Goal: Information Seeking & Learning: Learn about a topic

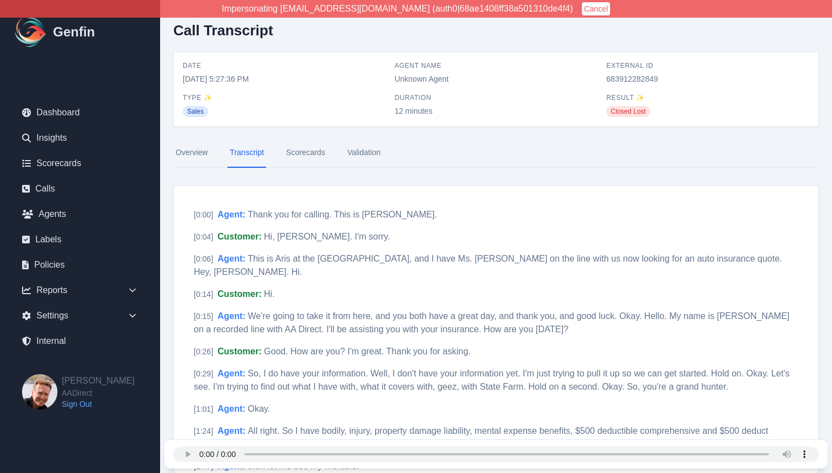
click at [457, 145] on nav "Overview Transcript Scorecards Validation" at bounding box center [495, 153] width 645 height 30
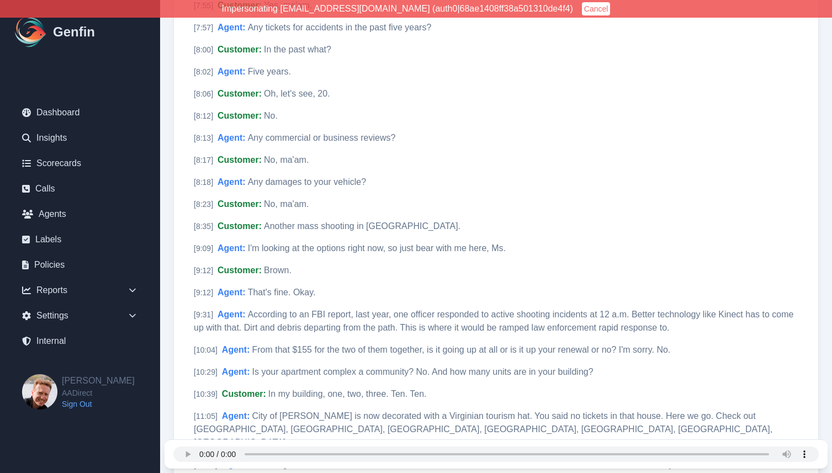
scroll to position [1812, 0]
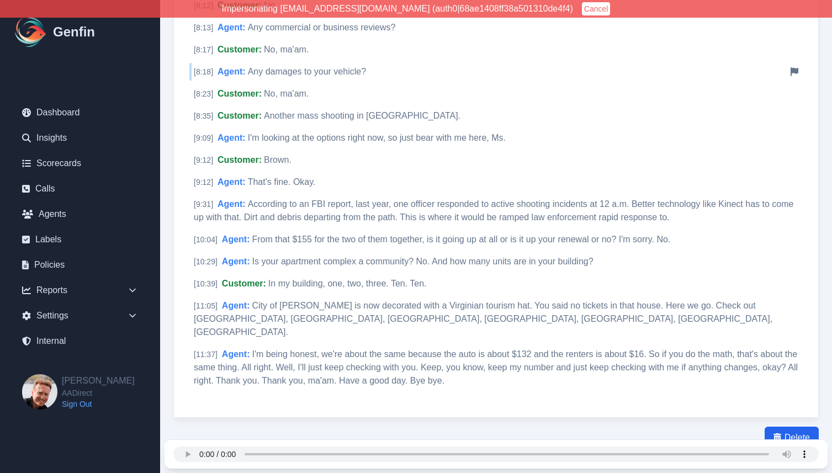
click at [270, 67] on span "Any damages to your vehicle?" at bounding box center [307, 71] width 118 height 9
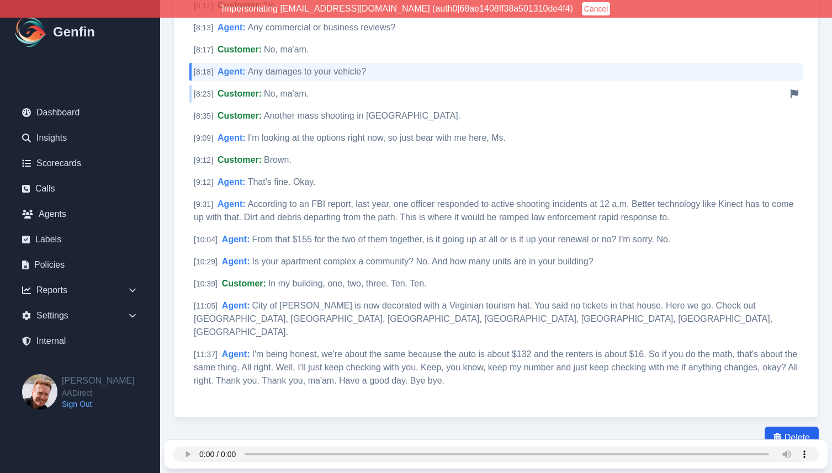
click at [221, 89] on span "Customer :" at bounding box center [239, 93] width 44 height 9
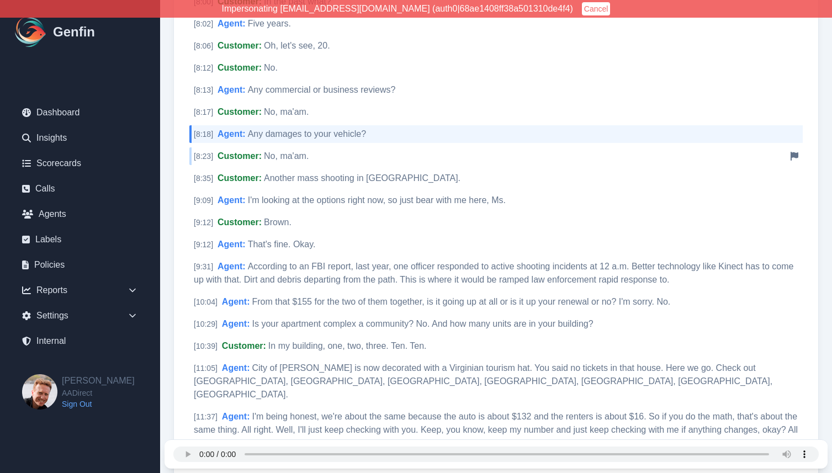
scroll to position [1746, 0]
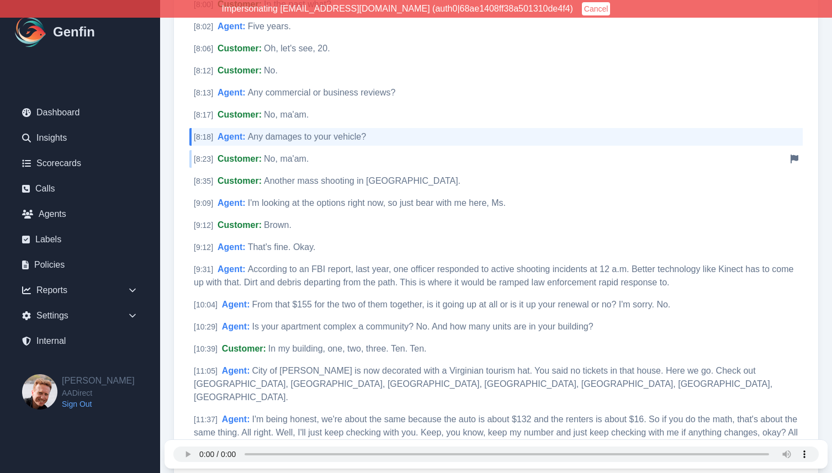
click at [221, 88] on span "Agent :" at bounding box center [231, 92] width 28 height 9
click at [259, 88] on span "Any commercial or business reviews?" at bounding box center [322, 92] width 148 height 9
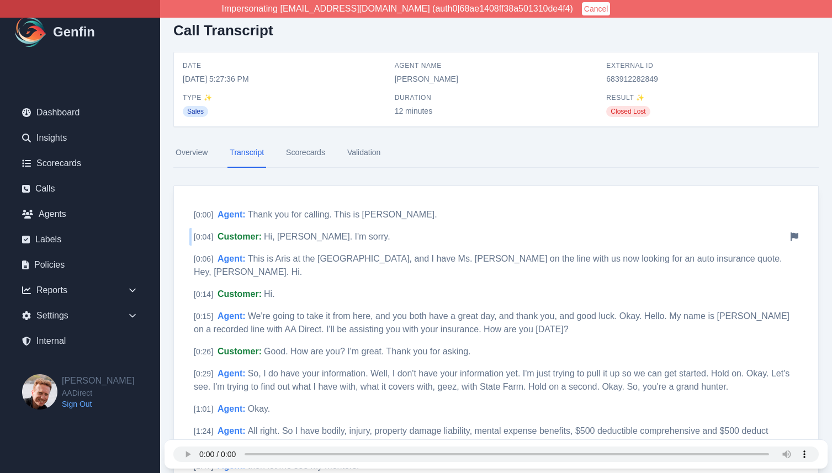
click at [276, 235] on span "Hi, Elizabeth. I'm sorry." at bounding box center [327, 236] width 126 height 9
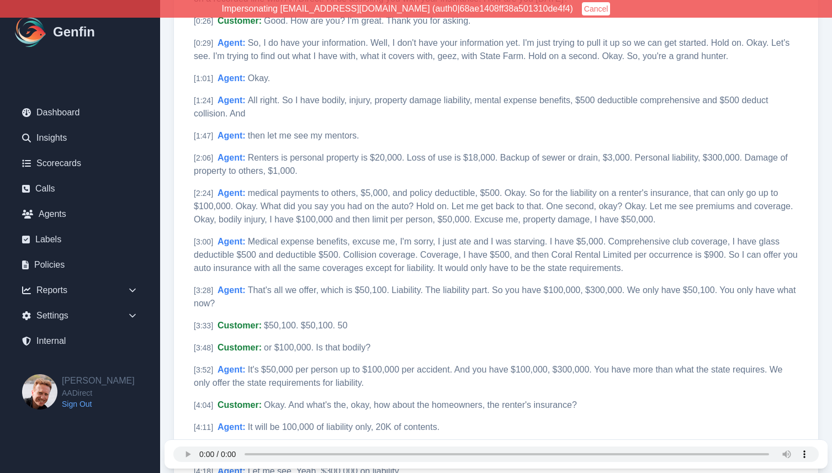
scroll to position [400, 0]
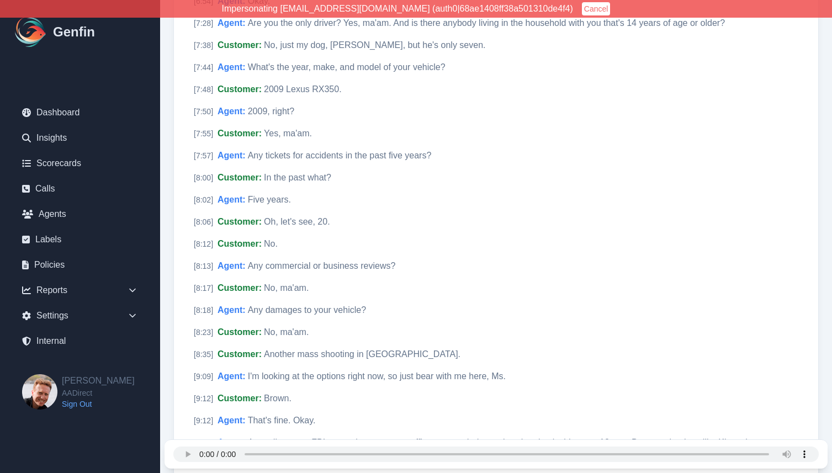
scroll to position [1634, 0]
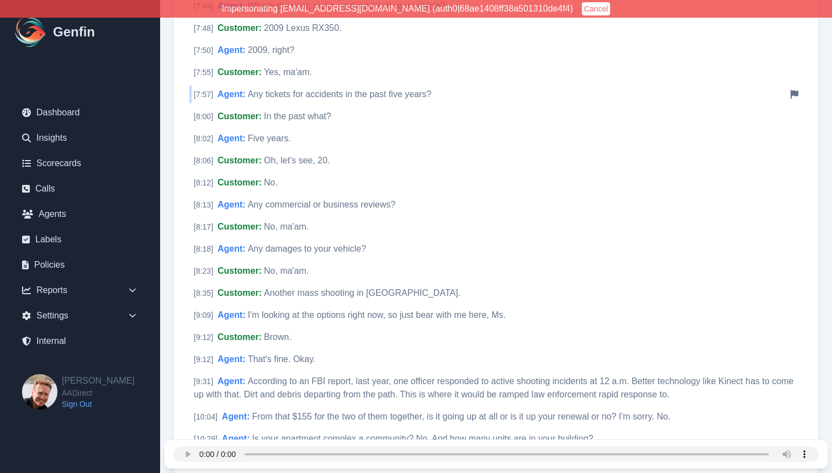
click at [275, 89] on span "Any tickets for accidents in the past five years?" at bounding box center [340, 93] width 184 height 9
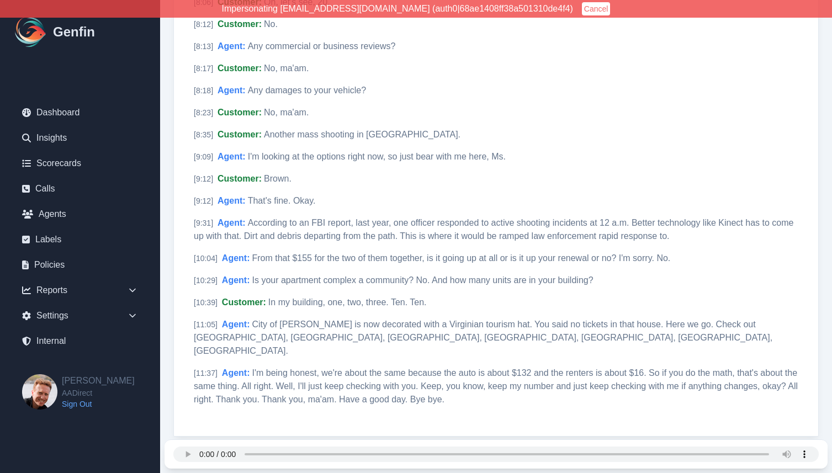
scroll to position [1802, 0]
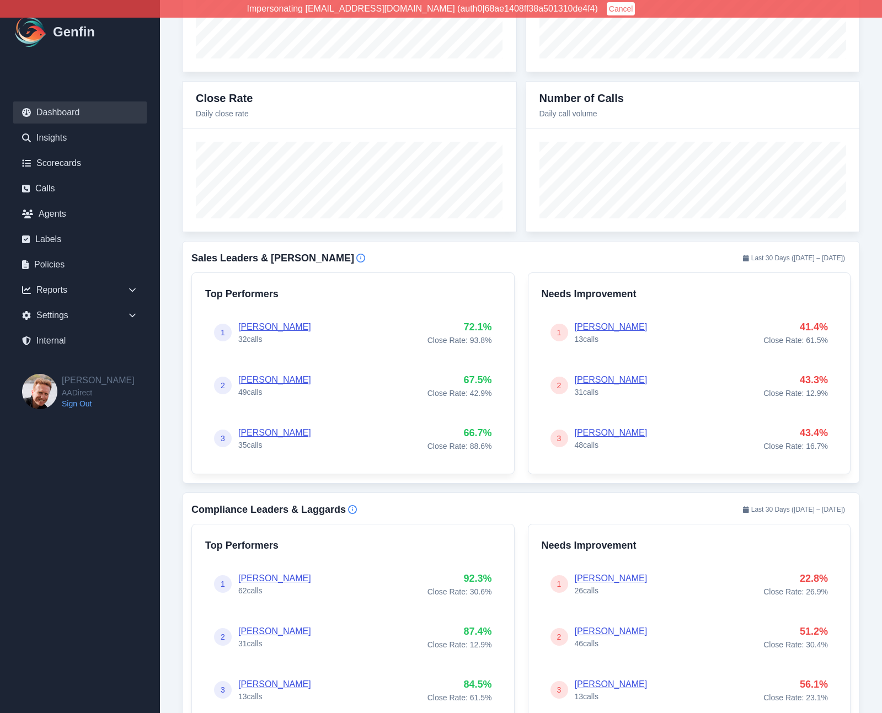
scroll to position [243, 0]
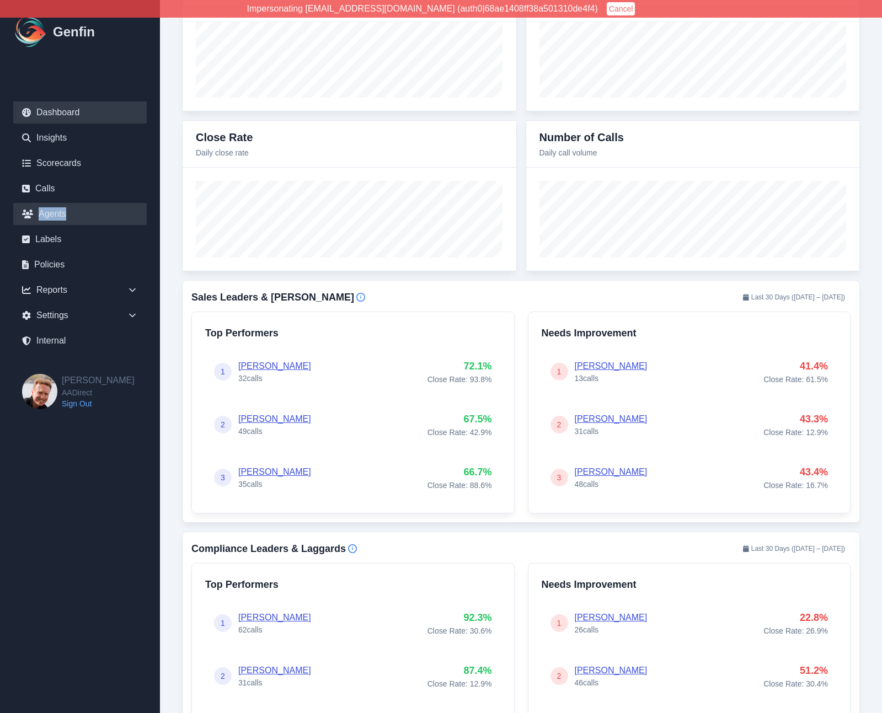
click at [55, 215] on link "Agents" at bounding box center [80, 214] width 134 height 22
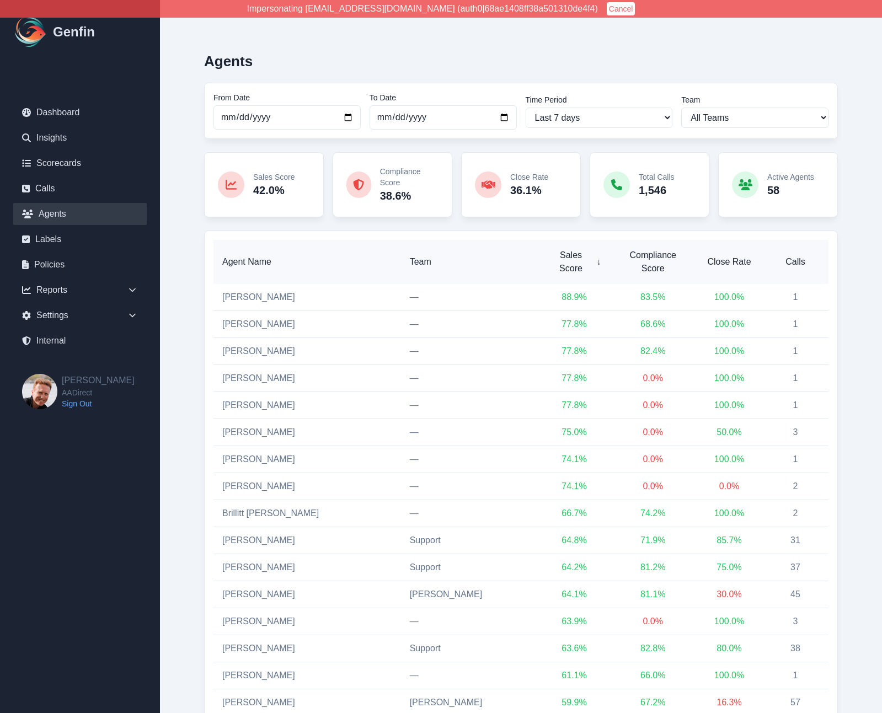
click at [795, 255] on span "Calls" at bounding box center [795, 261] width 49 height 13
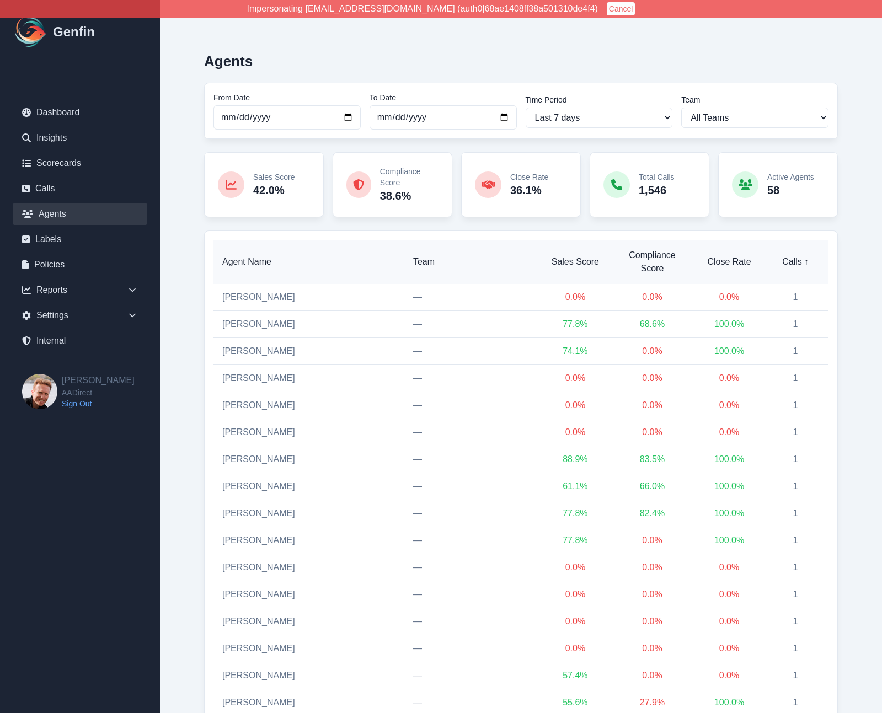
click at [796, 257] on span "Calls ↑" at bounding box center [795, 261] width 49 height 13
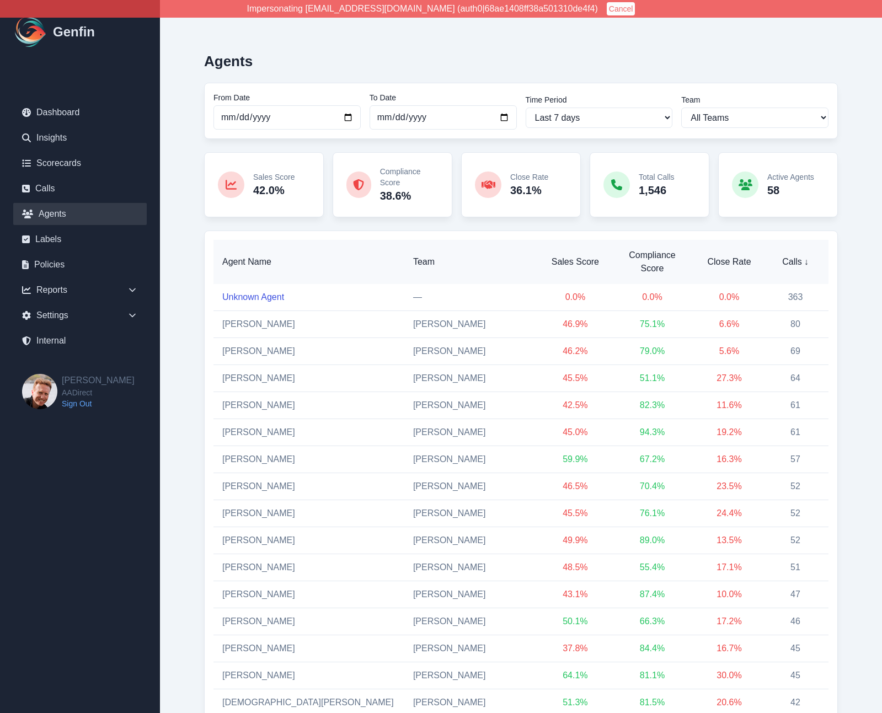
click at [248, 292] on link "Unknown Agent" at bounding box center [253, 296] width 62 height 9
click at [49, 191] on link "Calls" at bounding box center [80, 189] width 134 height 22
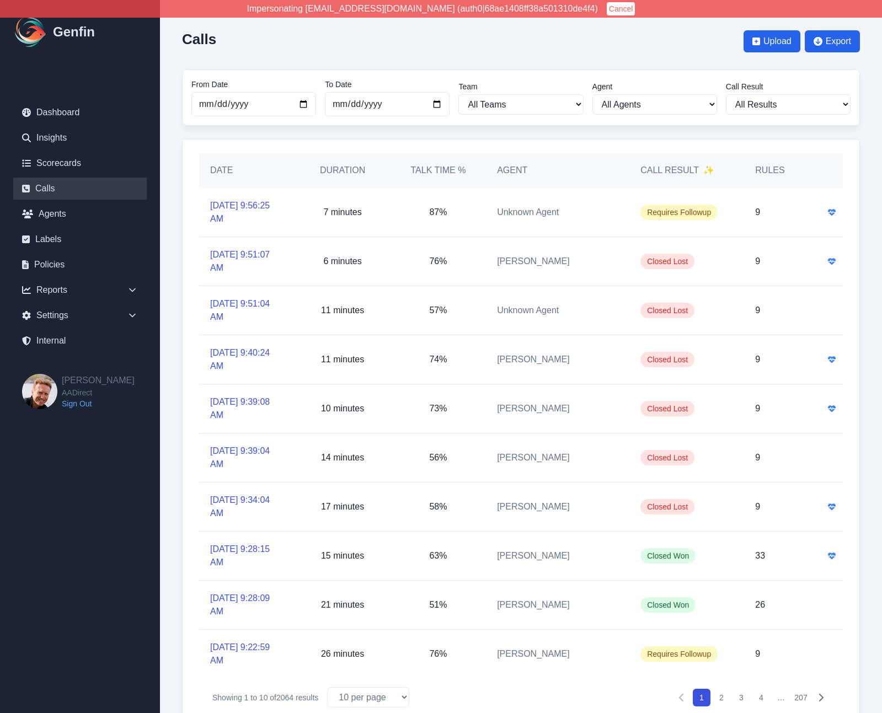
click at [723, 704] on button "2" at bounding box center [722, 698] width 18 height 18
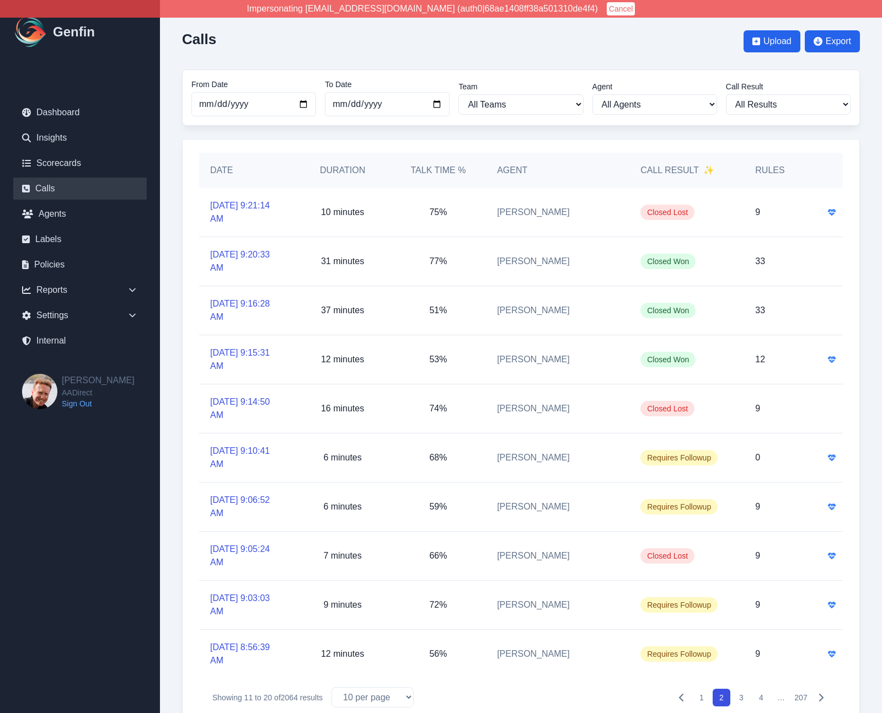
click at [742, 701] on button "3" at bounding box center [742, 698] width 18 height 18
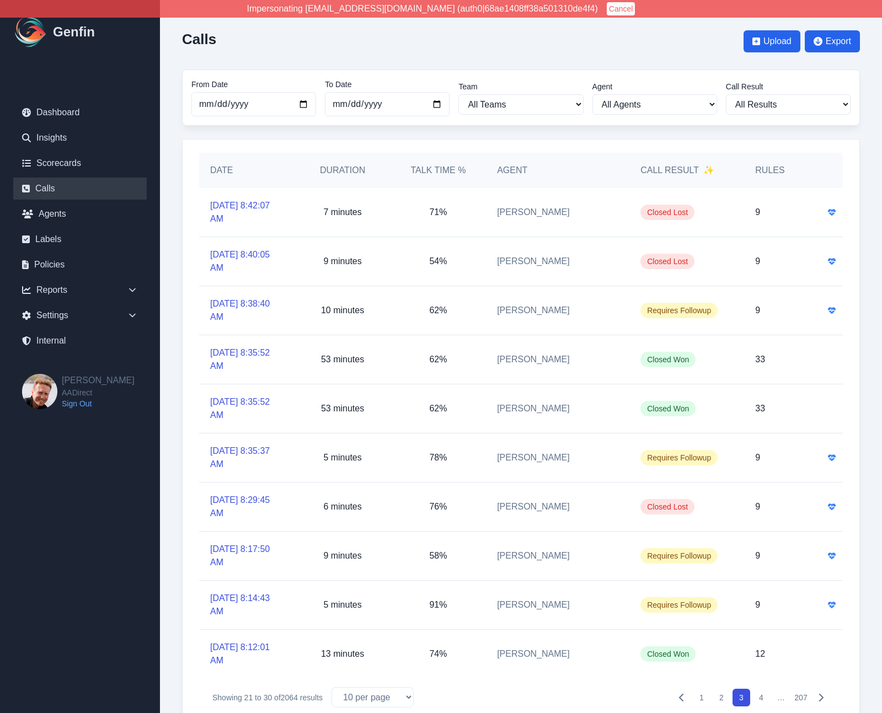
click at [703, 697] on button "1" at bounding box center [702, 698] width 18 height 18
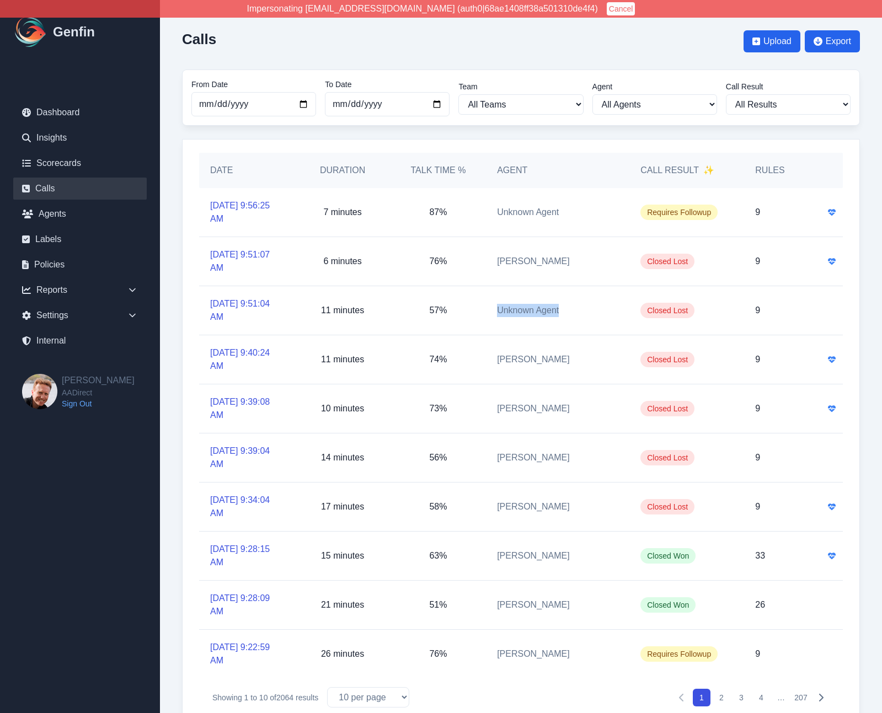
drag, startPoint x: 569, startPoint y: 313, endPoint x: 478, endPoint y: 311, distance: 91.1
click at [478, 311] on div "9/30/2025, 9:51:04 AM 11 minutes 57% Unknown Agent Closed Lost 9" at bounding box center [521, 310] width 644 height 49
click at [177, 306] on div "Calls Upload Export From Date 2025-08-01 To Date 2025-09-30 Team All Teams Hugo…" at bounding box center [521, 371] width 722 height 742
click at [486, 343] on div "[PERSON_NAME]" at bounding box center [557, 360] width 143 height 49
click at [184, 349] on div "Date Duration Talk Time % Agent Call Result ✨ Rules 9/30/2025, 9:56:25 AM 7 min…" at bounding box center [521, 429] width 678 height 581
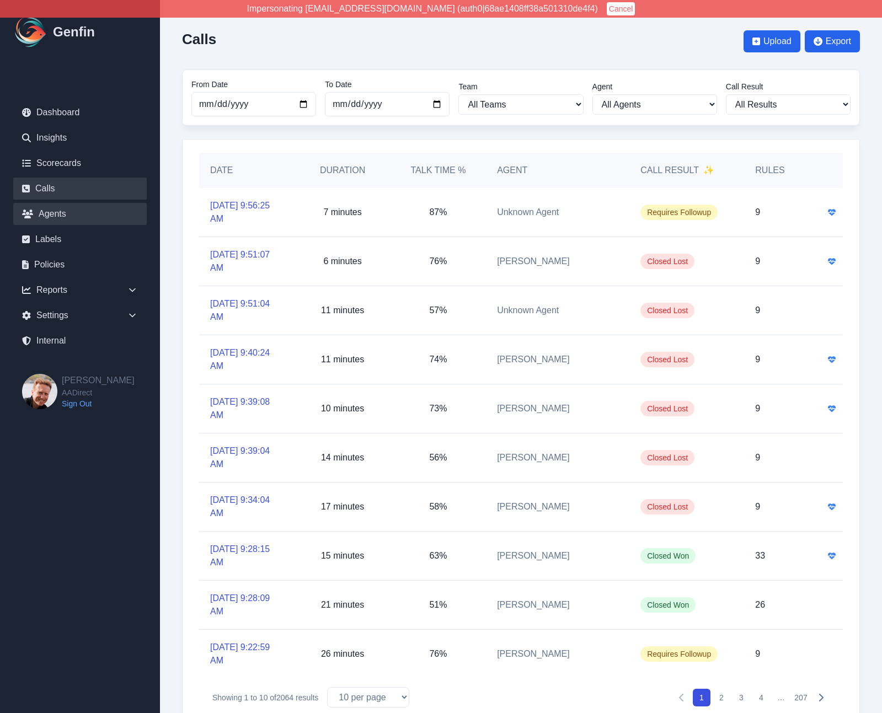
click at [58, 219] on link "Agents" at bounding box center [80, 214] width 134 height 22
click at [40, 113] on link "Dashboard" at bounding box center [80, 113] width 134 height 22
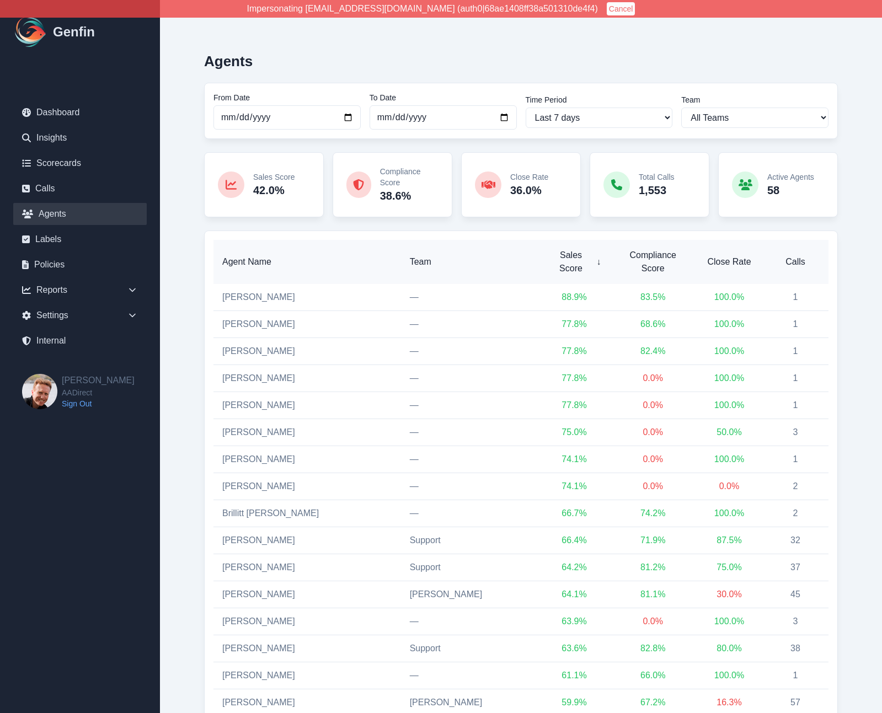
click at [798, 255] on span "Calls" at bounding box center [795, 261] width 49 height 13
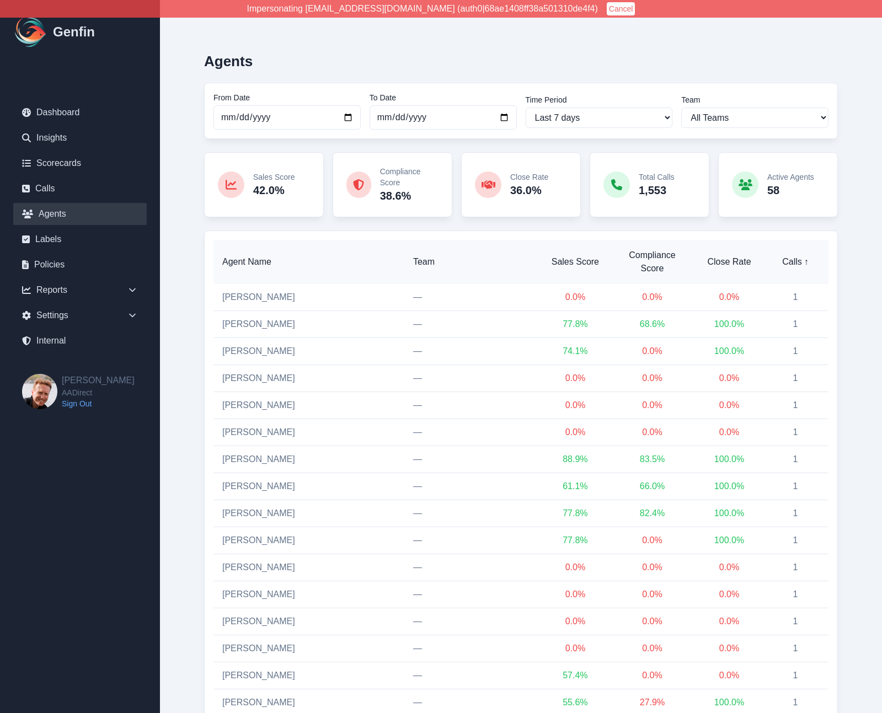
click at [798, 255] on span "Calls ↑" at bounding box center [795, 261] width 49 height 13
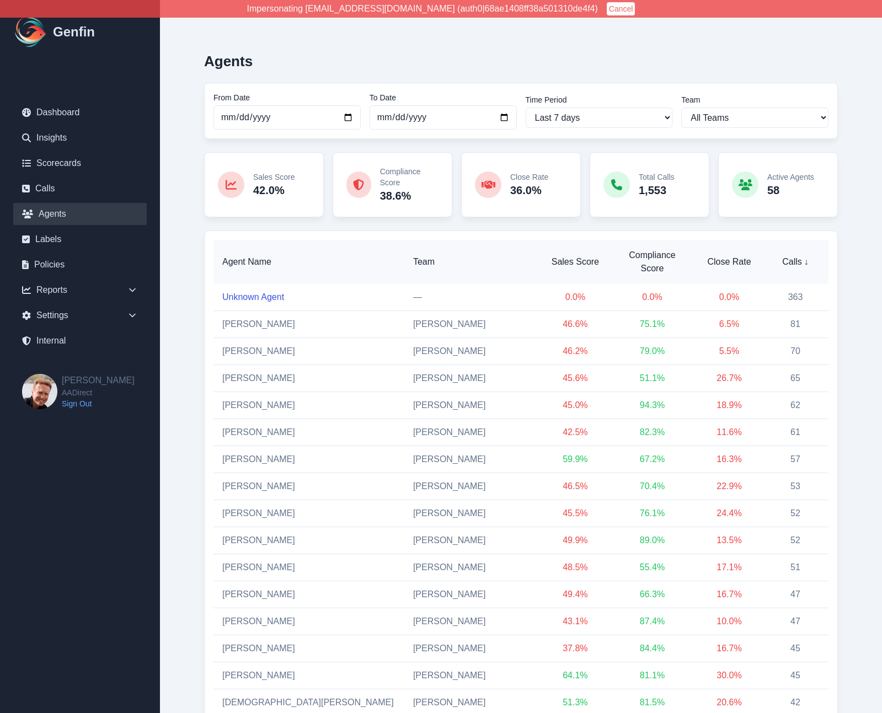
click at [252, 292] on link "Unknown Agent" at bounding box center [253, 296] width 62 height 9
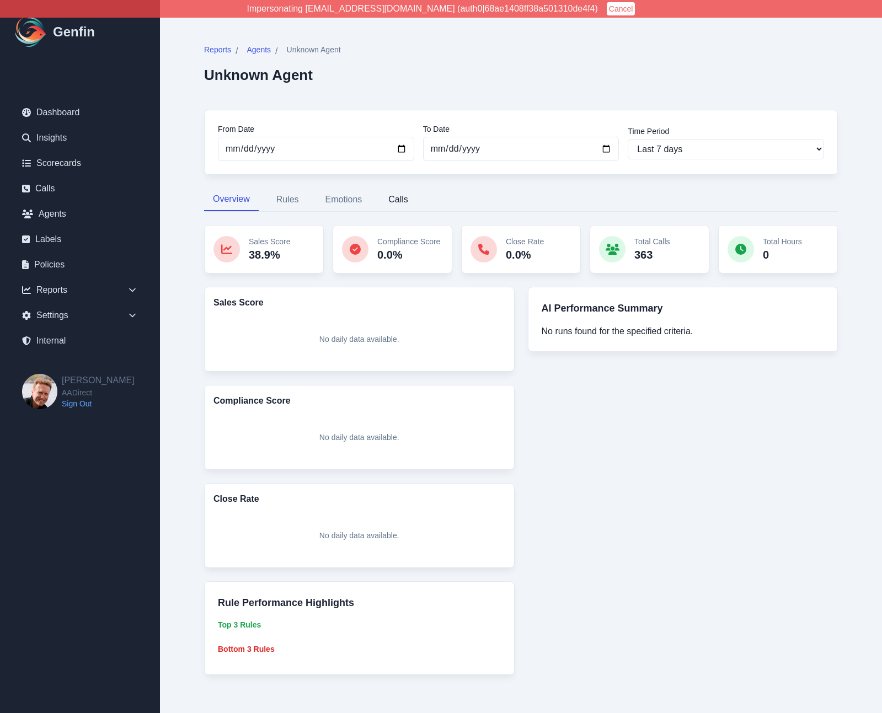
click at [406, 201] on button "Calls" at bounding box center [399, 199] width 38 height 23
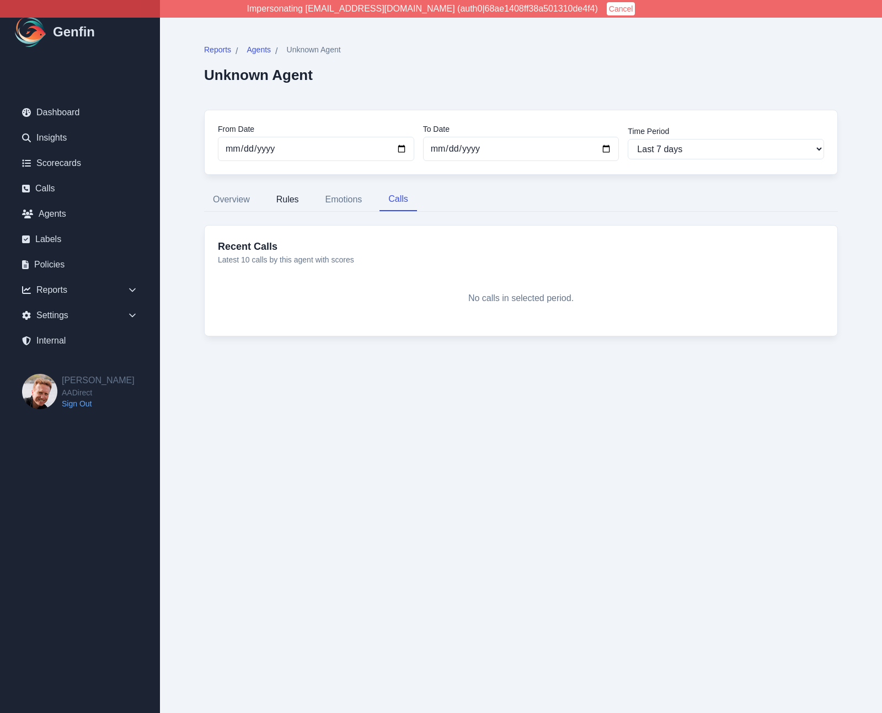
click at [283, 198] on button "Rules" at bounding box center [288, 199] width 40 height 23
select select "181"
select select "171"
select select "1129"
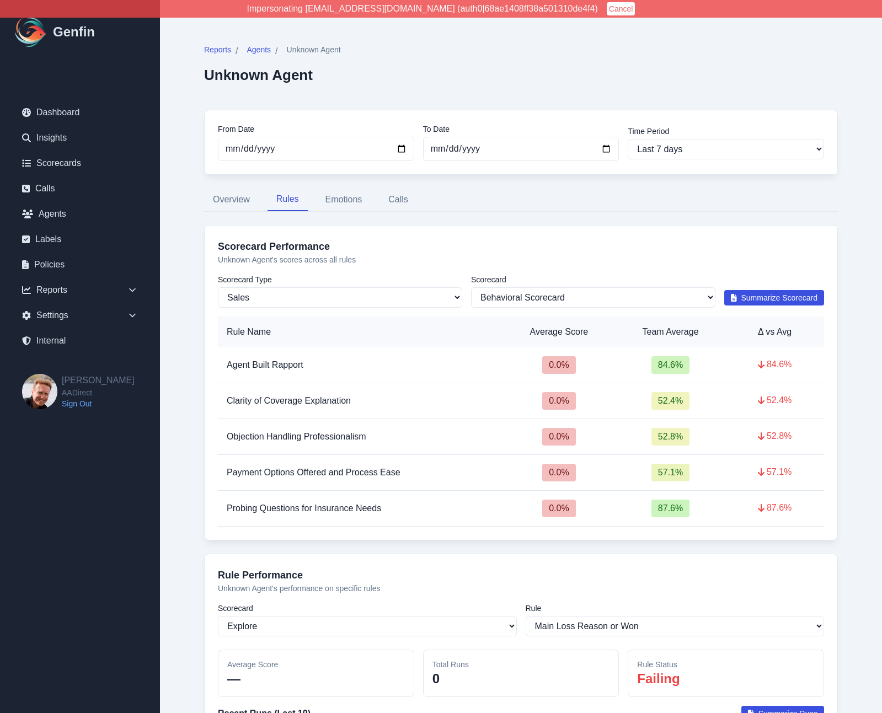
click at [308, 200] on nav "Overview Rules Emotions Calls" at bounding box center [521, 199] width 634 height 23
click at [321, 200] on button "Emotions" at bounding box center [344, 199] width 55 height 23
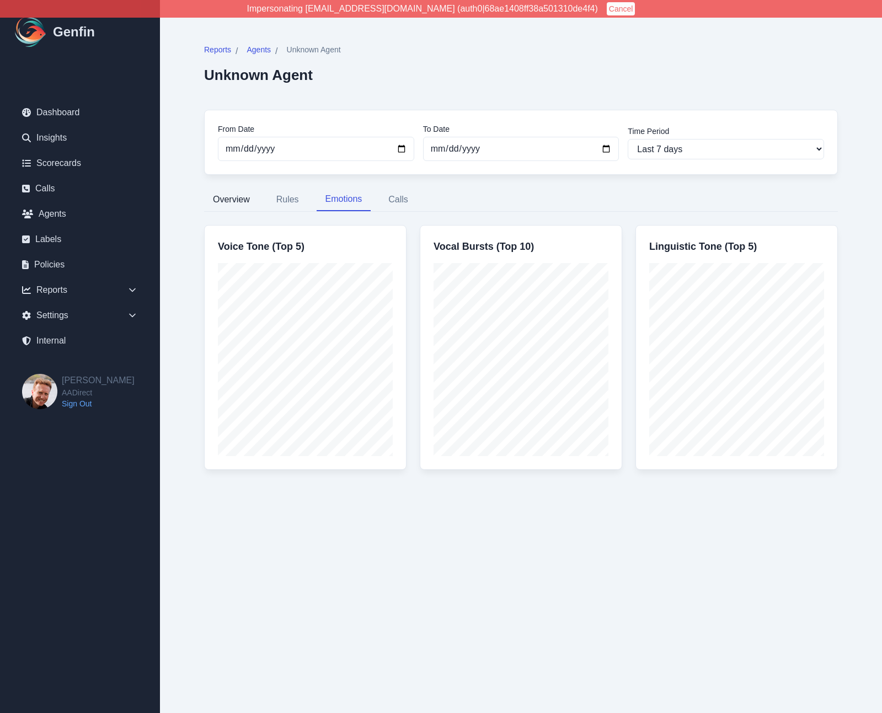
click at [232, 200] on button "Overview" at bounding box center [231, 199] width 55 height 23
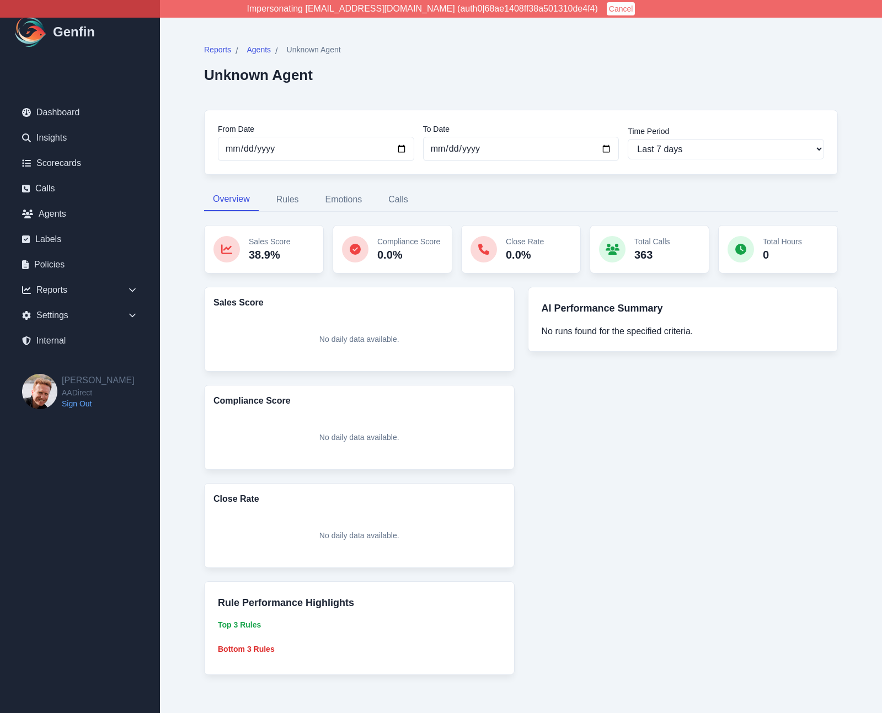
click at [182, 323] on div "Reports / Agents / Unknown Agent Unknown Agent From Date 2025-09-16 To Date 202…" at bounding box center [521, 360] width 722 height 720
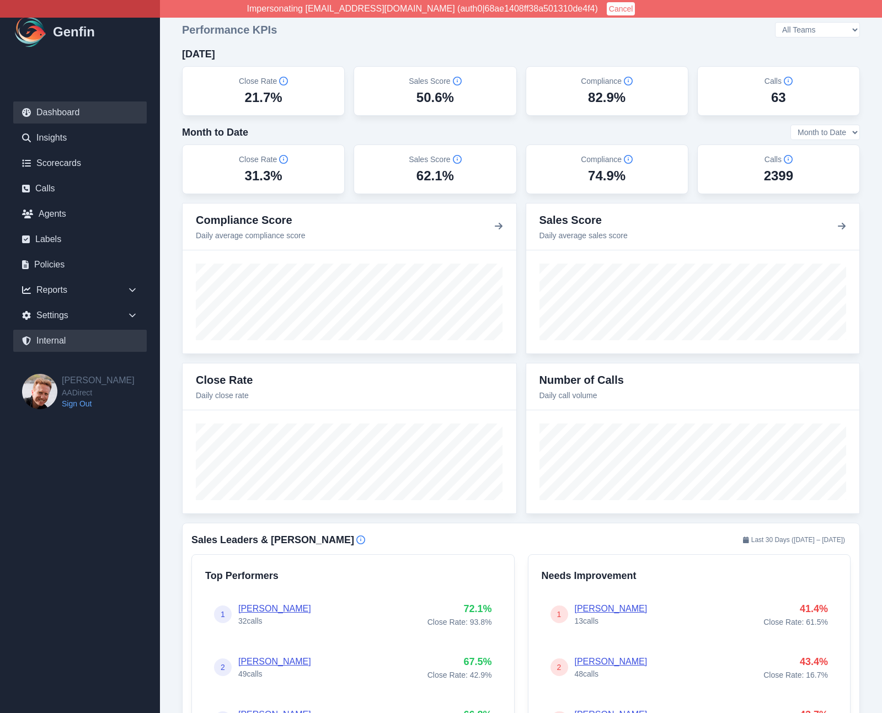
click at [61, 337] on link "Internal" at bounding box center [80, 341] width 134 height 22
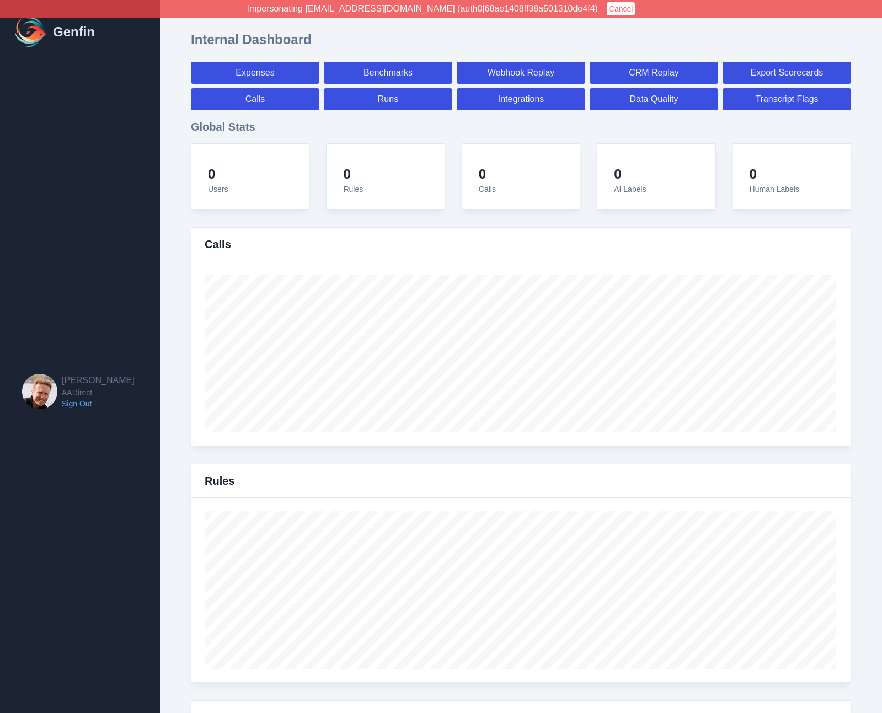
select select "paid"
select select "7"
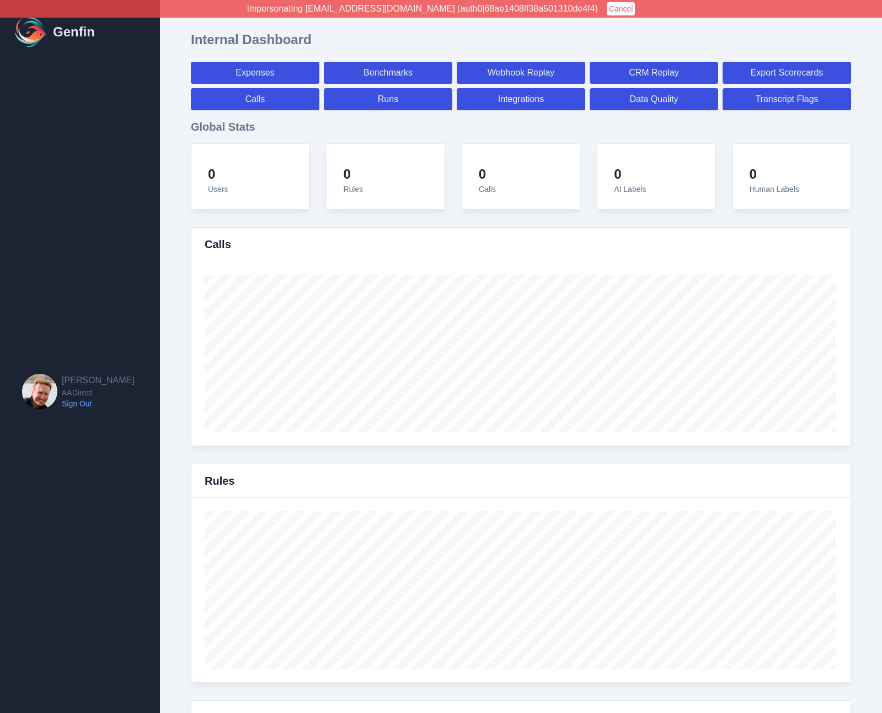
select select "paid"
select select "7"
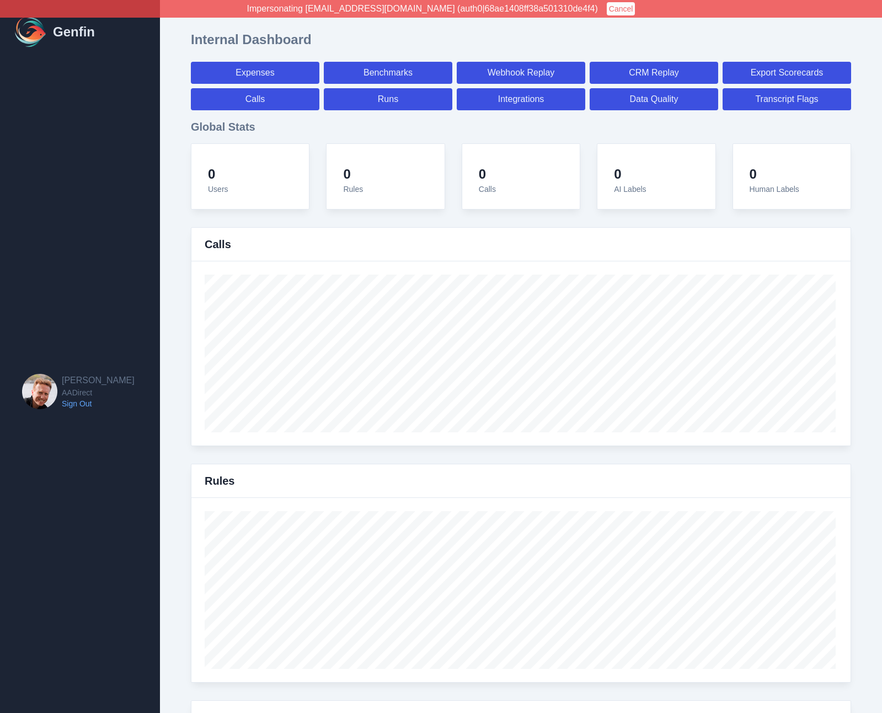
select select "7"
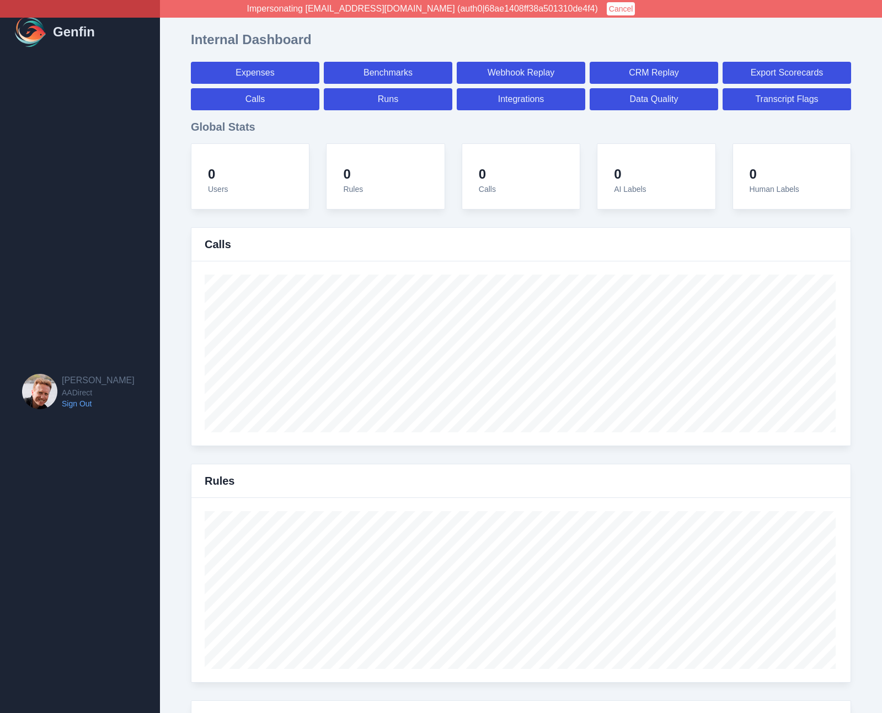
select select "7"
select select "paid"
select select "7"
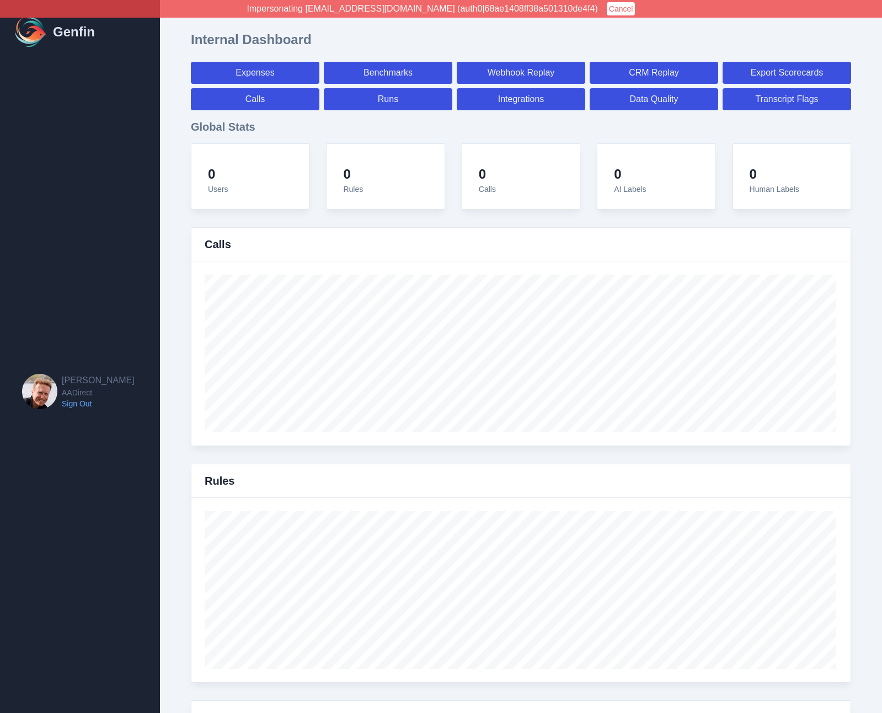
select select "7"
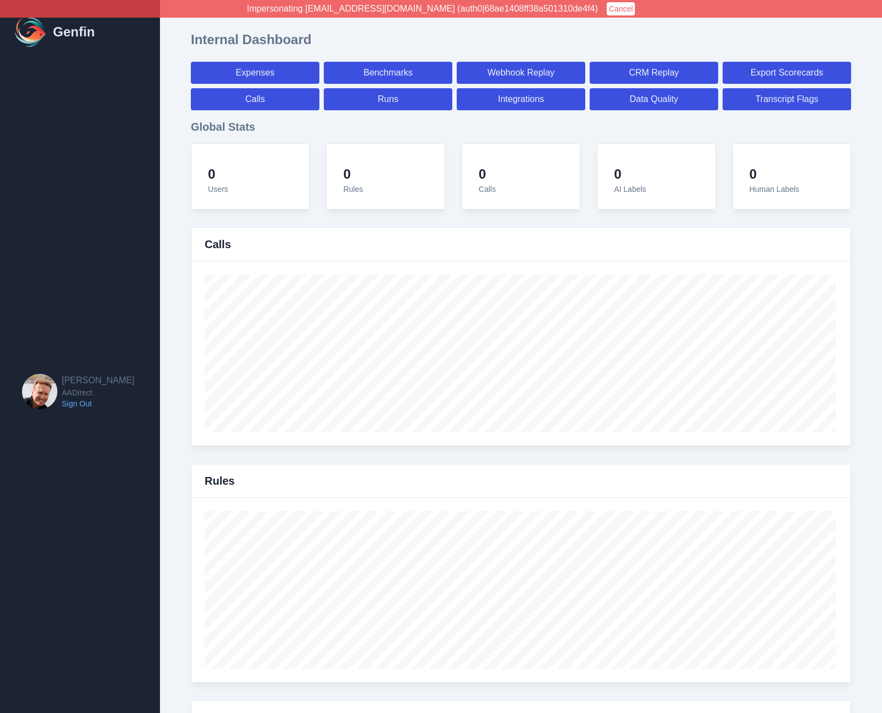
select select "7"
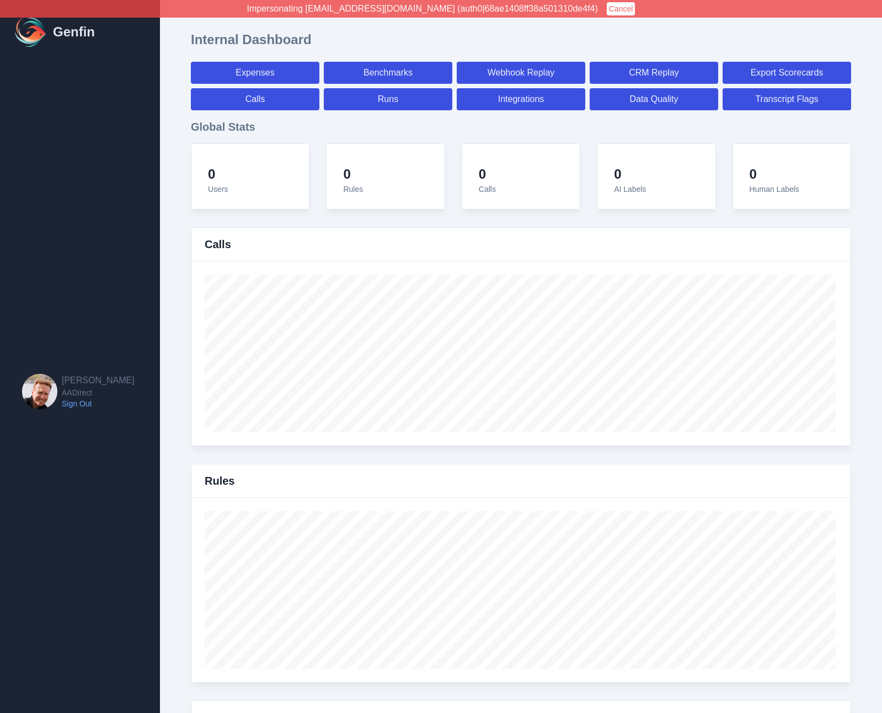
select select "7"
select select "paid"
select select "7"
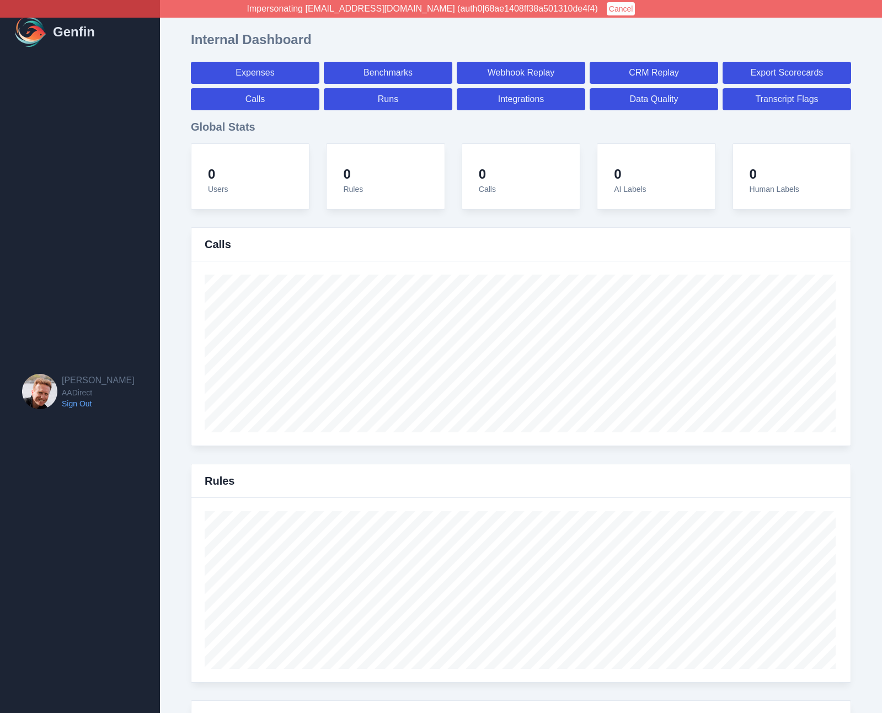
select select "7"
select select "paid"
select select "7"
select select "paid"
select select "7"
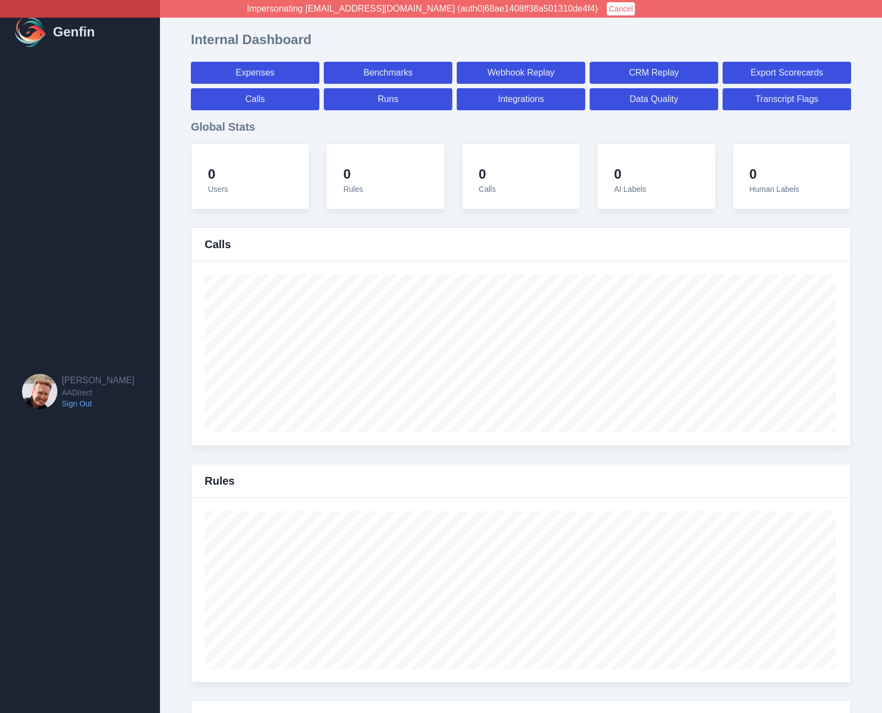
select select "paid"
select select "7"
select select "paid"
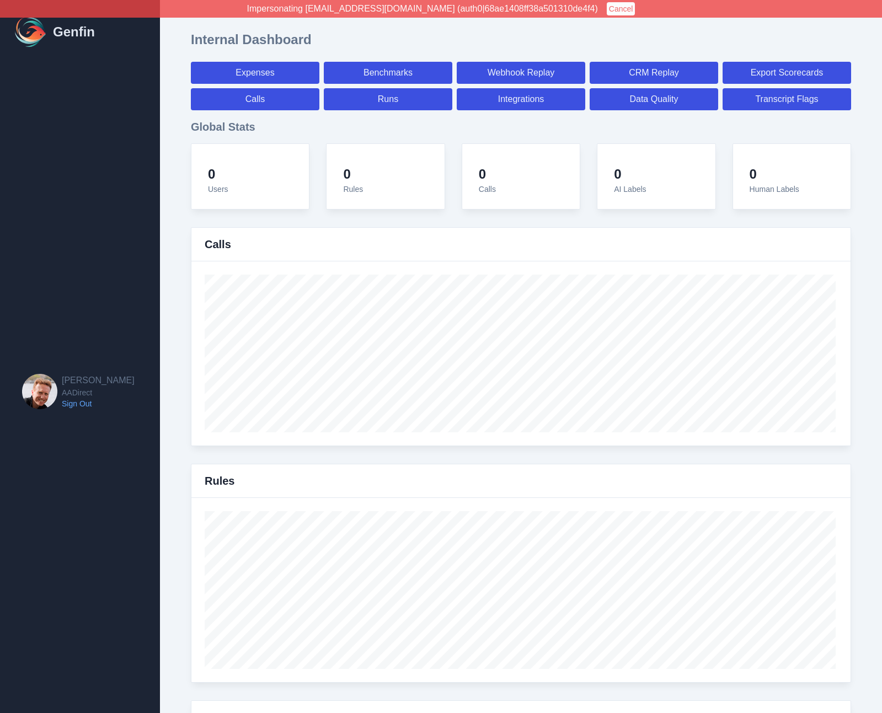
select select "7"
select select "paid"
select select "7"
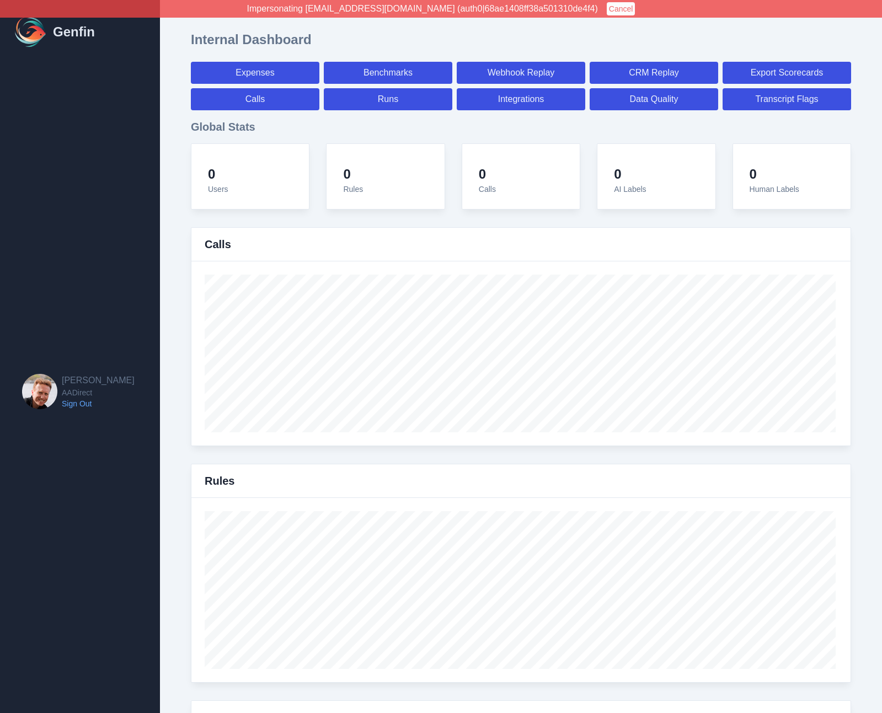
select select "7"
select select "paid"
select select "7"
select select "paid"
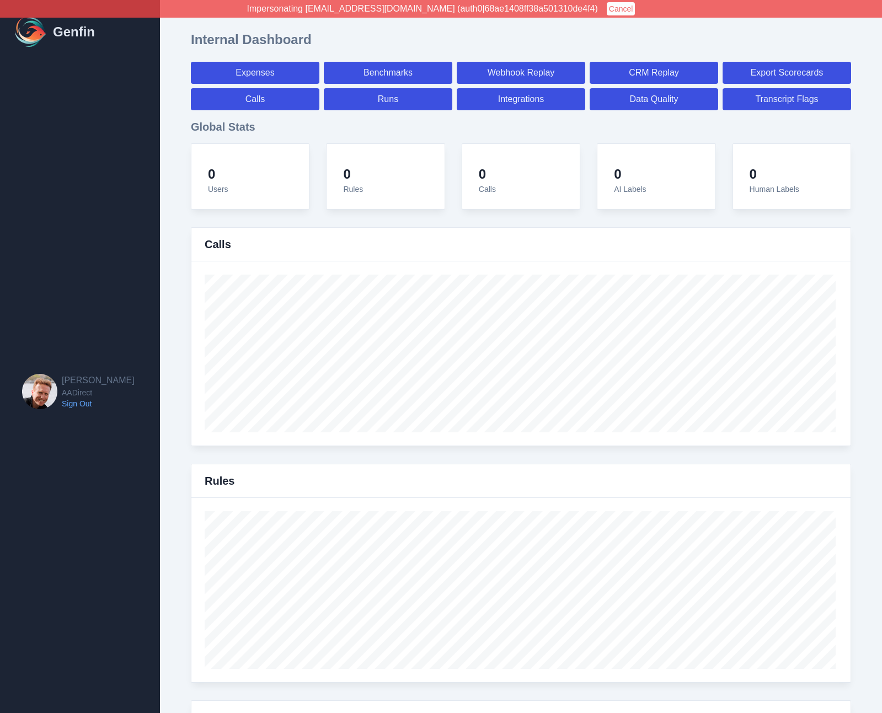
select select "7"
select select "paid"
select select "7"
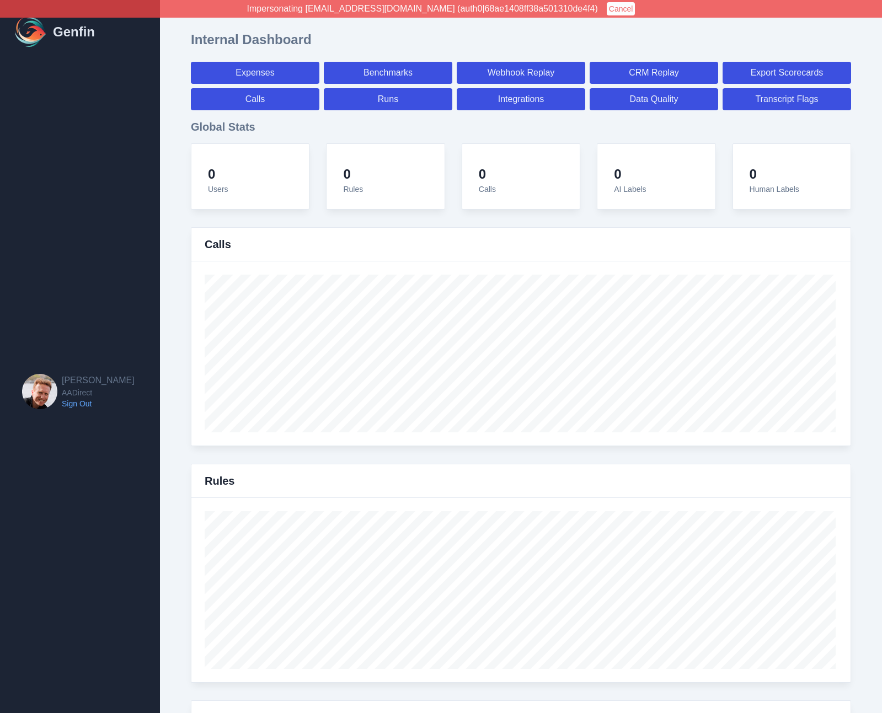
select select "7"
select select "paid"
select select "7"
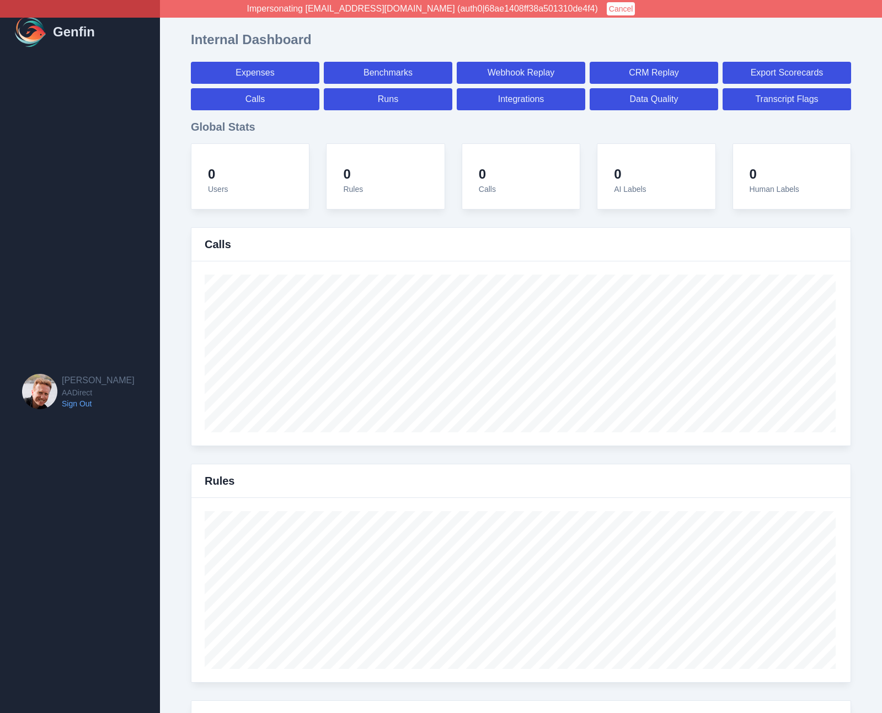
select select "7"
select select "paid"
select select "7"
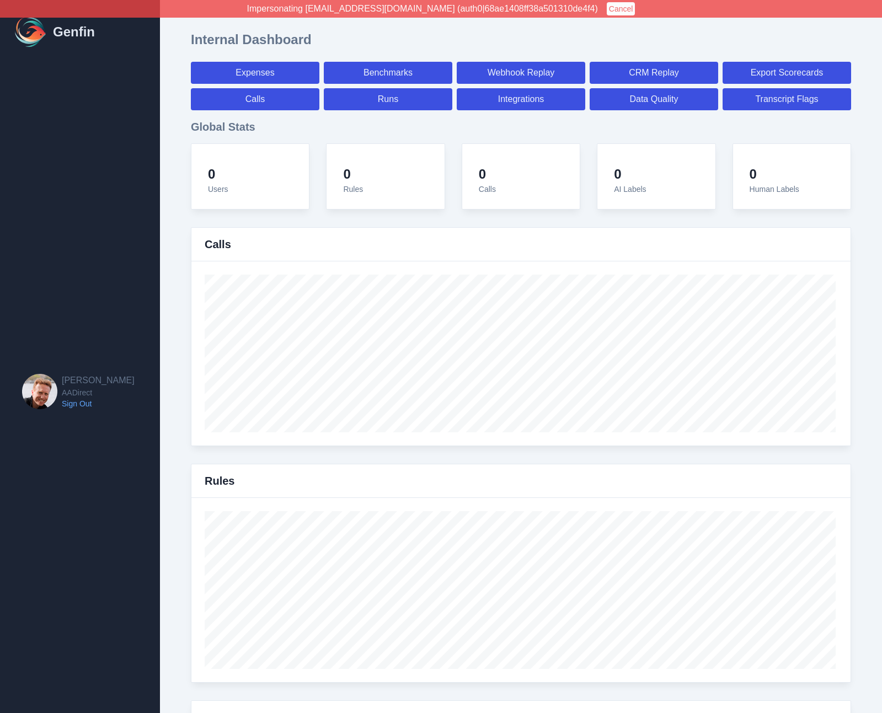
select select "7"
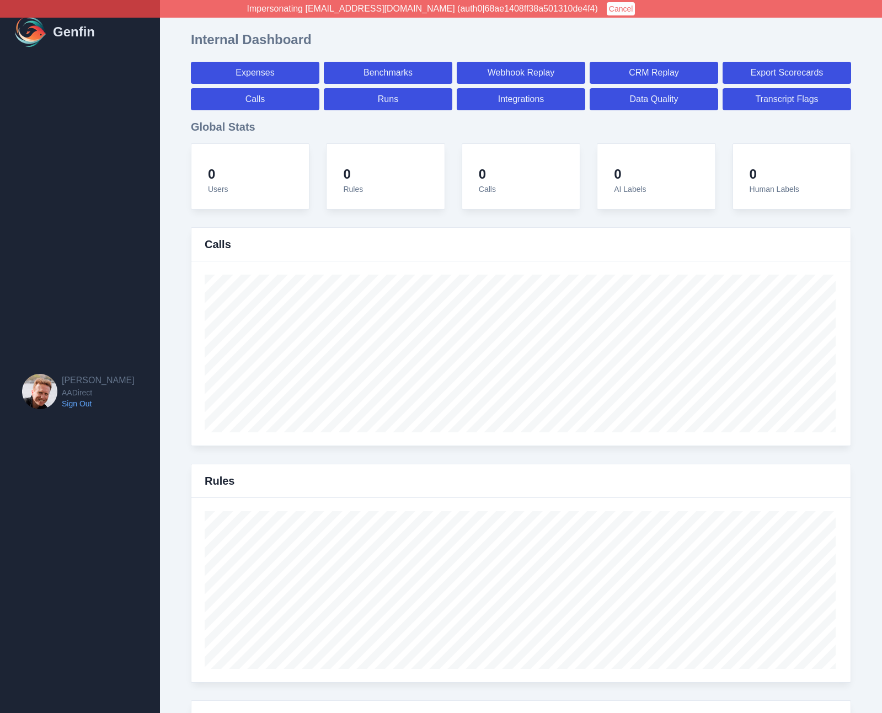
select select "paid"
select select "7"
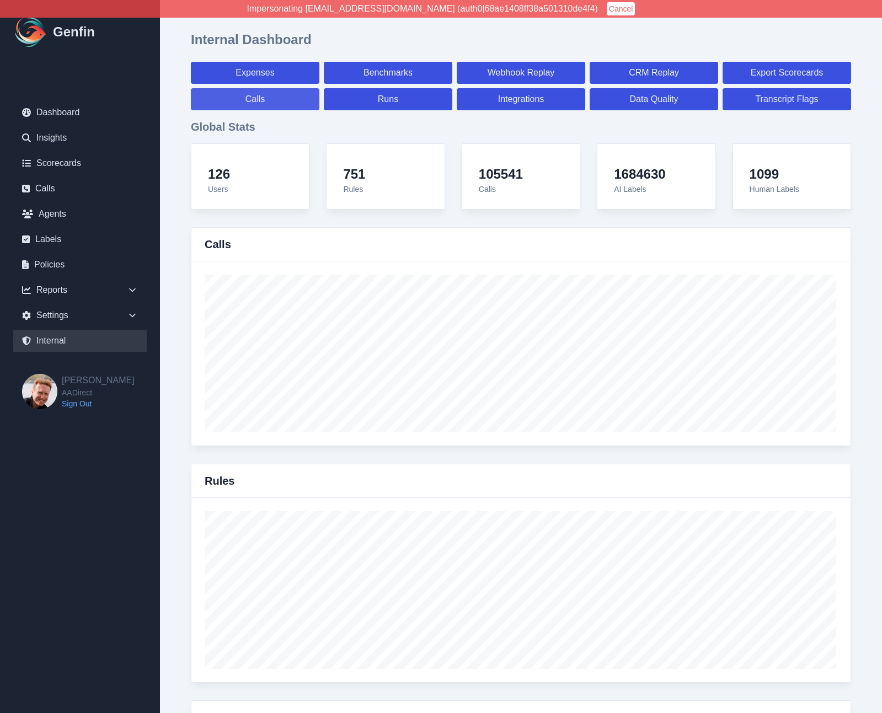
click at [269, 102] on link "Calls" at bounding box center [255, 99] width 129 height 22
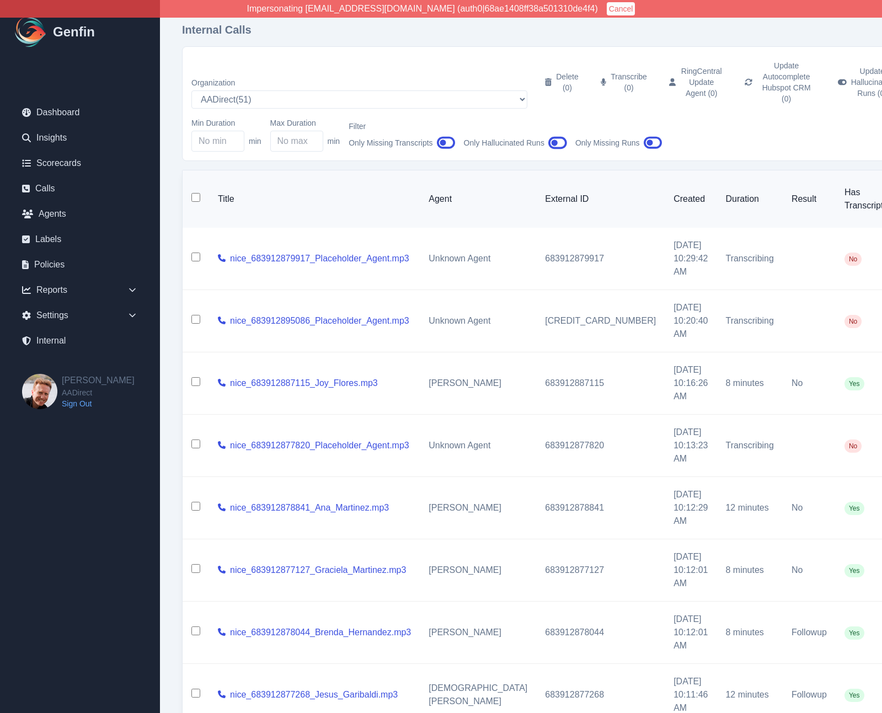
click at [195, 253] on input "checkbox" at bounding box center [195, 257] width 9 height 9
checkbox input "true"
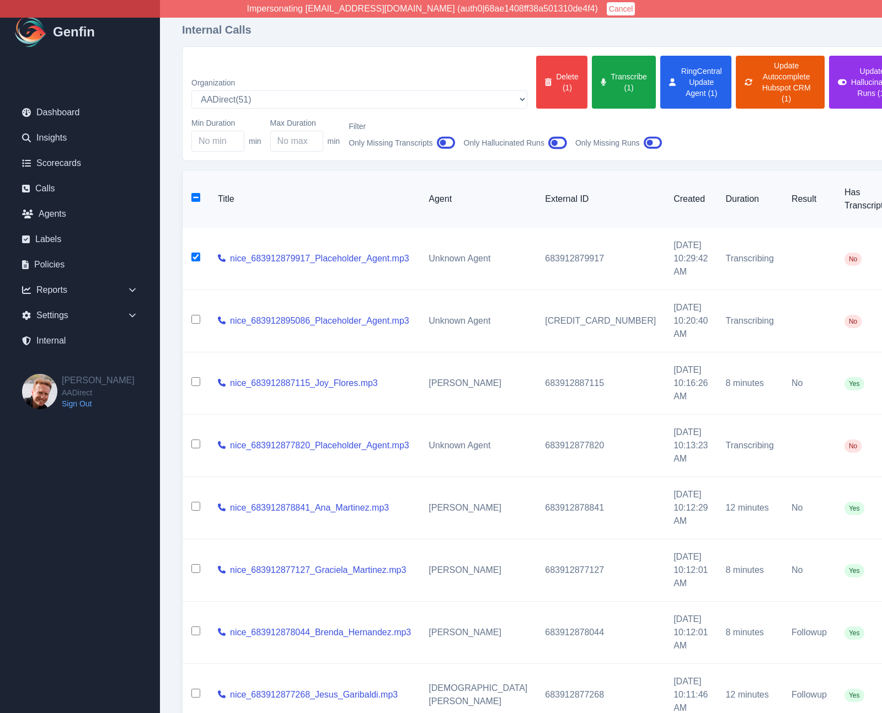
click at [176, 189] on div "Internal Calls Organization AADirect ( 51 ) Aainsco.com ( 57 ) Aainsco.com ( 56…" at bounding box center [584, 467] width 848 height 935
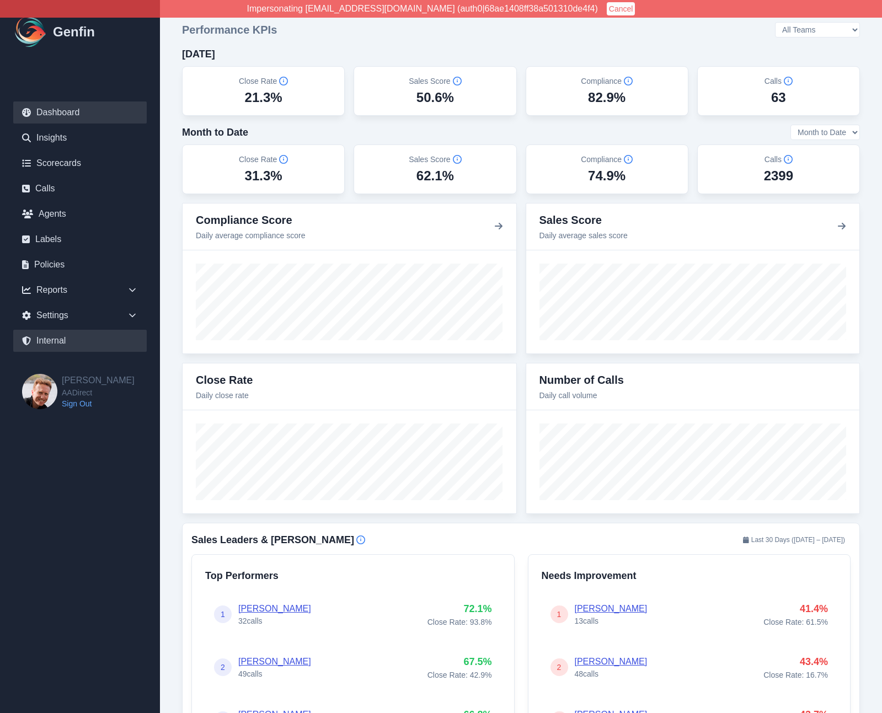
click at [75, 340] on link "Internal" at bounding box center [80, 341] width 134 height 22
select select "paid"
select select "7"
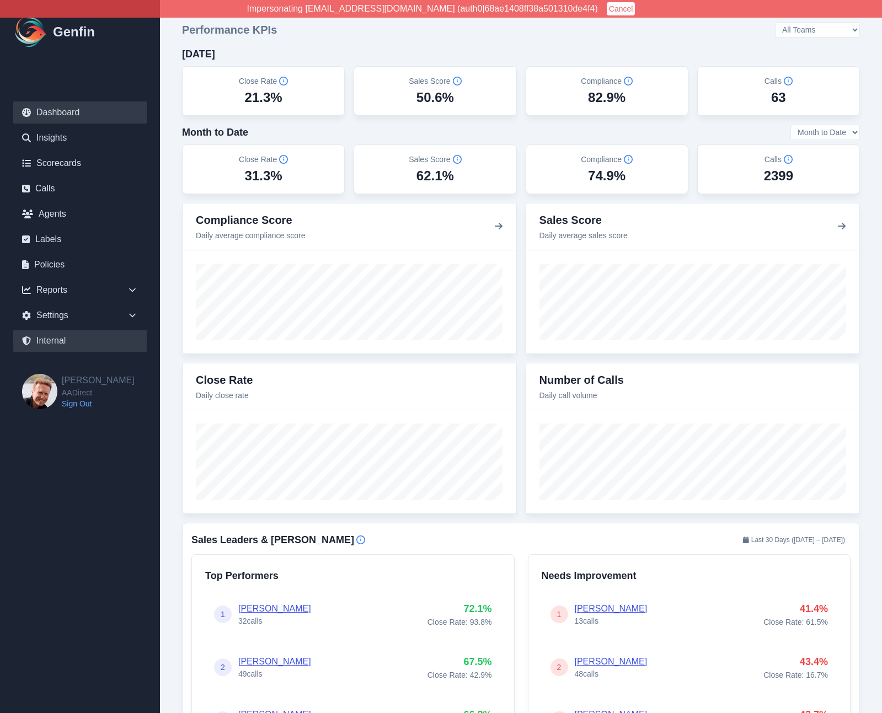
select select "7"
select select "paid"
select select "7"
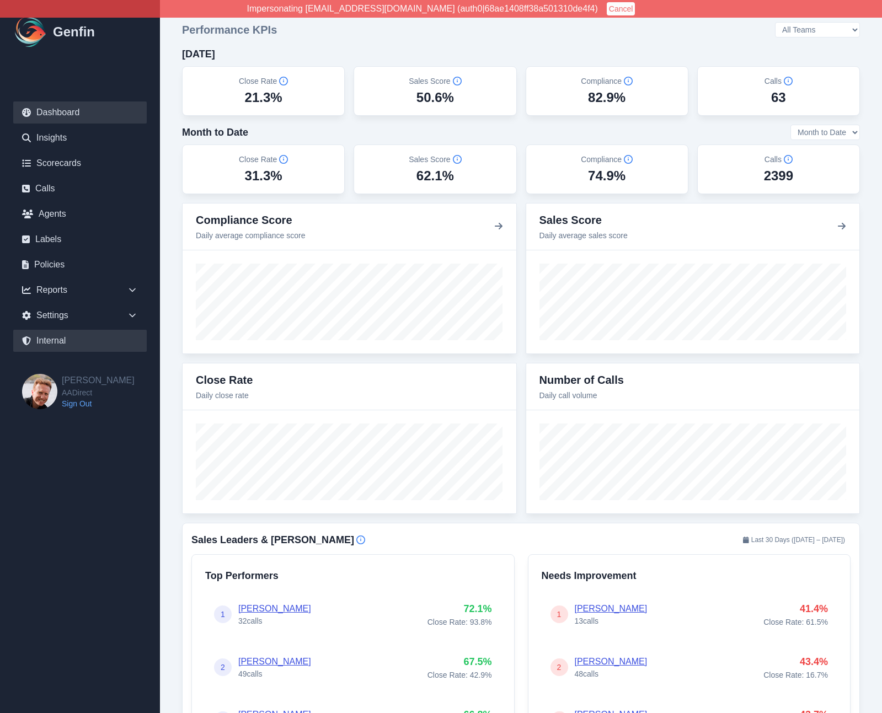
select select "7"
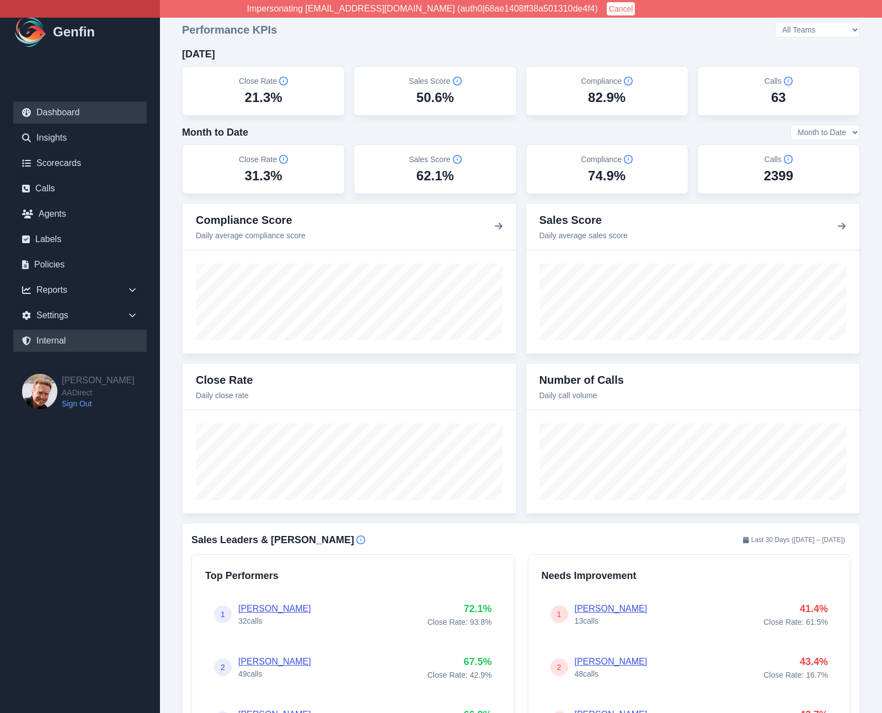
select select "7"
select select "paid"
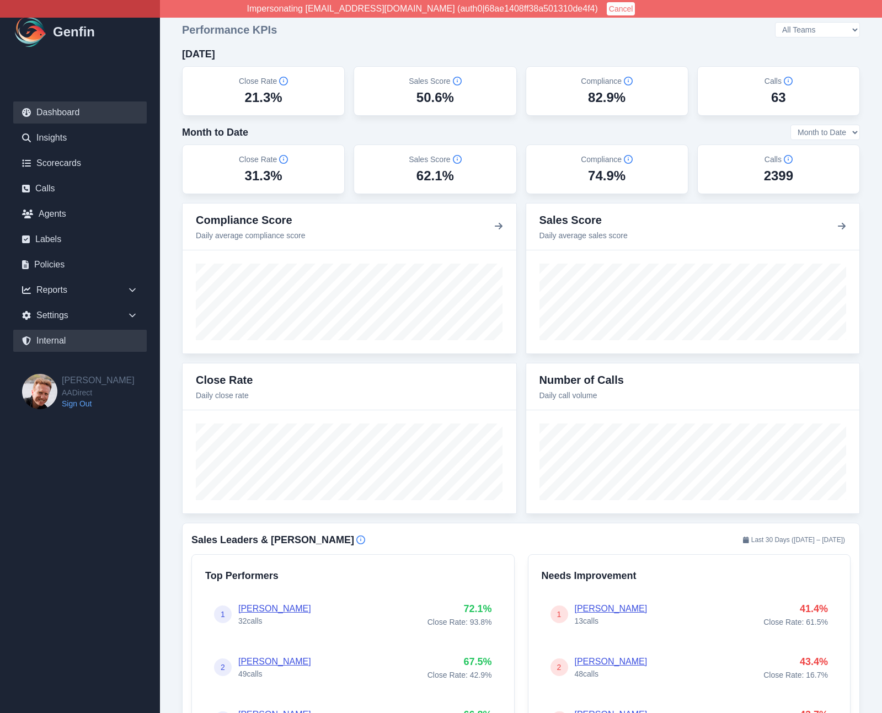
select select "7"
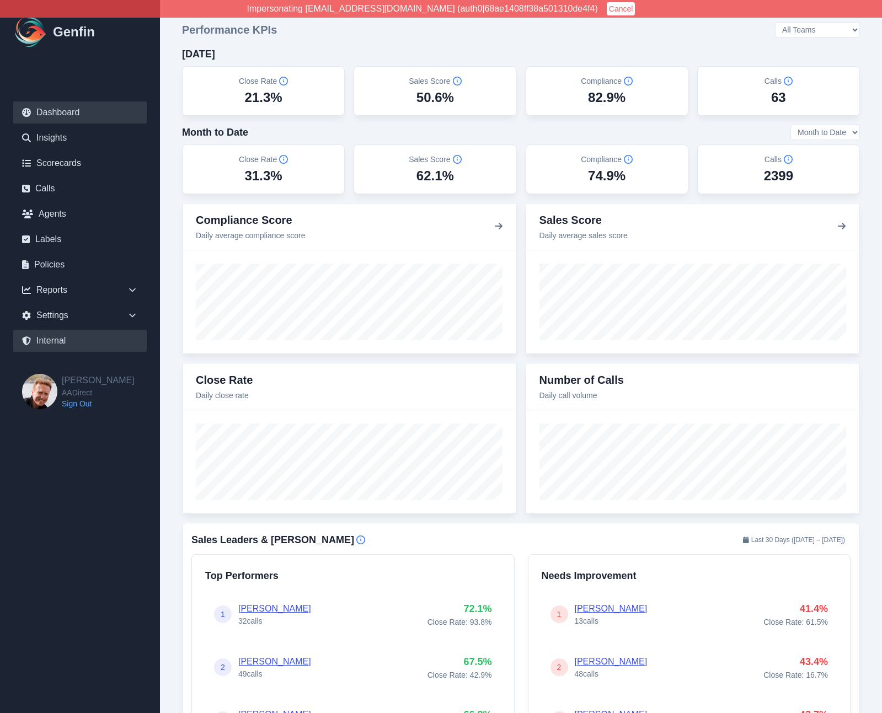
select select "7"
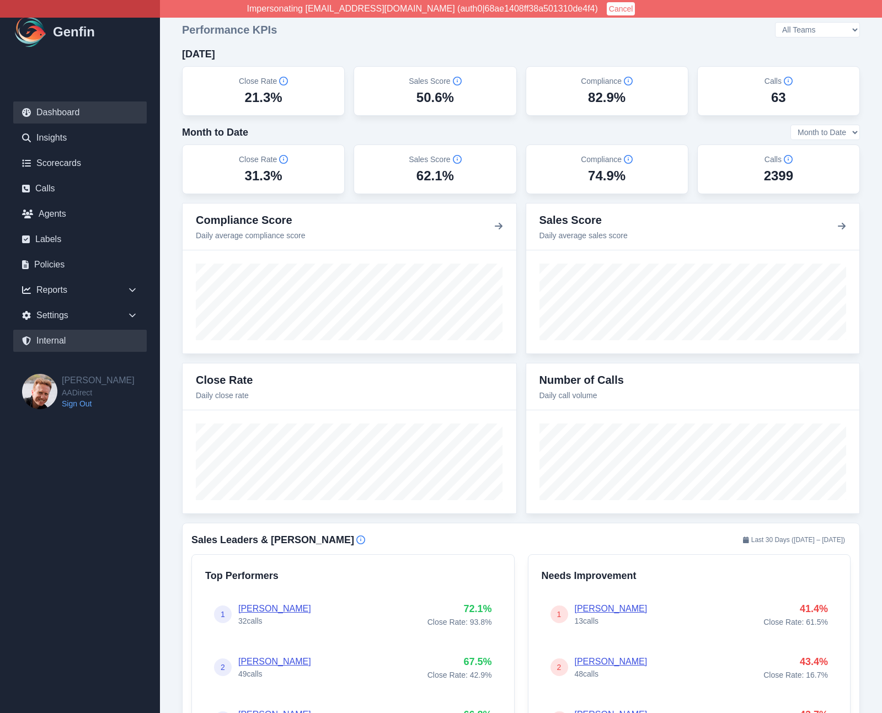
select select "7"
select select "paid"
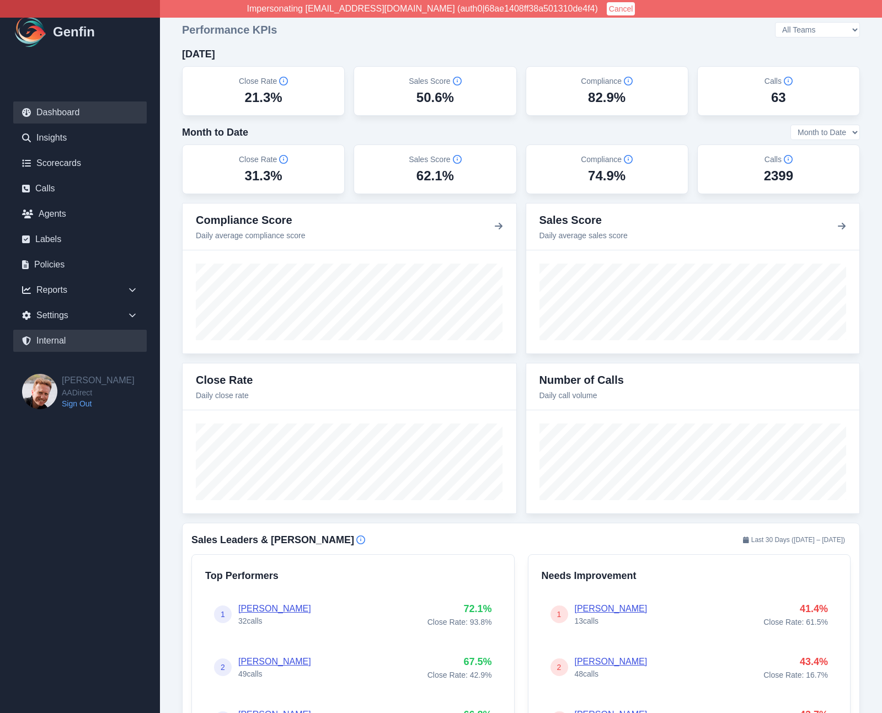
select select "7"
select select "paid"
select select "7"
select select "paid"
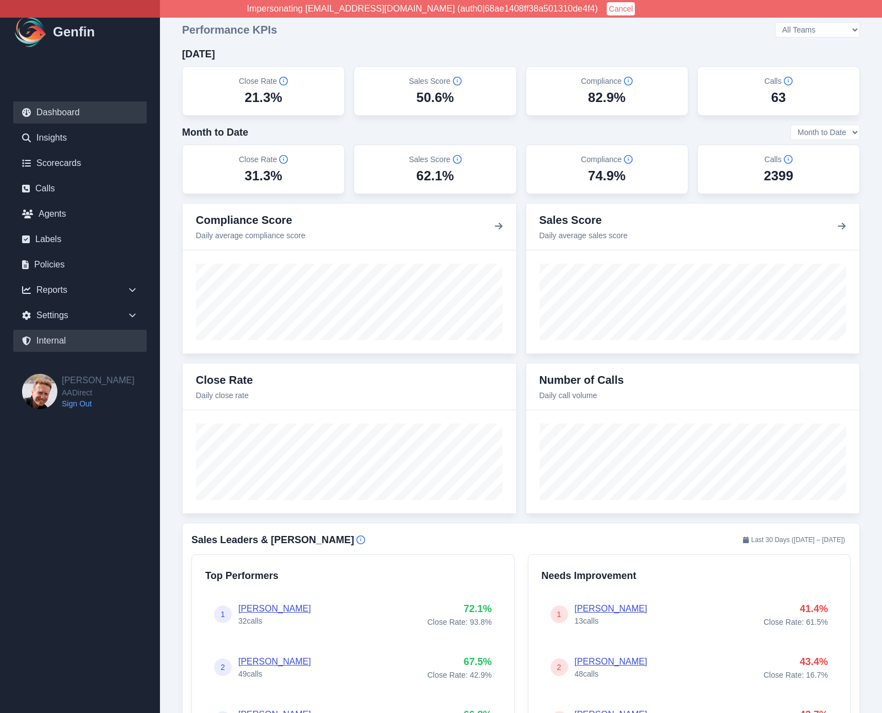
select select "7"
select select "paid"
select select "7"
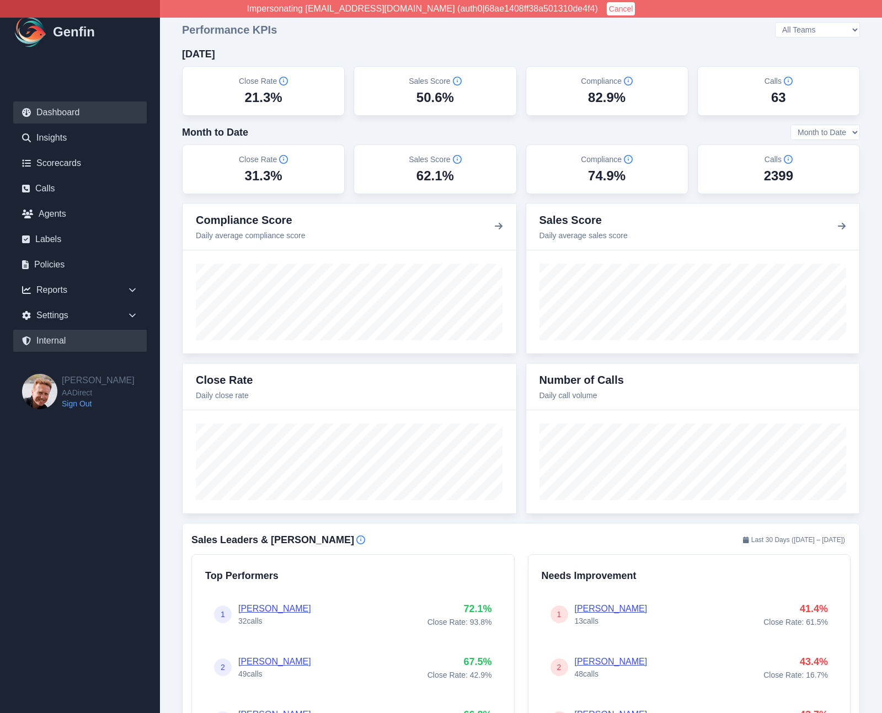
select select "paid"
select select "7"
select select "paid"
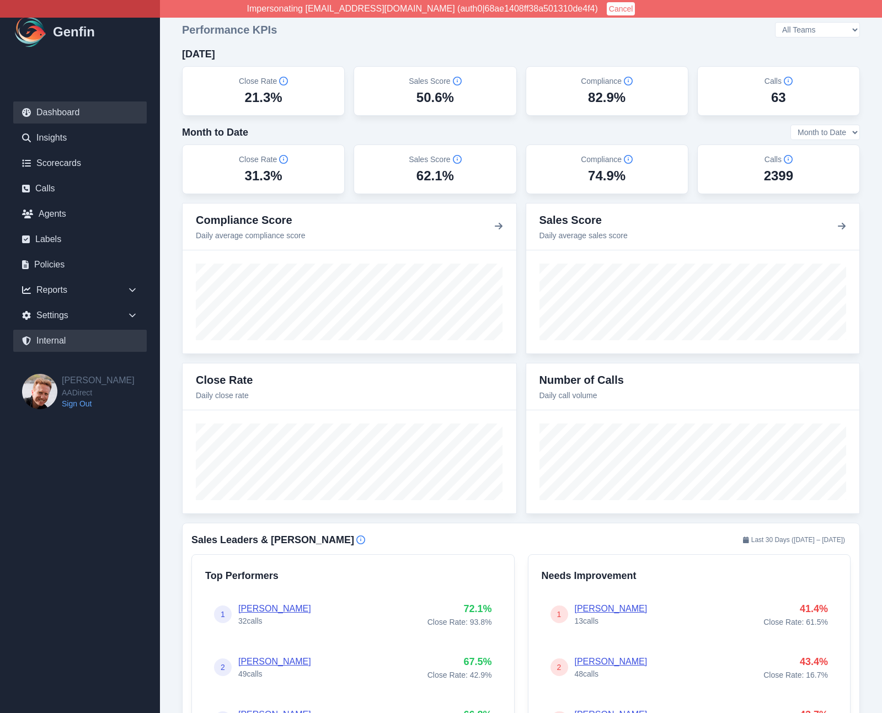
select select "7"
select select "paid"
select select "7"
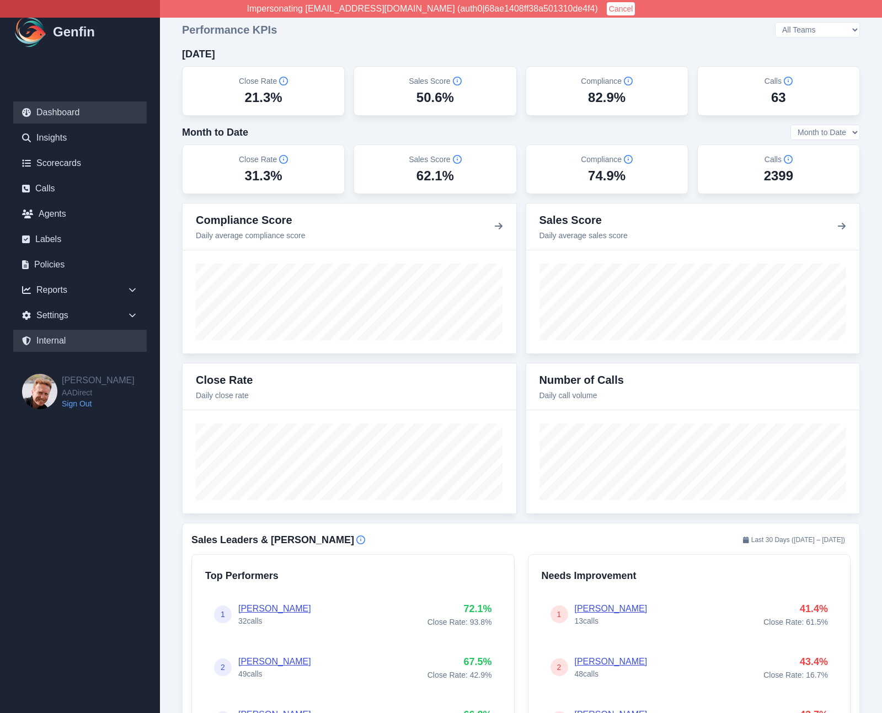
select select "paid"
select select "7"
select select "paid"
select select "7"
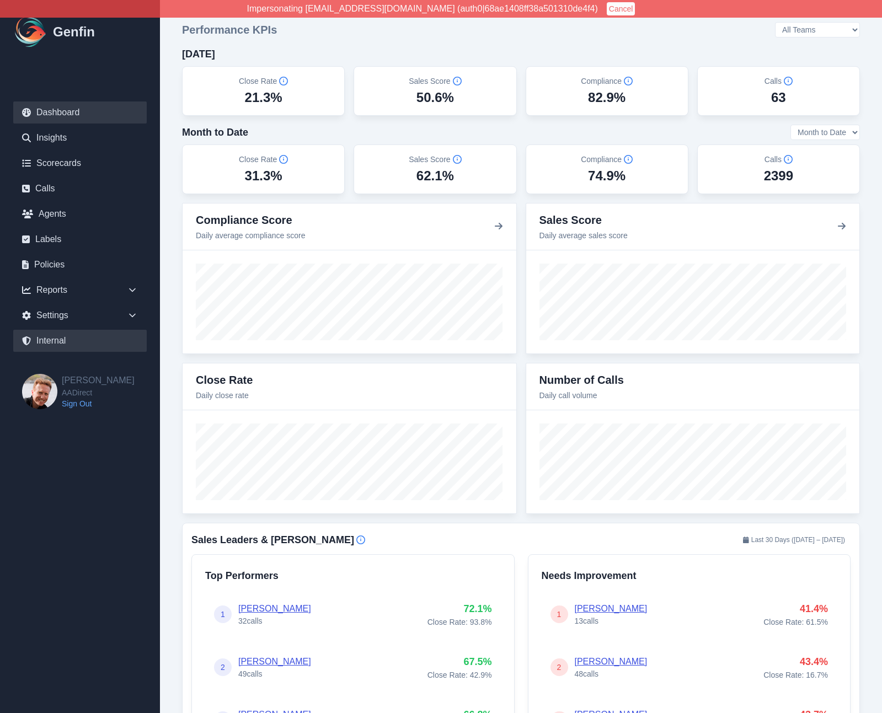
select select "7"
select select "paid"
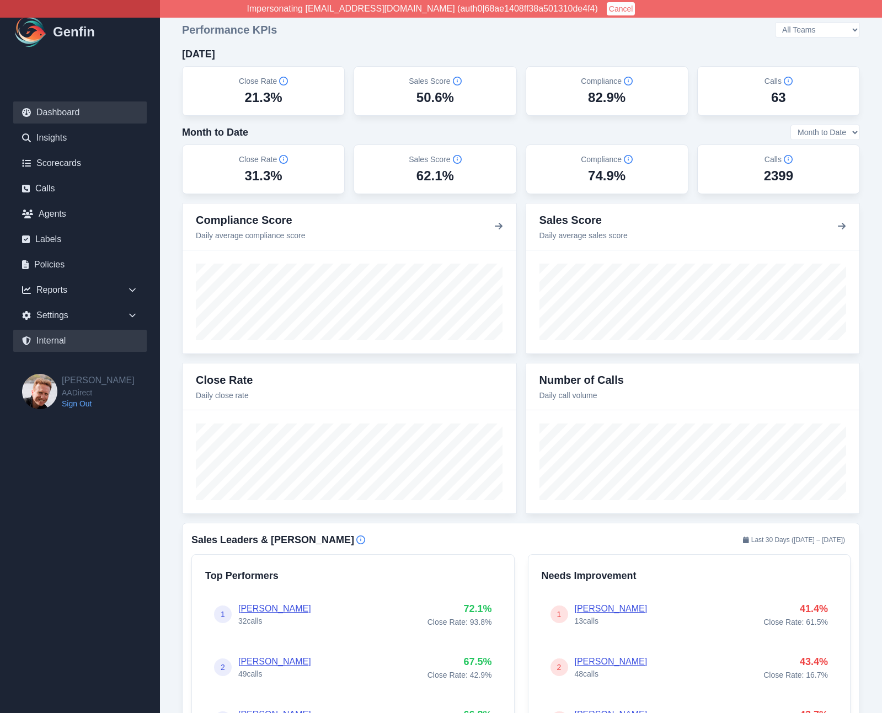
select select "7"
select select "paid"
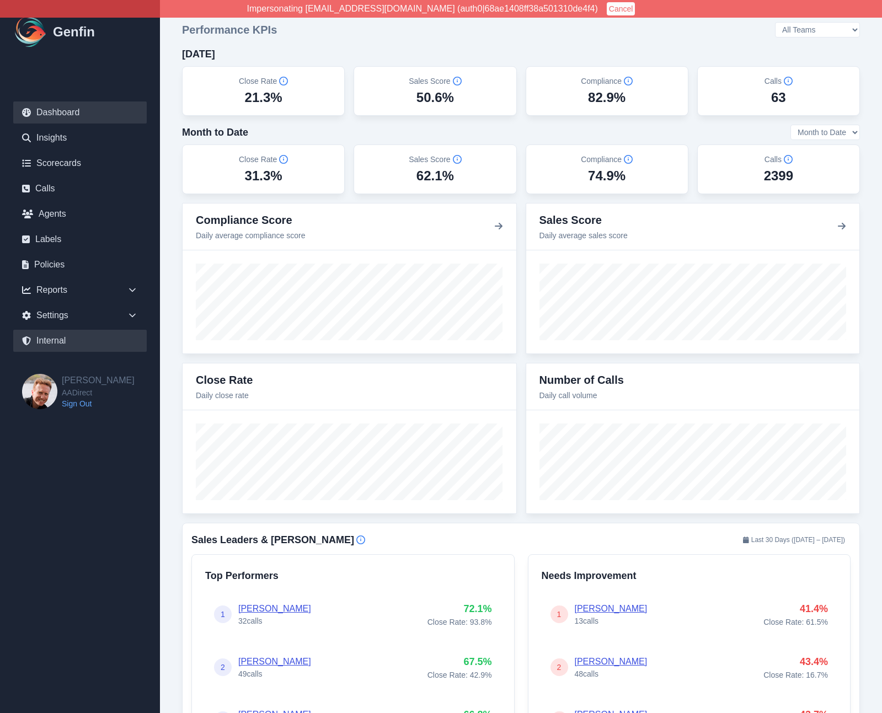
select select "7"
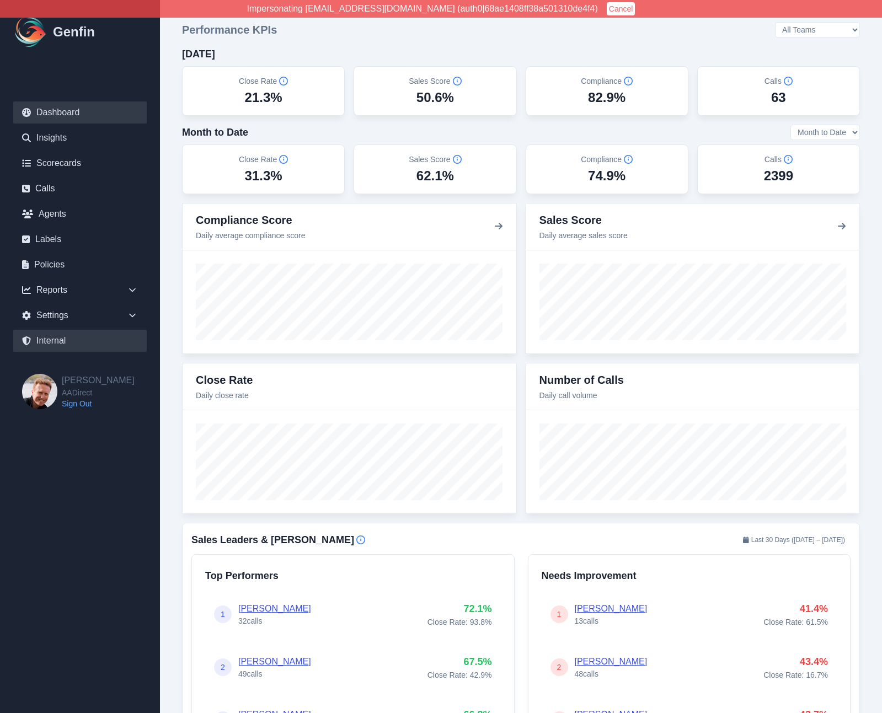
select select "7"
select select "paid"
select select "7"
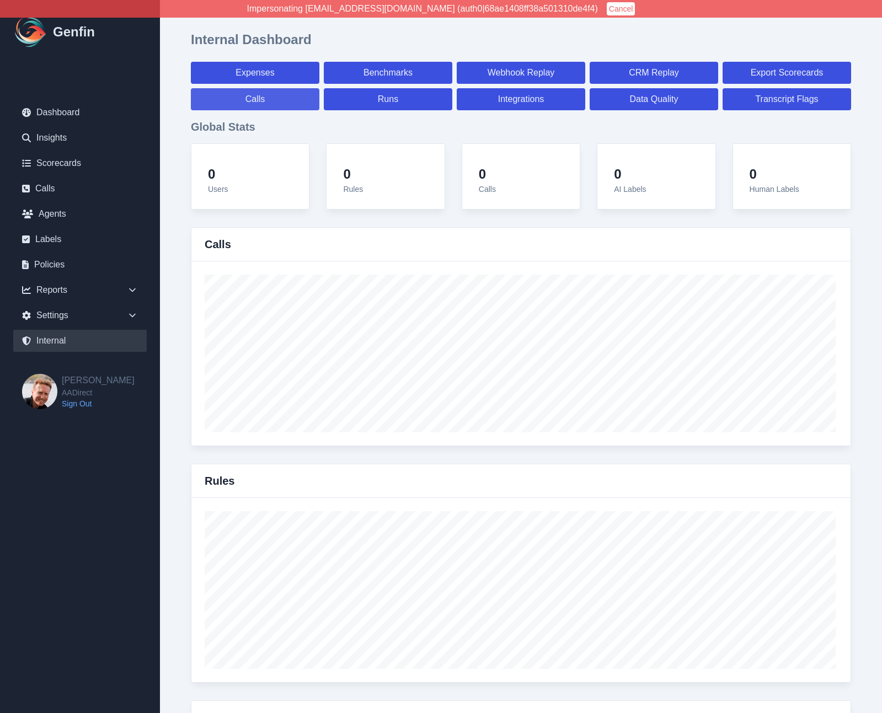
click at [267, 98] on link "Calls" at bounding box center [255, 99] width 129 height 22
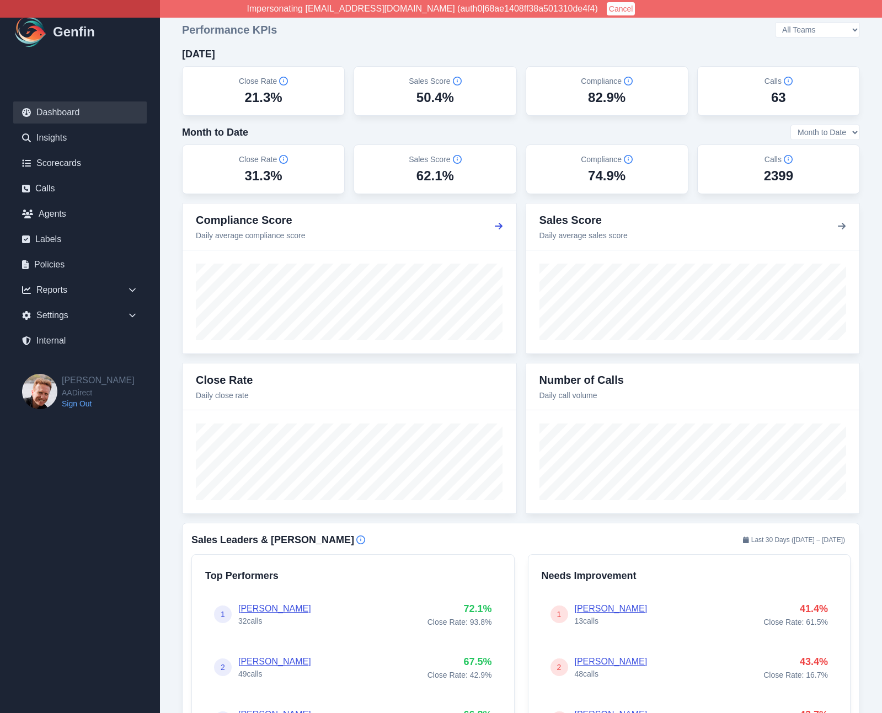
click at [500, 227] on icon "button" at bounding box center [499, 226] width 8 height 7
click at [844, 225] on icon "button" at bounding box center [842, 226] width 8 height 7
click at [255, 604] on link "[PERSON_NAME]" at bounding box center [274, 608] width 73 height 9
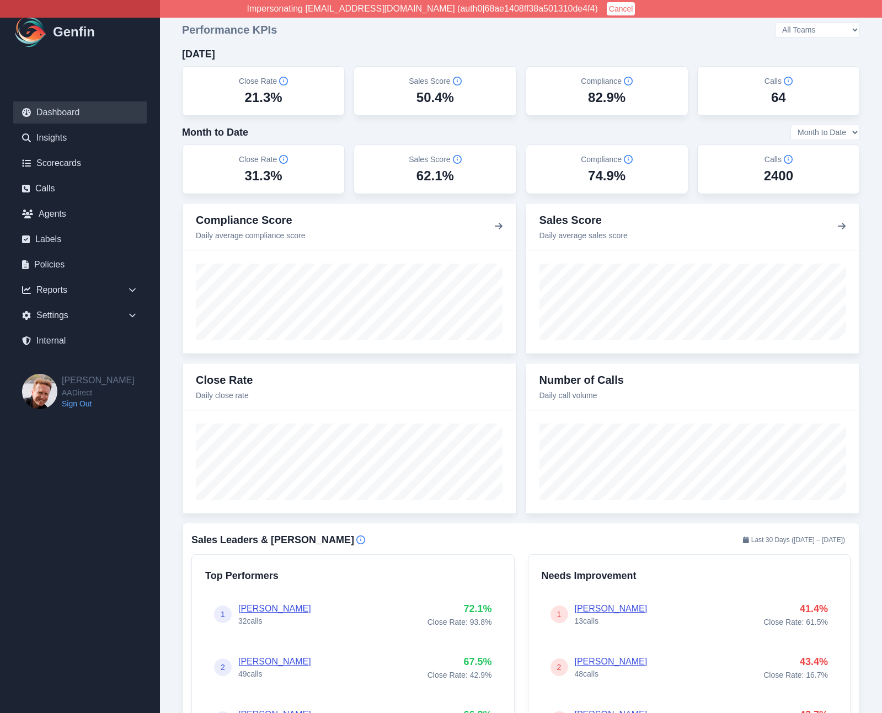
click at [832, 30] on select "All Teams [PERSON_NAME] Support" at bounding box center [817, 29] width 85 height 15
click at [806, 22] on select "All Teams Hugo Jesse Support" at bounding box center [817, 29] width 85 height 15
click at [835, 28] on select "All Teams Hugo Jesse Support" at bounding box center [817, 29] width 85 height 15
click at [806, 22] on select "All Teams Hugo Jesse Support" at bounding box center [817, 29] width 85 height 15
click at [830, 31] on select "All Teams Hugo Jesse Support" at bounding box center [817, 29] width 85 height 15
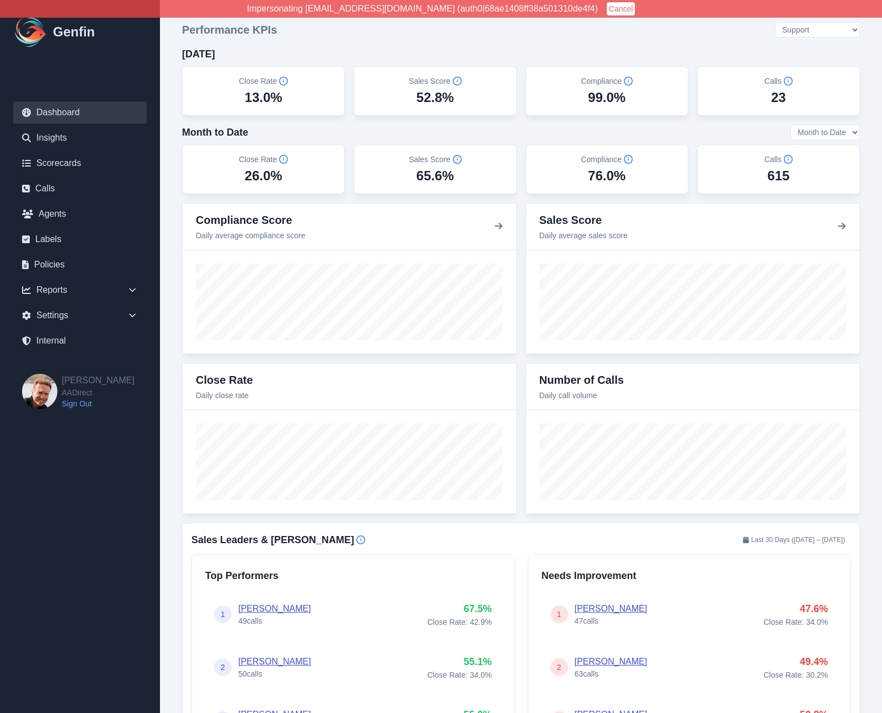
click at [806, 22] on select "All Teams Hugo Jesse Support" at bounding box center [817, 29] width 85 height 15
click at [826, 32] on select "All Teams Hugo Jesse Support" at bounding box center [817, 29] width 85 height 15
select select "2"
click at [806, 22] on select "All Teams Hugo Jesse Support" at bounding box center [817, 29] width 85 height 15
click at [825, 29] on select "All Teams Hugo Jesse Support" at bounding box center [817, 29] width 85 height 15
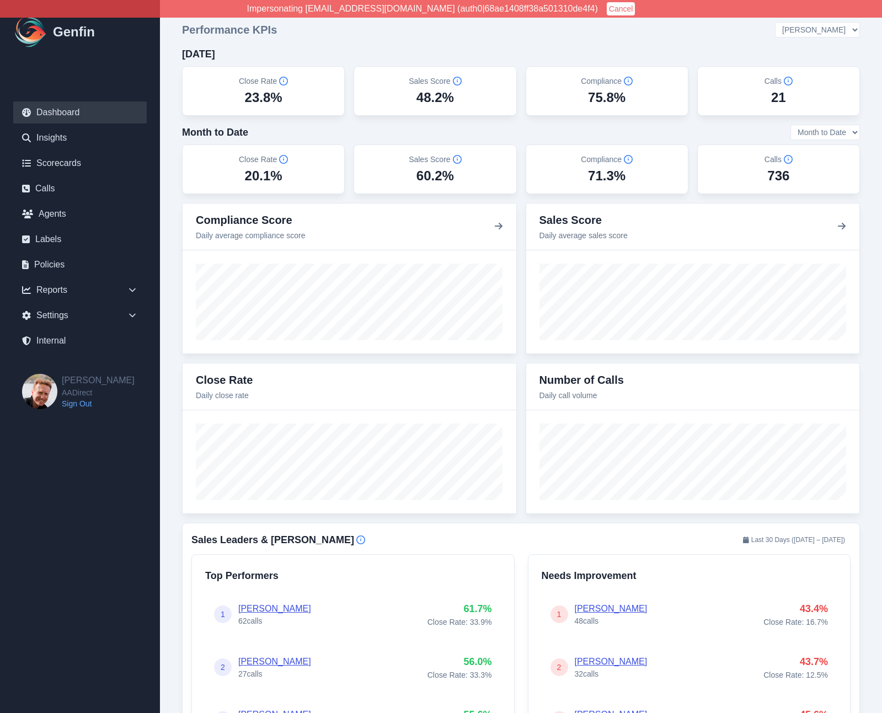
select select
click at [806, 22] on select "All Teams Hugo Jesse Support" at bounding box center [817, 29] width 85 height 15
click at [534, 48] on div "[DATE]" at bounding box center [521, 53] width 678 height 15
click at [54, 345] on link "Internal" at bounding box center [80, 341] width 134 height 22
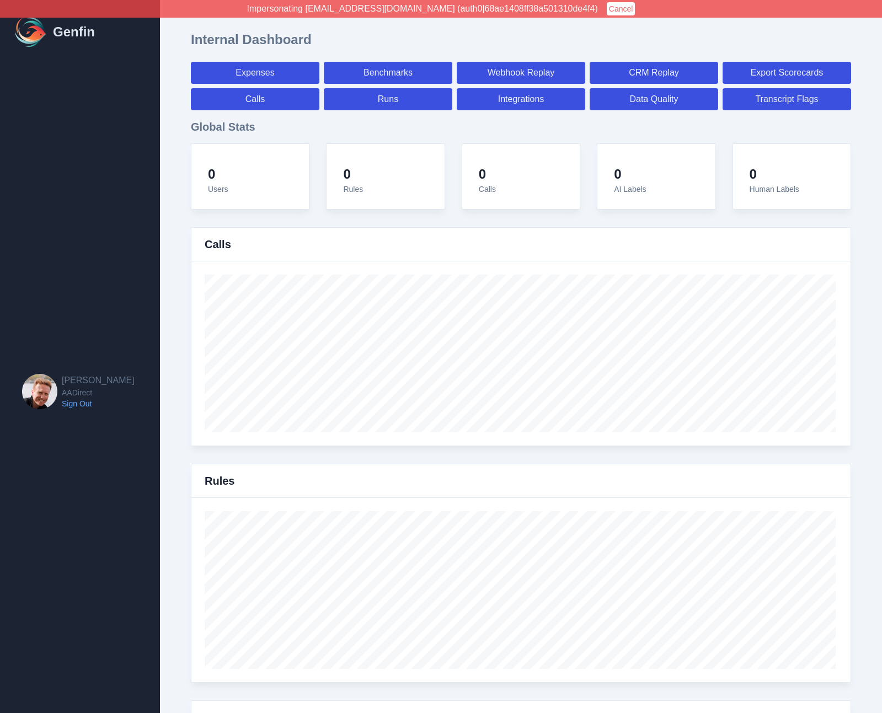
select select "paid"
select select "7"
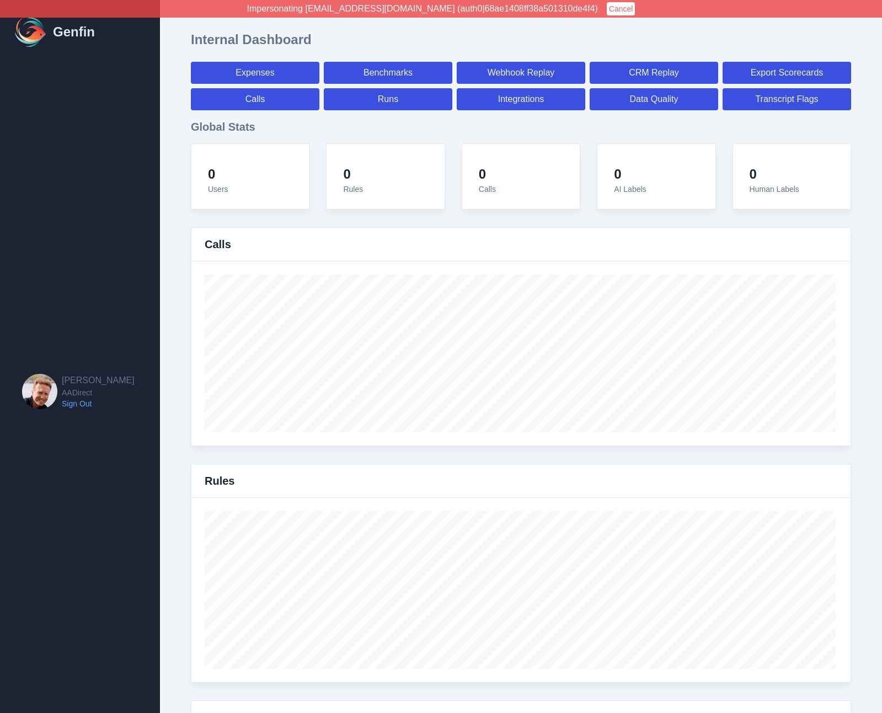
select select "paid"
select select "7"
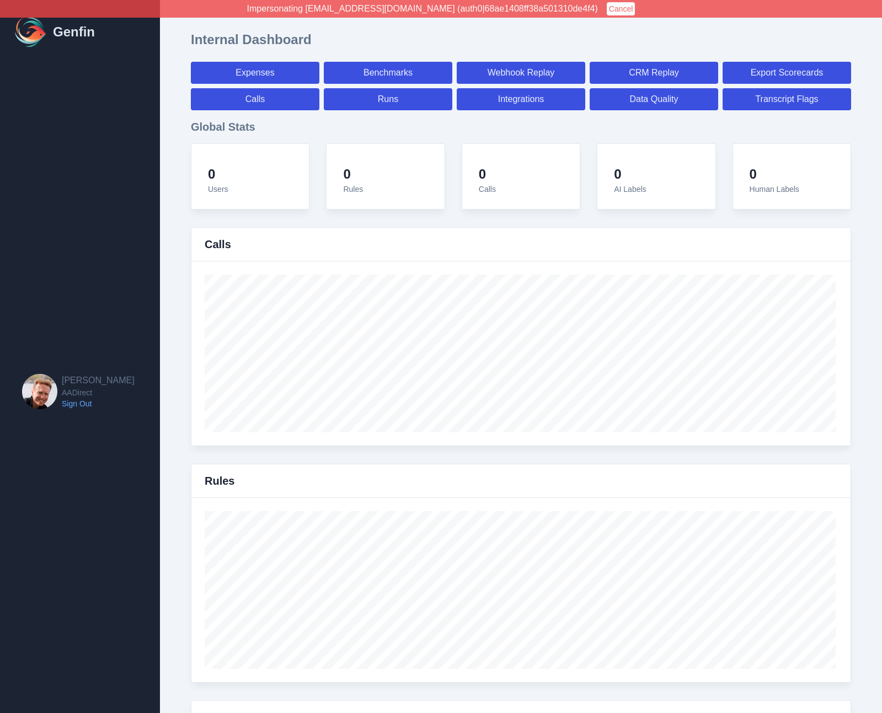
select select "7"
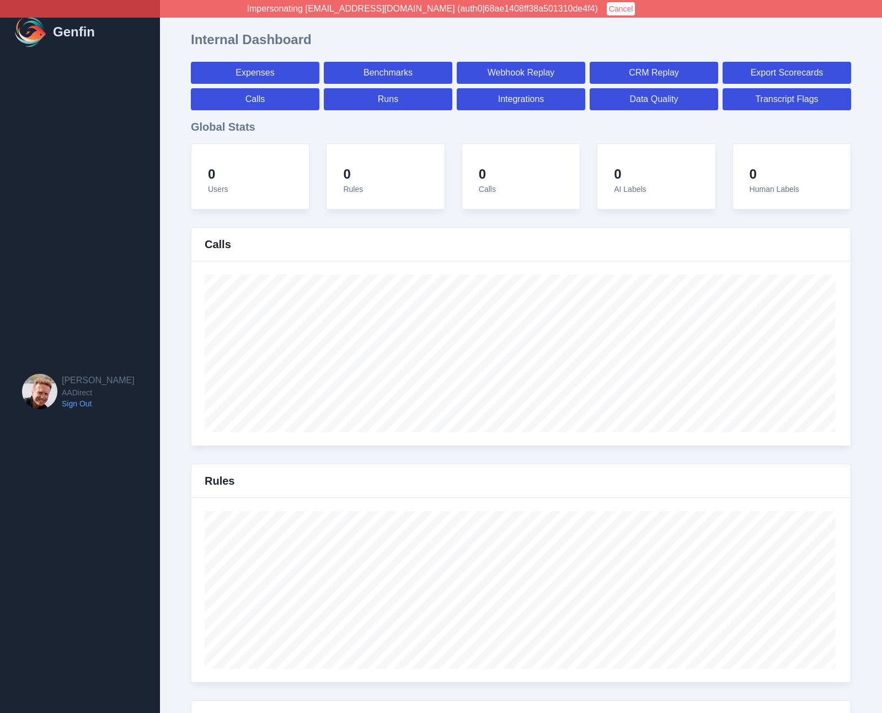
select select "7"
select select "paid"
select select "7"
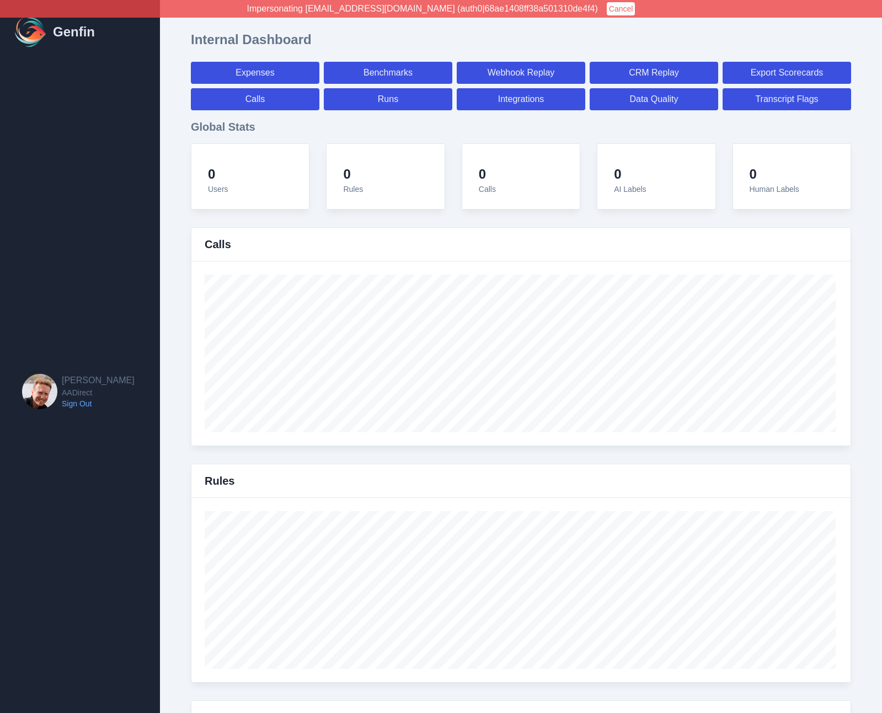
select select "7"
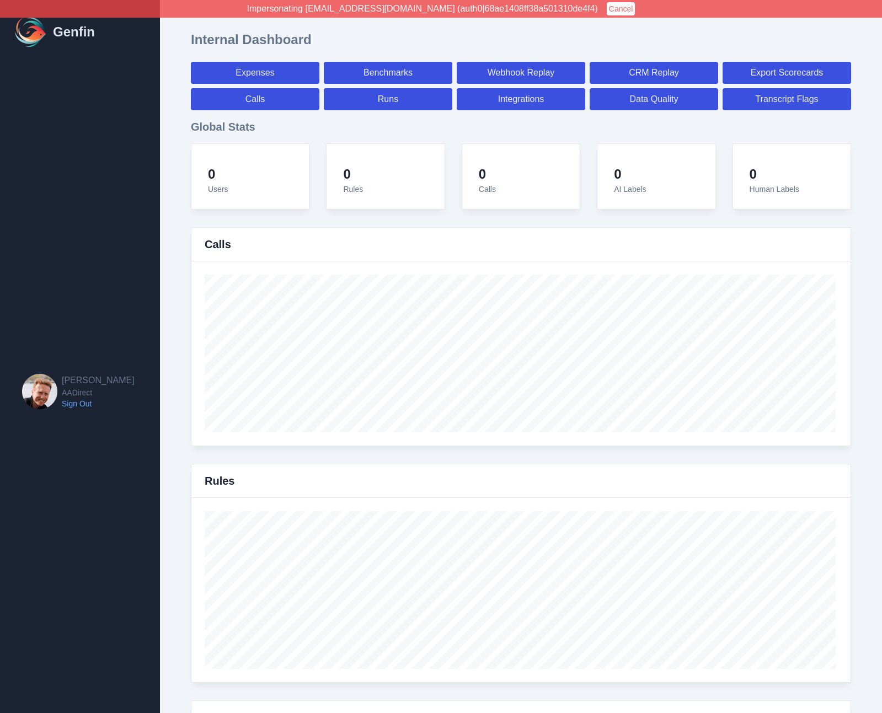
select select "7"
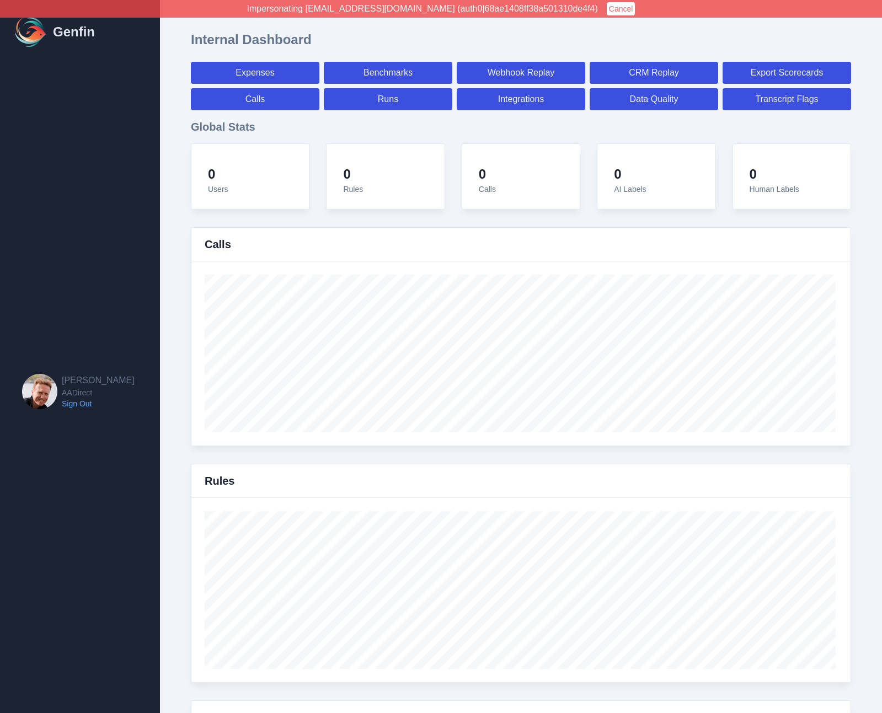
select select "7"
select select "paid"
select select "7"
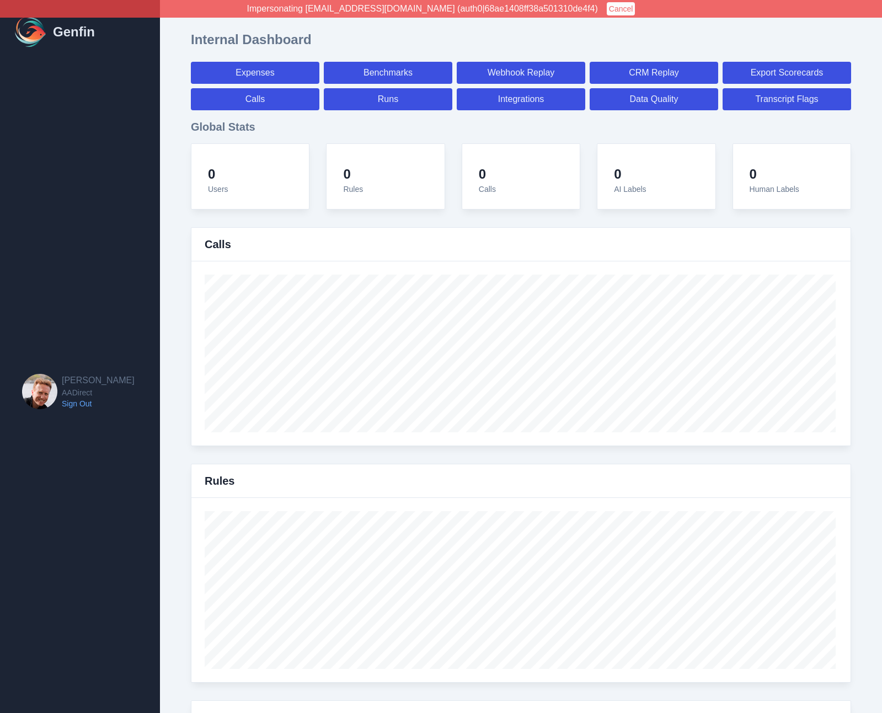
select select "7"
select select "paid"
select select "7"
select select "paid"
select select "7"
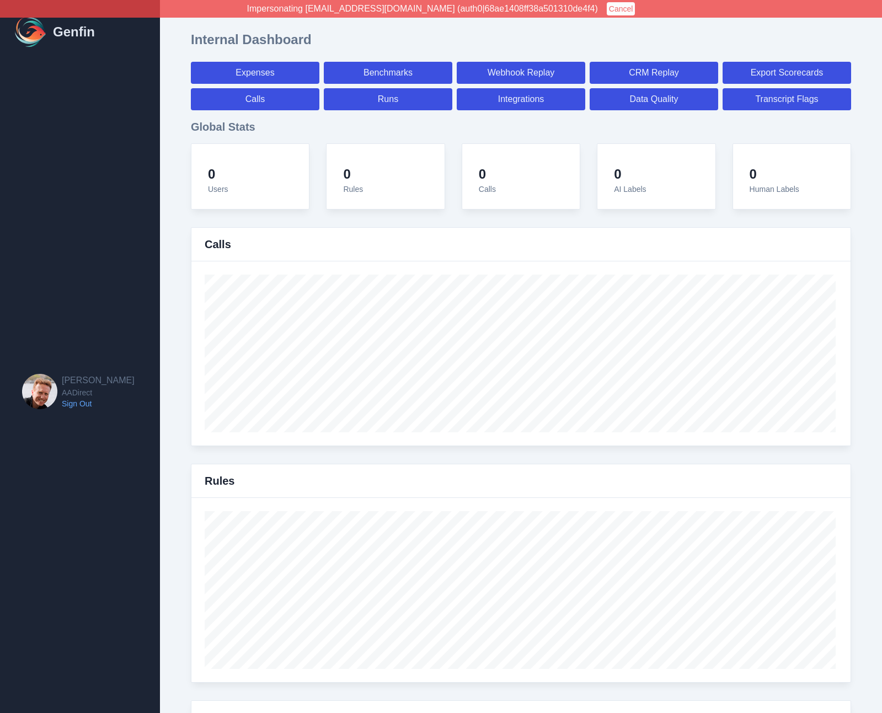
select select "paid"
select select "7"
select select "paid"
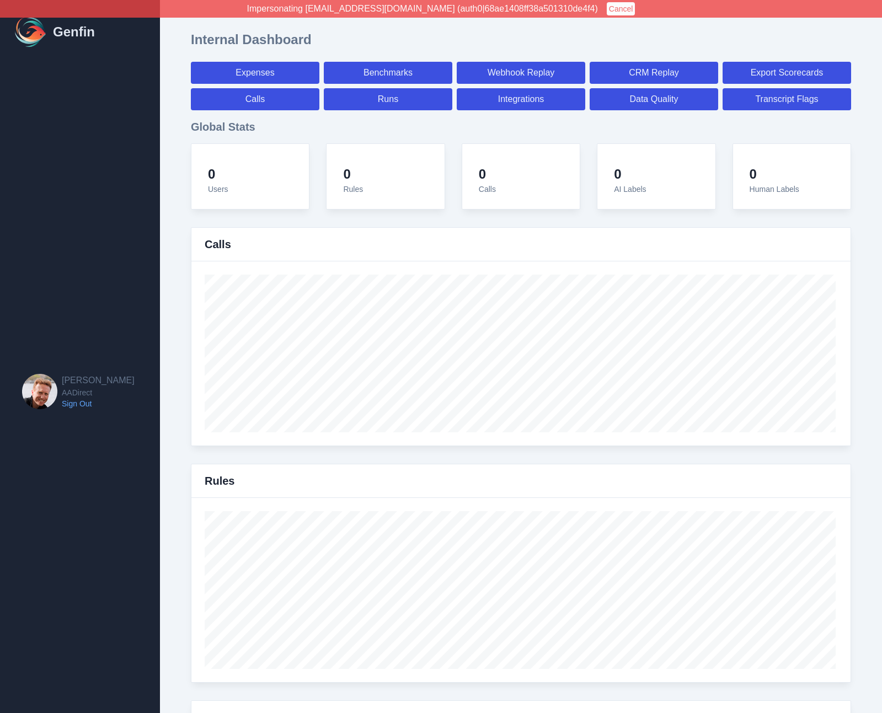
select select "7"
select select "paid"
select select "7"
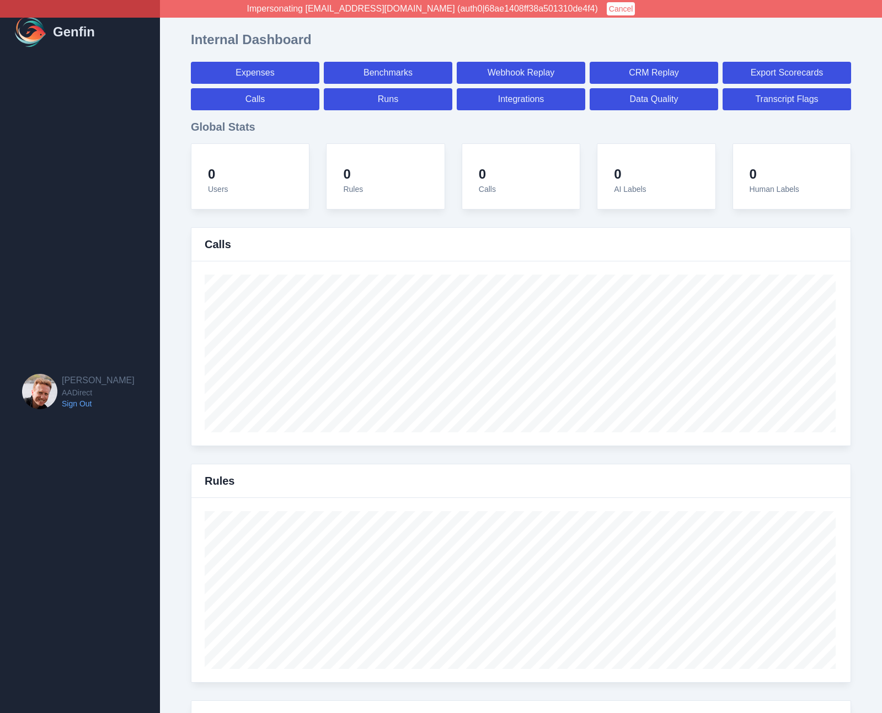
select select "7"
select select "paid"
select select "7"
select select "paid"
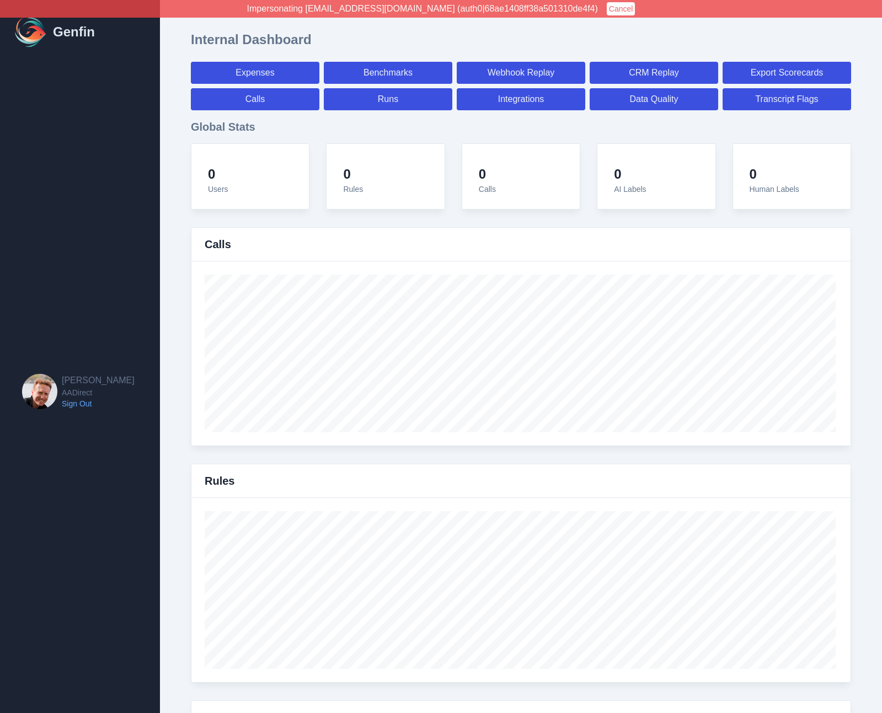
select select "7"
select select "paid"
select select "7"
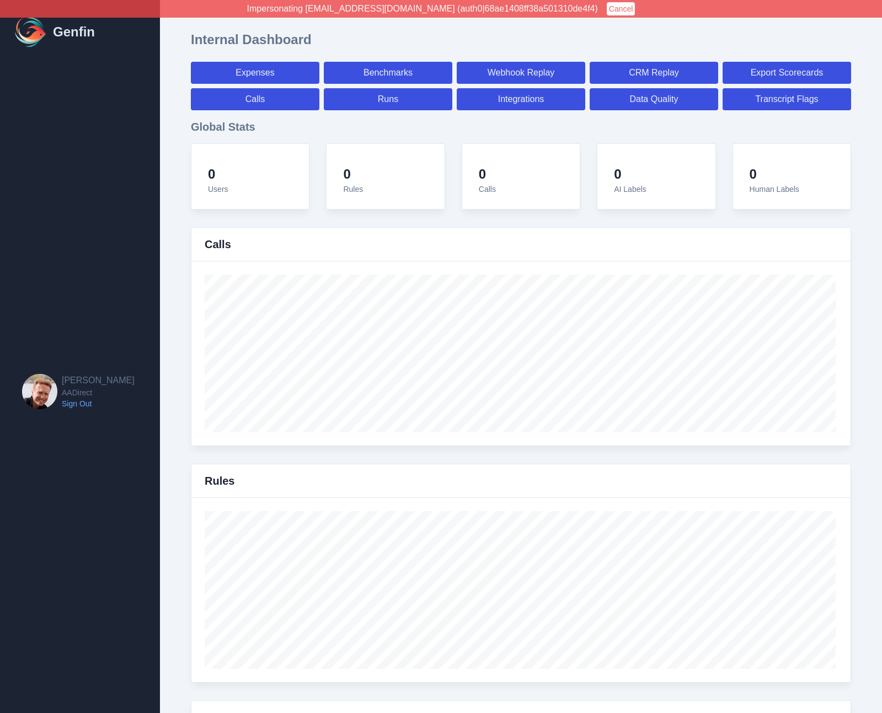
select select "7"
select select "paid"
select select "7"
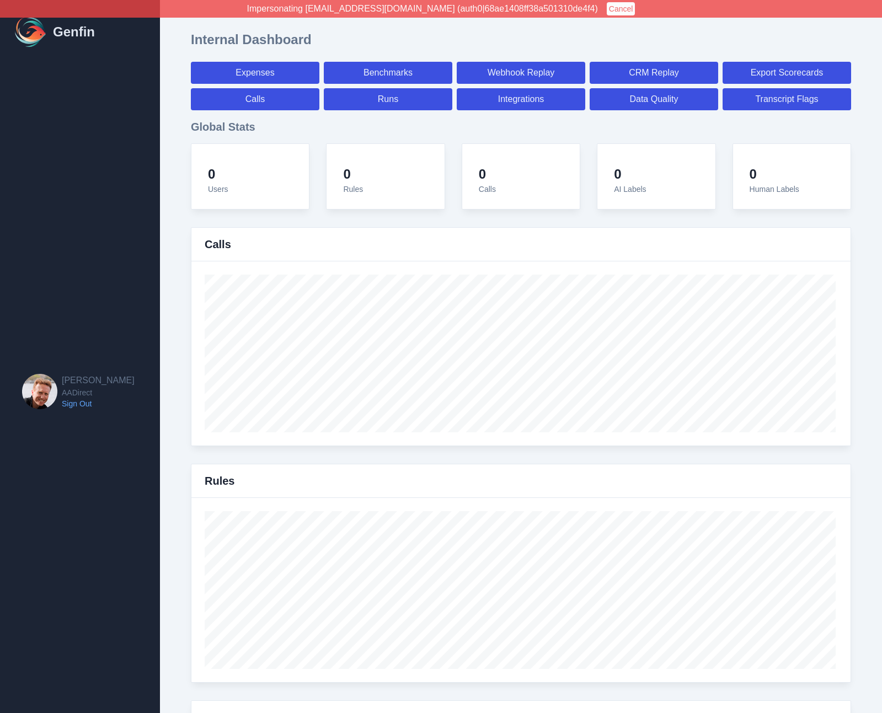
select select "7"
select select "paid"
select select "7"
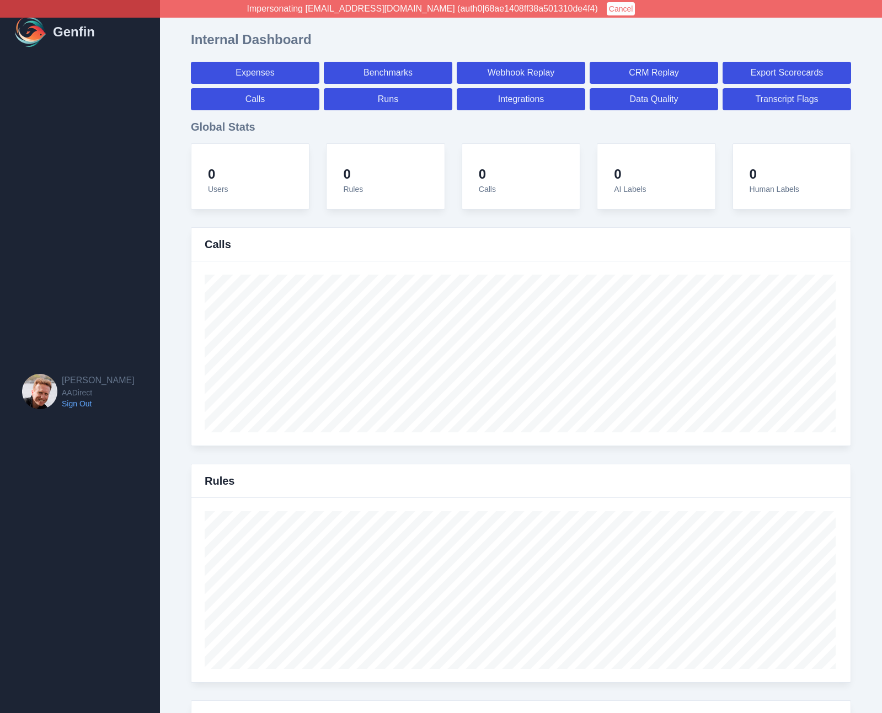
select select "7"
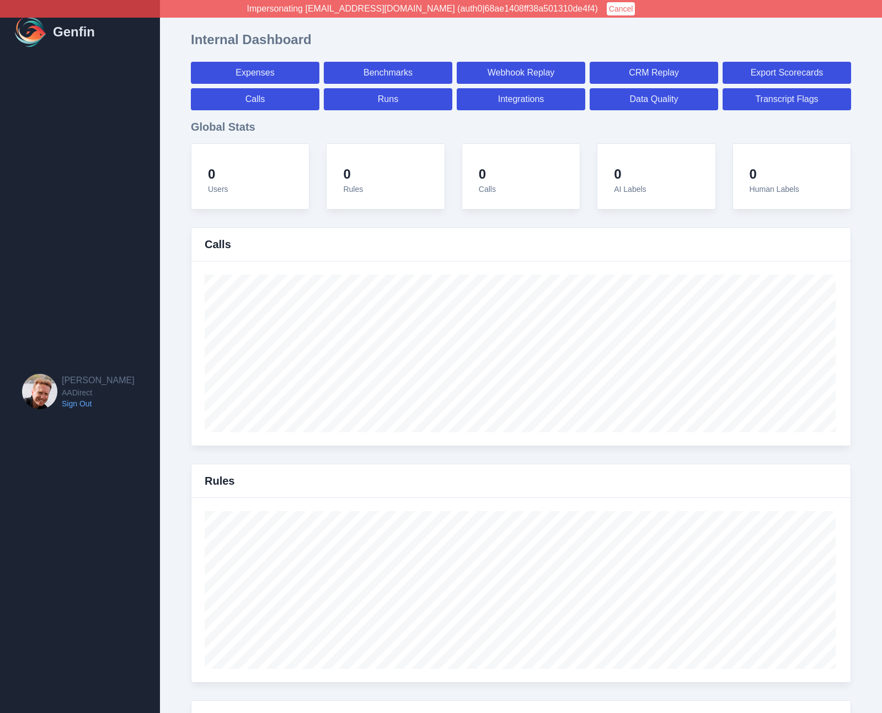
select select "paid"
select select "7"
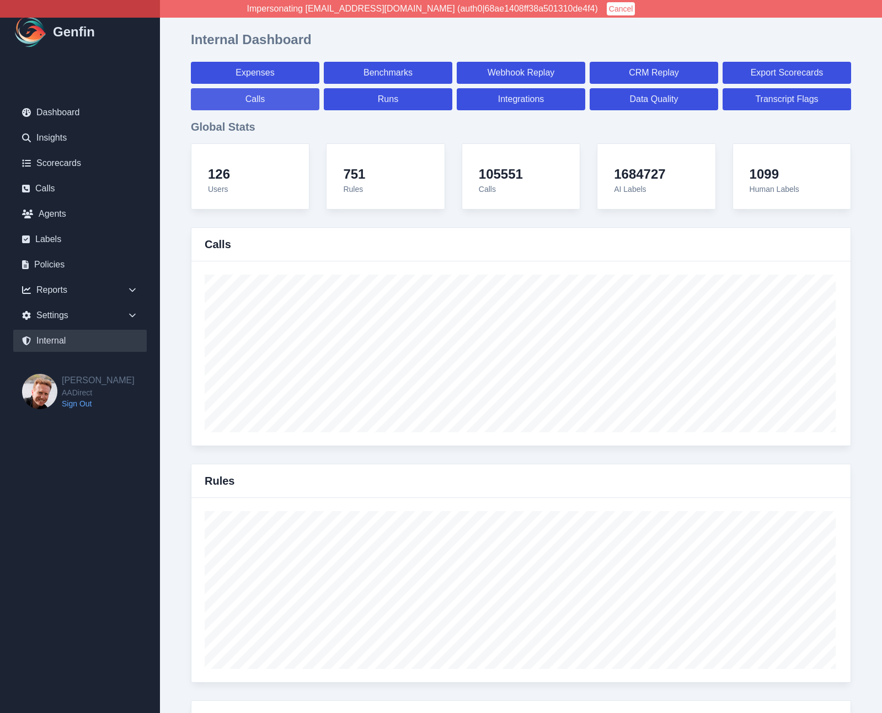
click at [248, 105] on link "Calls" at bounding box center [255, 99] width 129 height 22
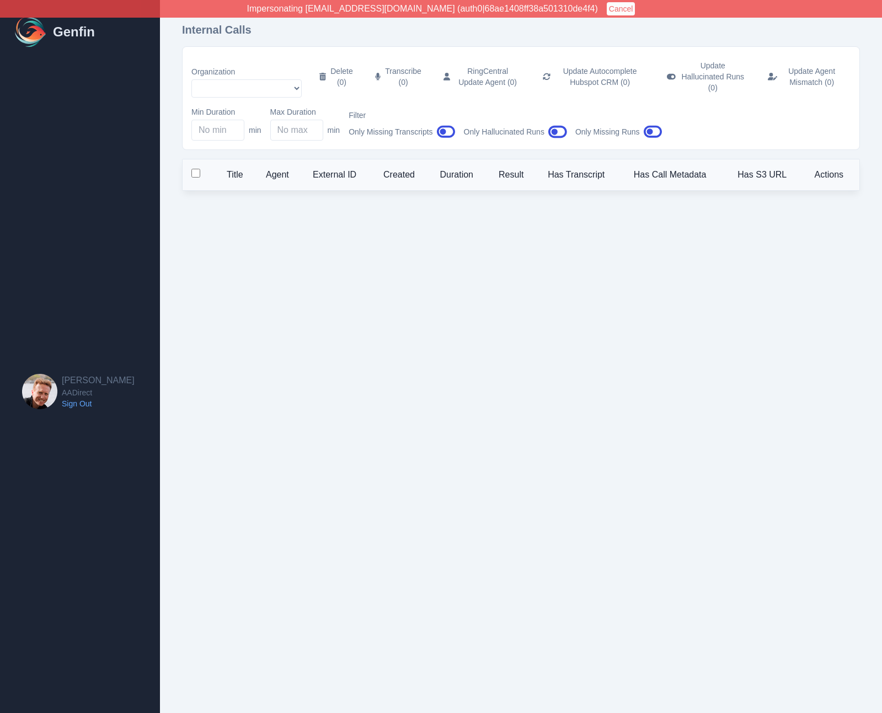
select select "51"
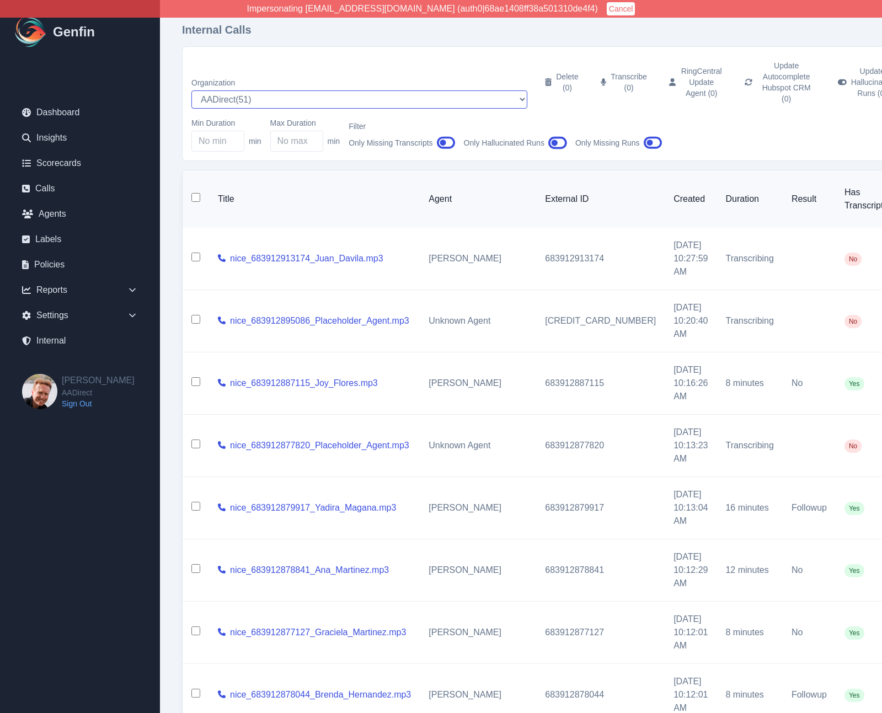
click at [257, 92] on select "AADirect ( 51 ) Aainsco.com ( 57 ) Aainsco.com ( 56 ) Aainsco.com ( 55 ) alec+a…" at bounding box center [359, 99] width 336 height 18
click at [191, 90] on select "AADirect ( 51 ) Aainsco.com ( 57 ) Aainsco.com ( 56 ) Aainsco.com ( 55 ) alec+a…" at bounding box center [359, 99] width 336 height 18
click at [176, 156] on div "Internal Calls Organization AADirect ( 51 ) Aainsco.com ( 57 ) Aainsco.com ( 56…" at bounding box center [584, 467] width 848 height 935
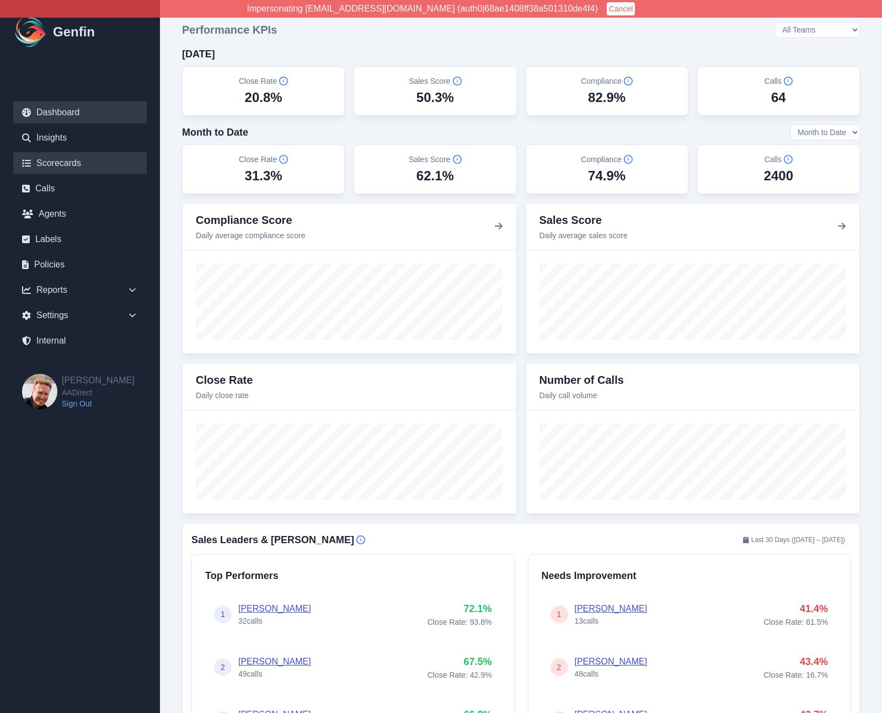
click at [48, 164] on link "Scorecards" at bounding box center [80, 163] width 134 height 22
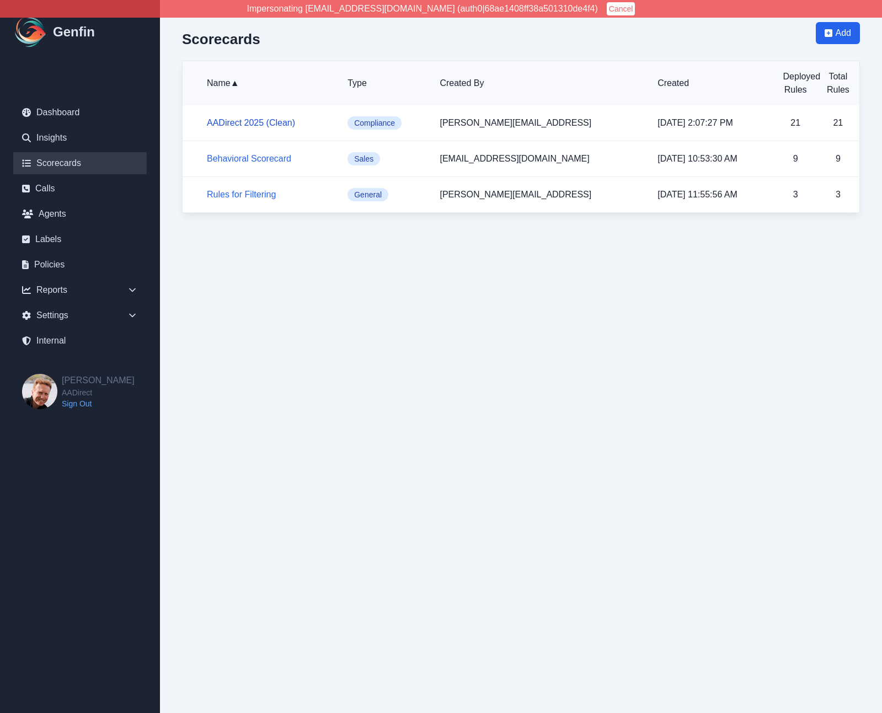
click at [257, 123] on link "AADirect 2025 (Clean)" at bounding box center [251, 122] width 88 height 9
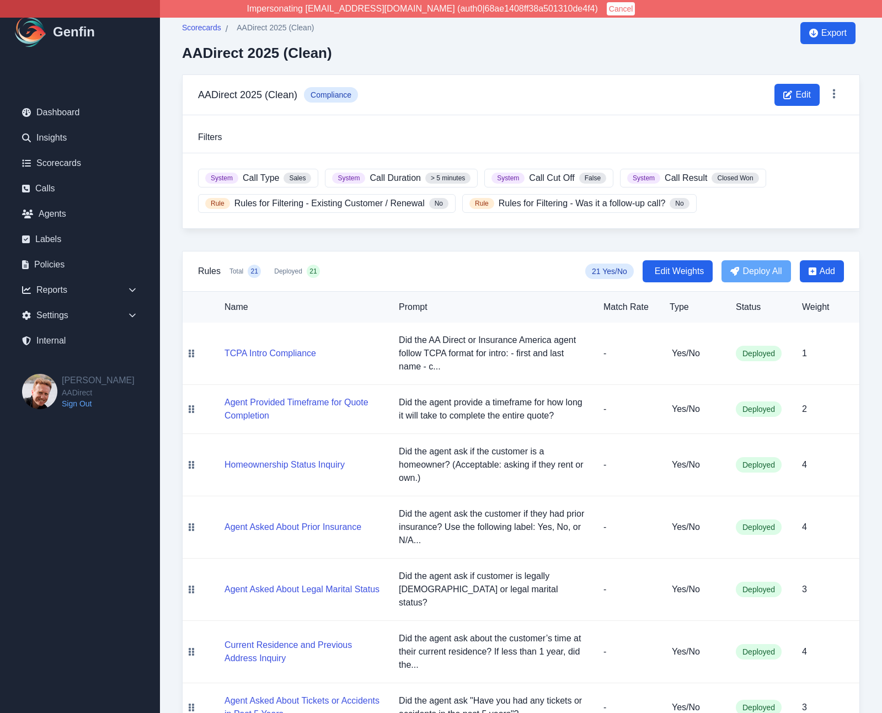
click at [272, 360] on td "TCPA Intro Compliance" at bounding box center [295, 354] width 190 height 62
click at [275, 356] on button "TCPA Intro Compliance" at bounding box center [271, 353] width 92 height 13
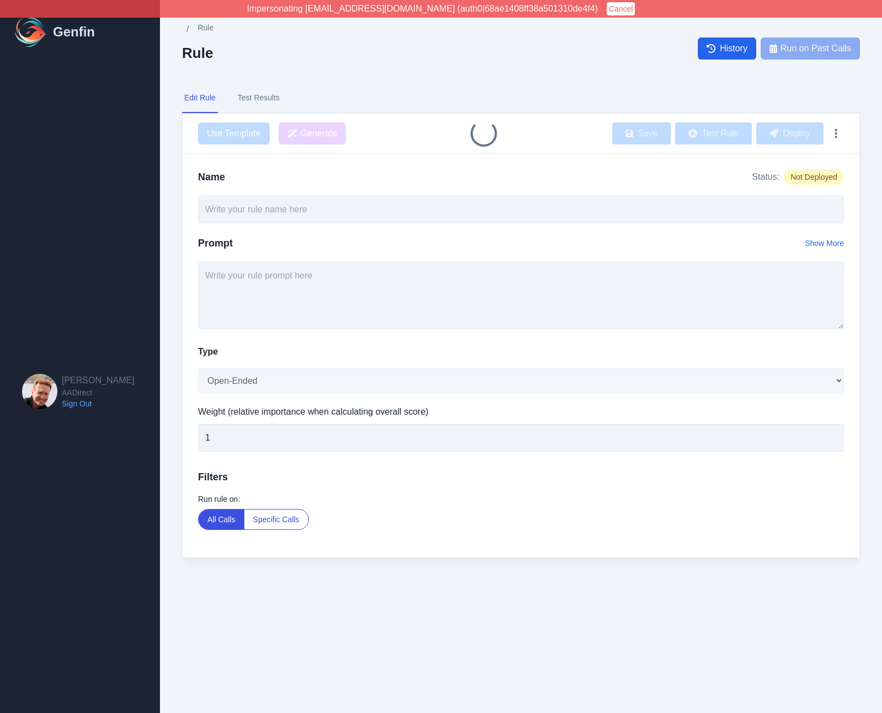
type input "TCPA Intro Compliance"
type textarea "Did the AA Direct or Insurance America agent follow TCPA format for intro: - fi…"
select select "Yes/No"
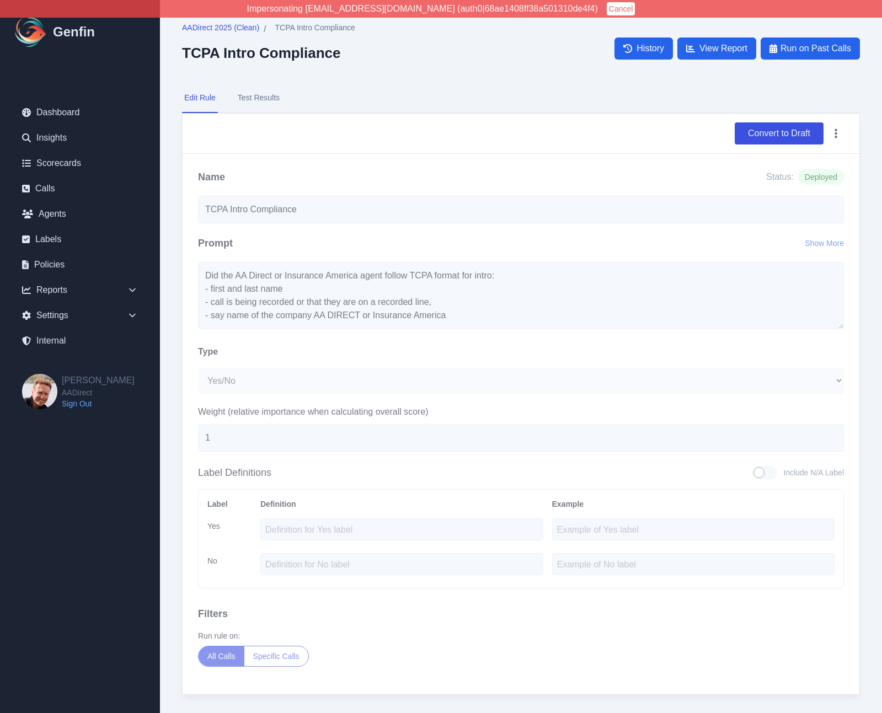
click at [256, 96] on button "Test Results" at bounding box center [259, 98] width 46 height 30
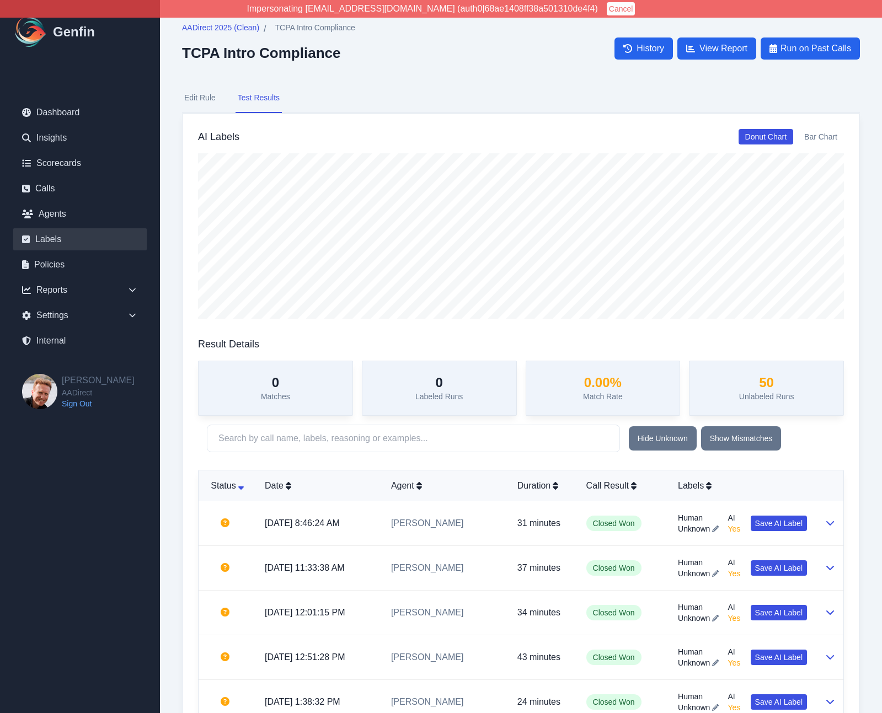
click at [51, 237] on link "Labels" at bounding box center [80, 239] width 134 height 22
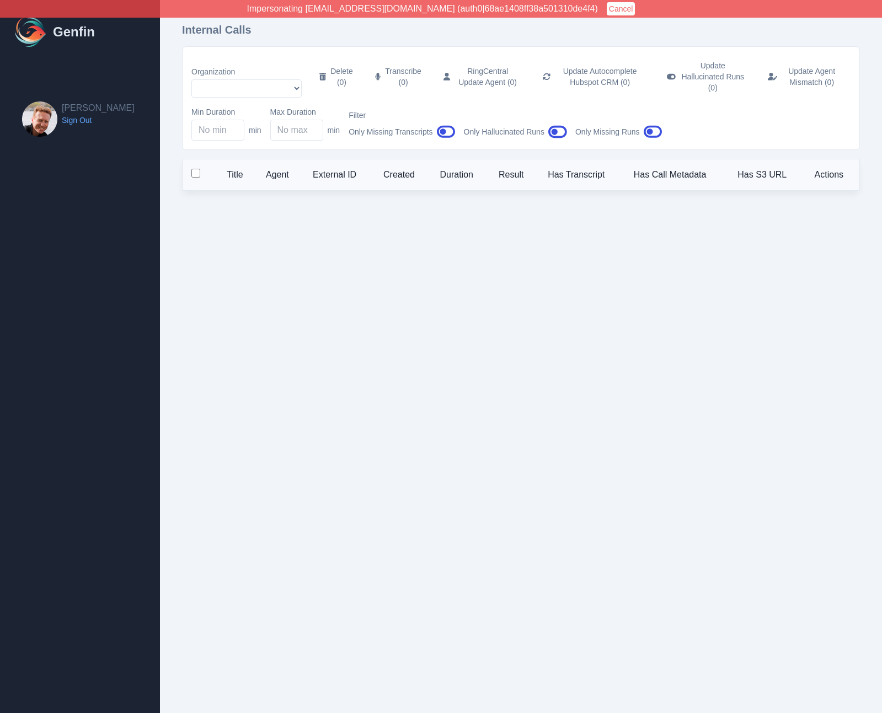
select select "51"
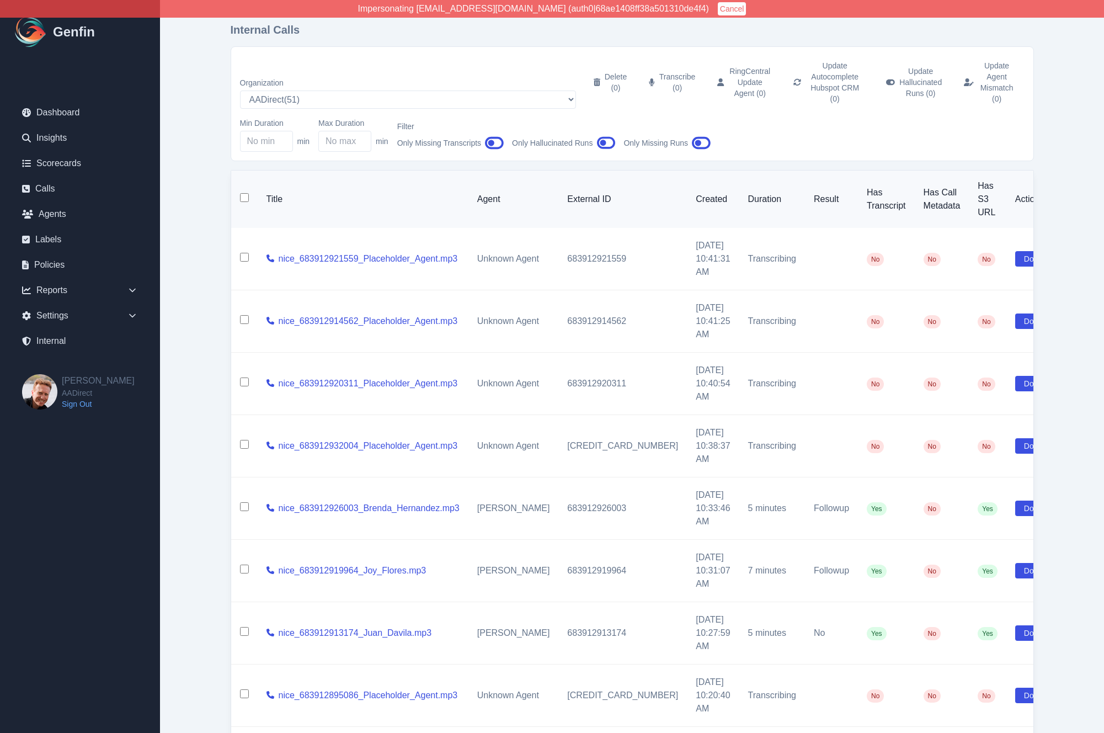
scroll to position [183, 0]
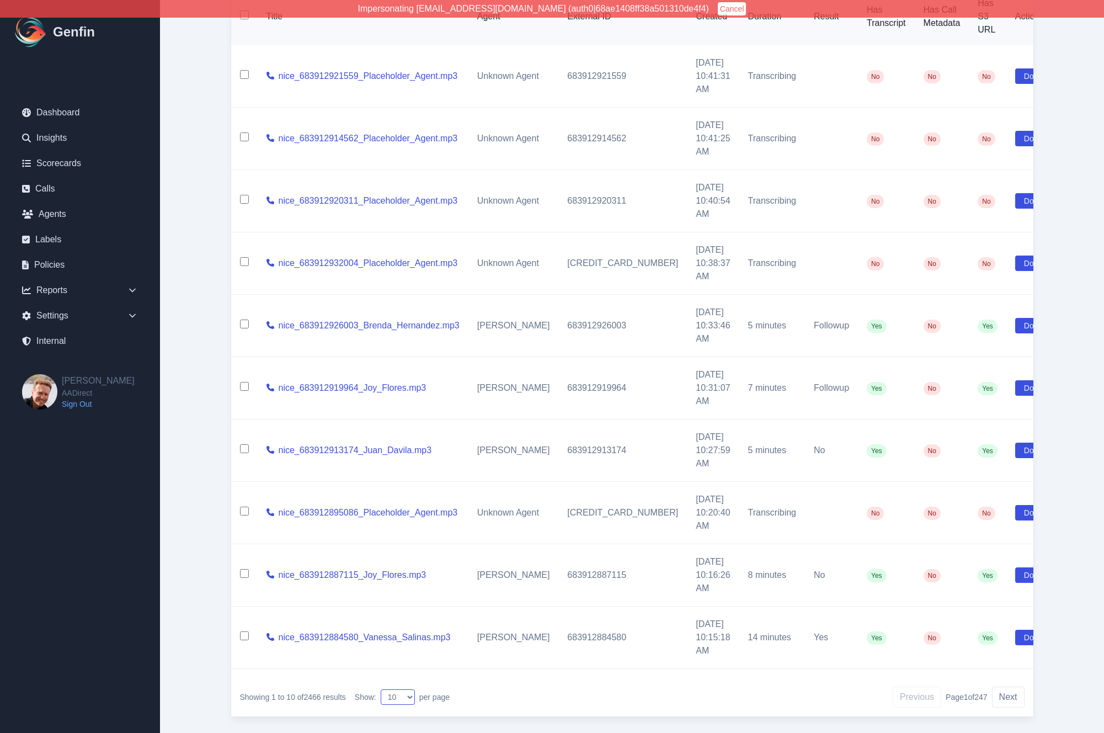
click at [401, 689] on select "10 25 50 100 200" at bounding box center [398, 696] width 34 height 15
select select "200"
click at [382, 689] on select "10 25 50 100 200" at bounding box center [398, 696] width 34 height 15
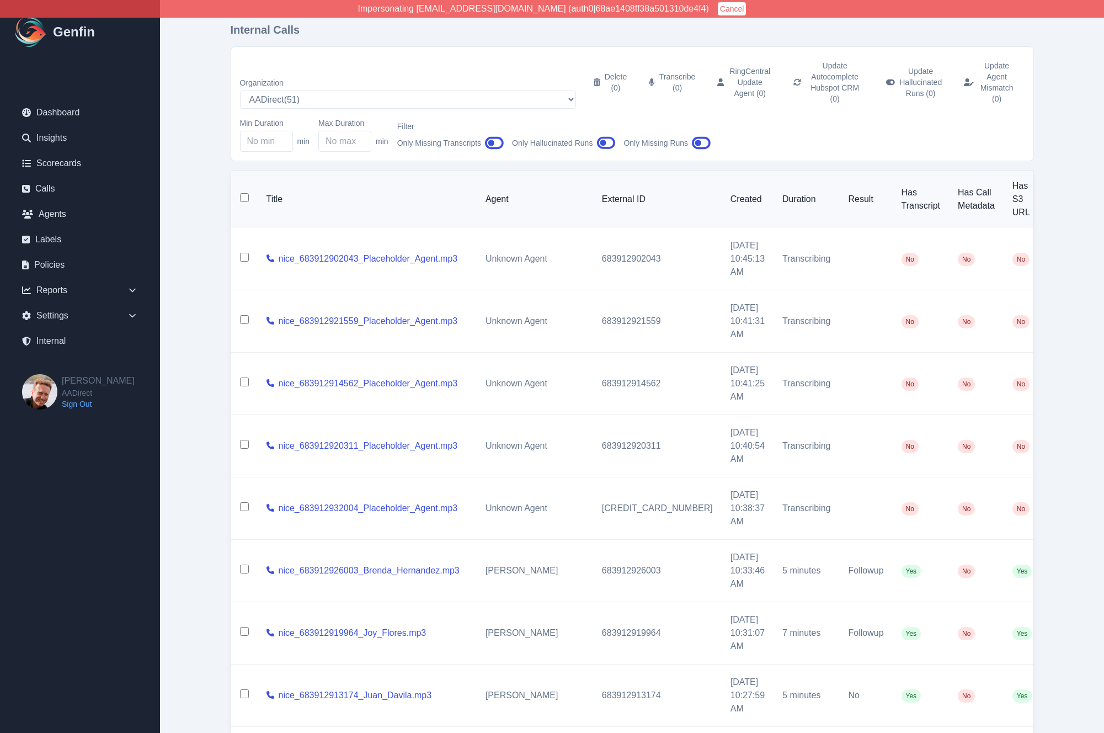
click at [521, 503] on span "Unknown Agent" at bounding box center [517, 507] width 62 height 9
click at [506, 566] on span "[PERSON_NAME]" at bounding box center [522, 570] width 73 height 9
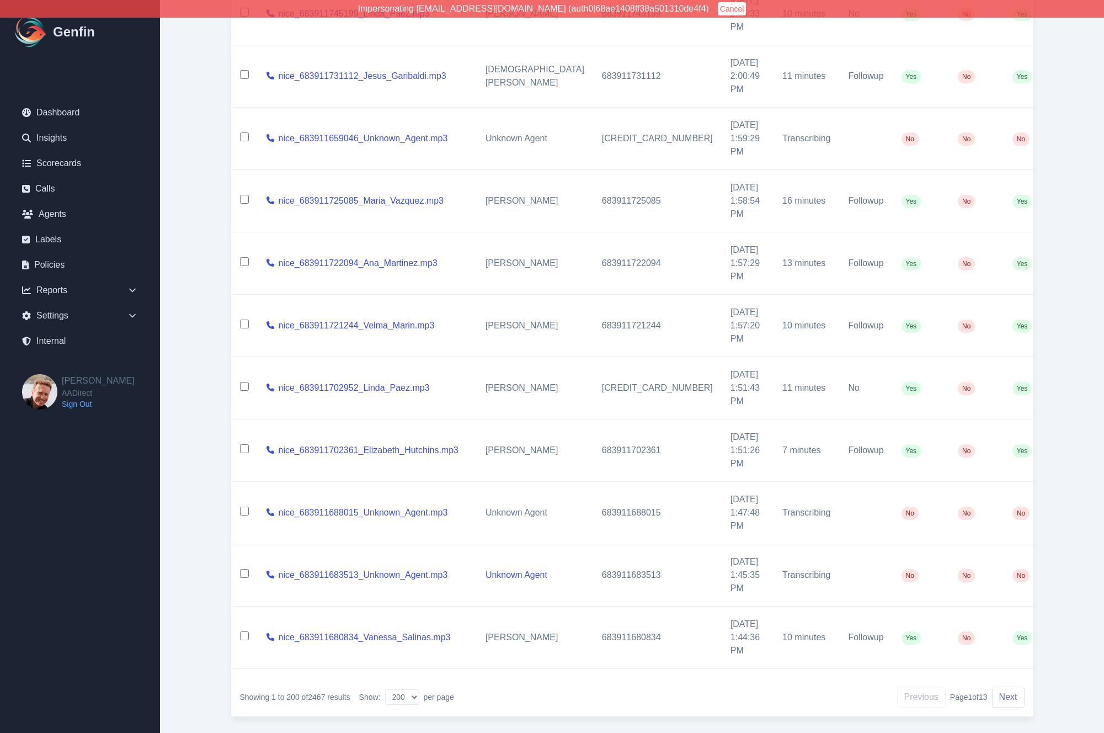
click at [510, 570] on link "Unknown Agent" at bounding box center [517, 574] width 62 height 9
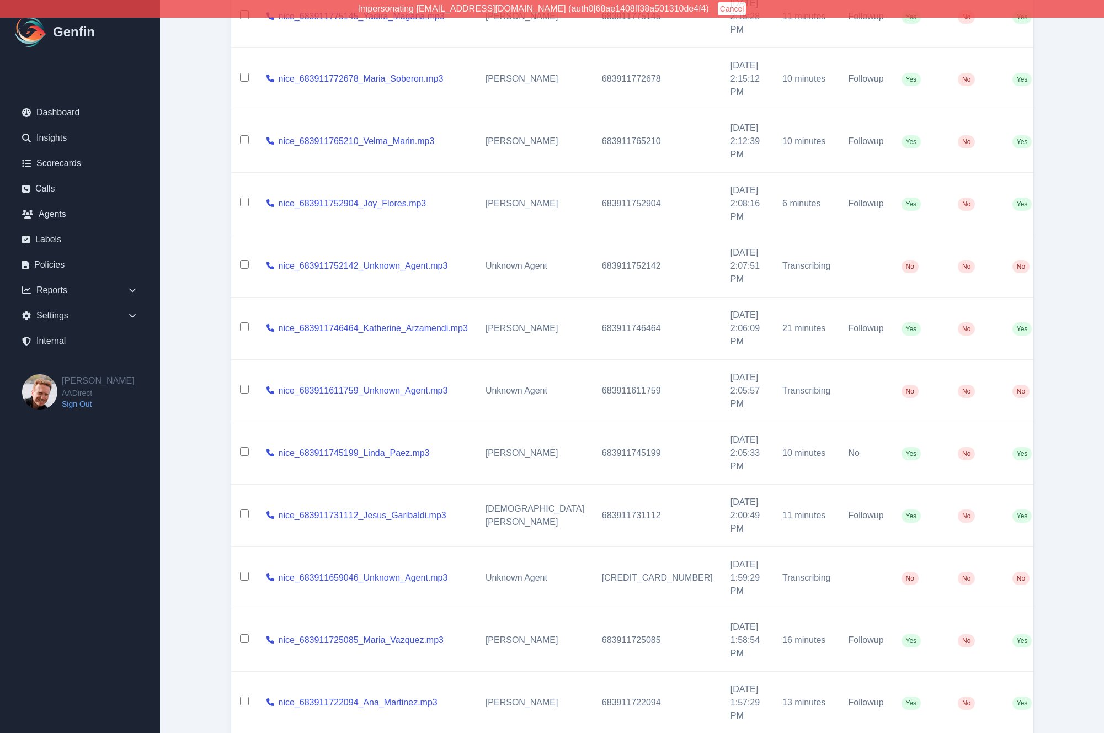
scroll to position [11589, 0]
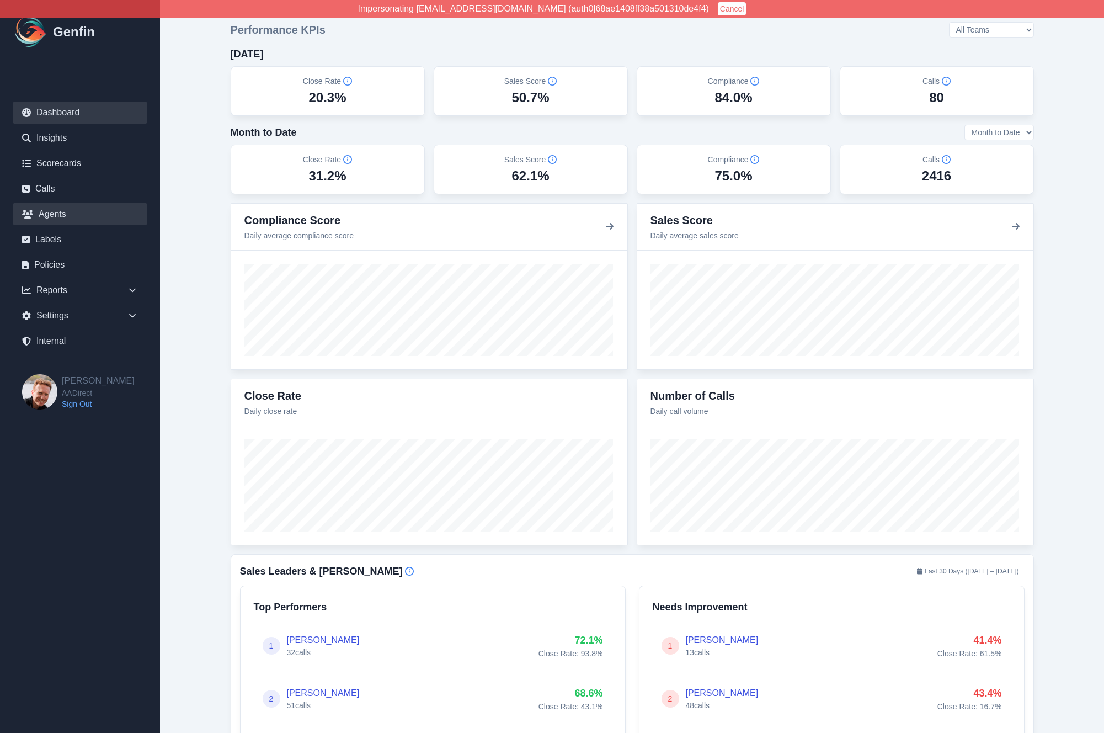
click at [39, 211] on link "Agents" at bounding box center [80, 214] width 134 height 22
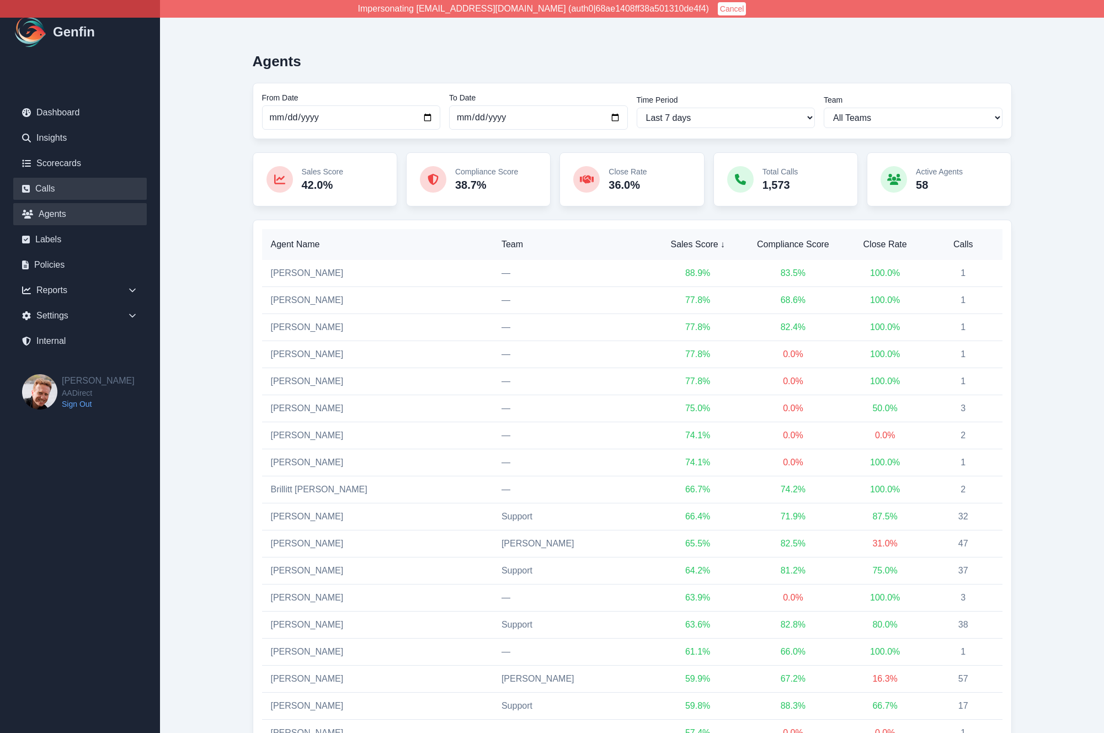
click at [73, 187] on link "Calls" at bounding box center [80, 189] width 134 height 22
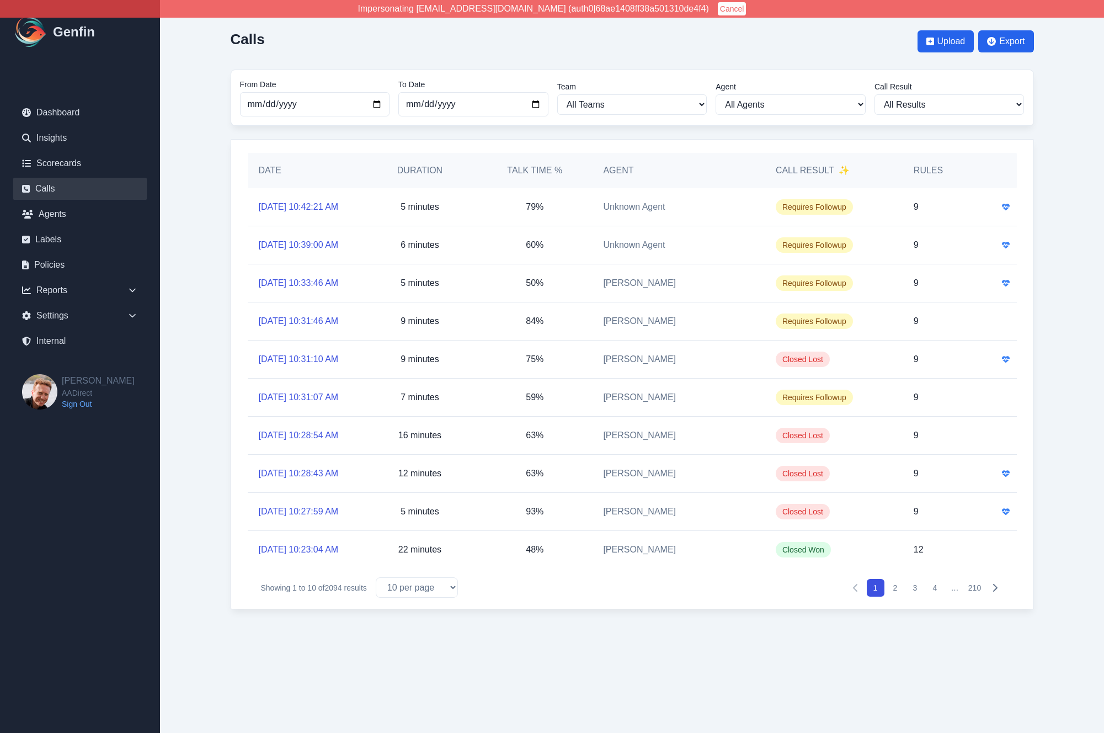
scroll to position [9, 0]
click at [416, 598] on select "10 per page 25 per page 50 per page 100 per page" at bounding box center [417, 587] width 82 height 20
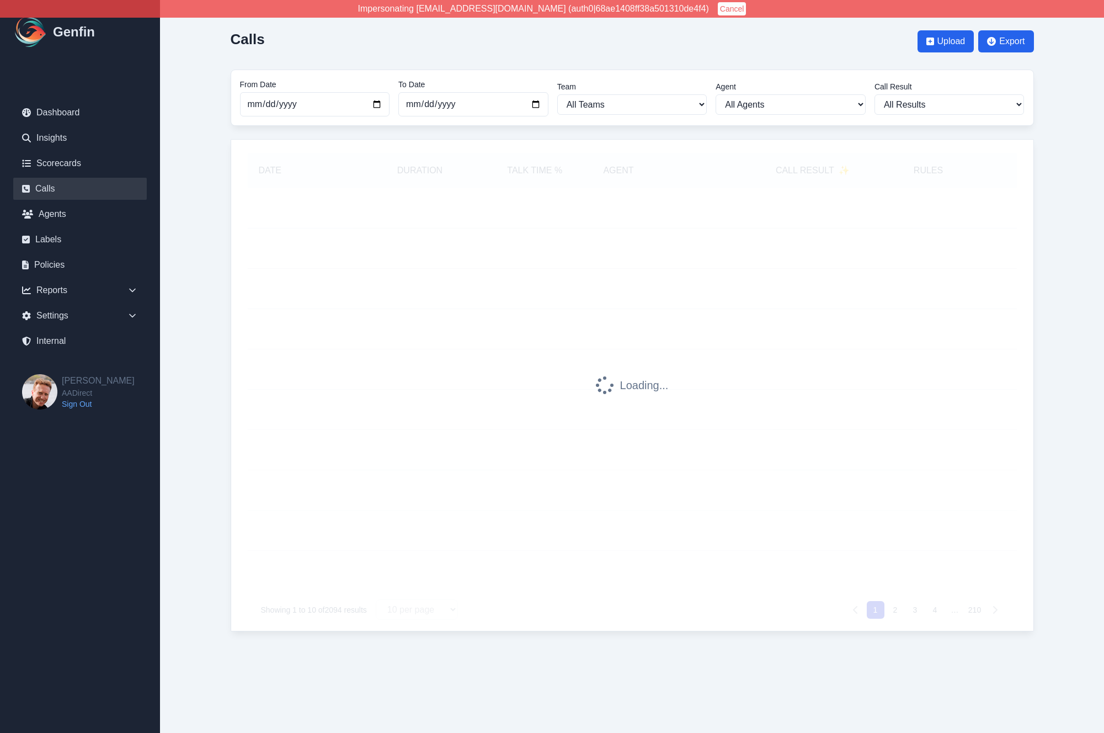
select select "100"
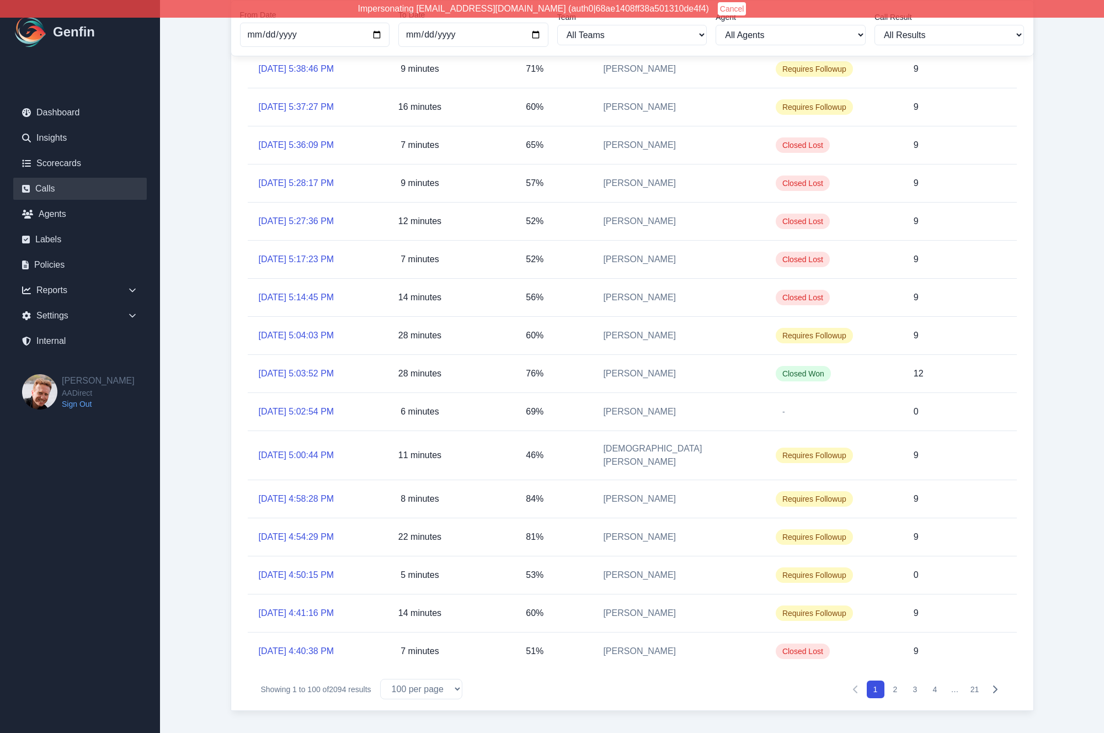
scroll to position [3602, 0]
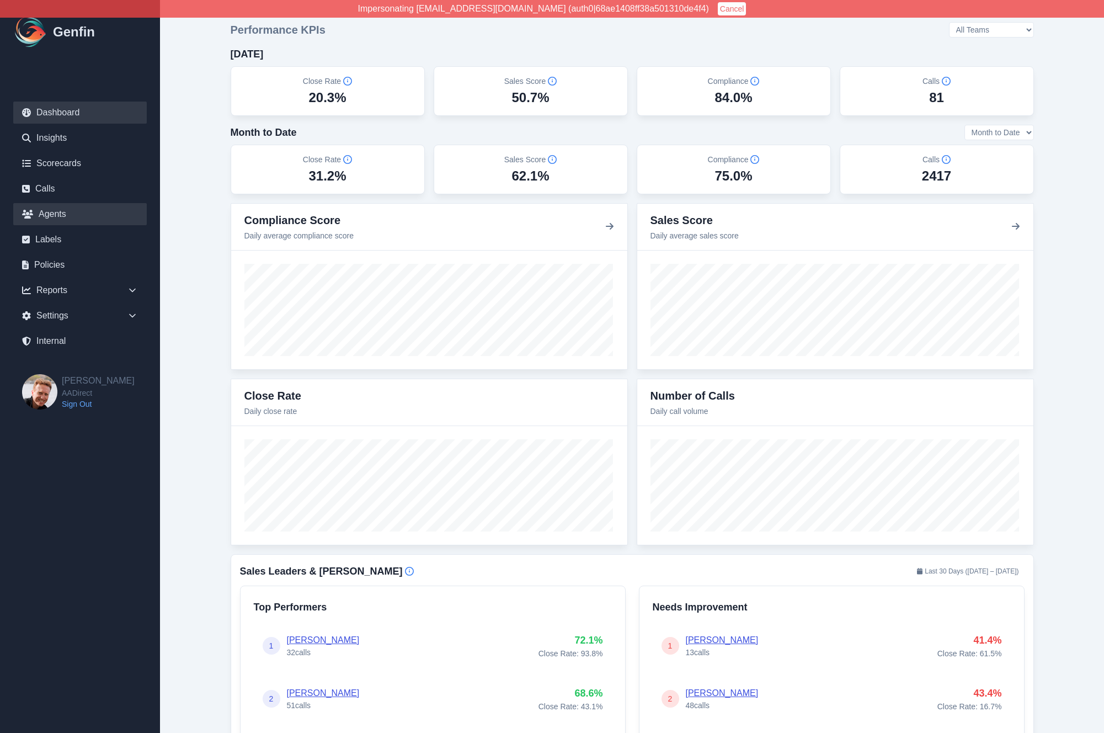
click at [44, 214] on link "Agents" at bounding box center [80, 214] width 134 height 22
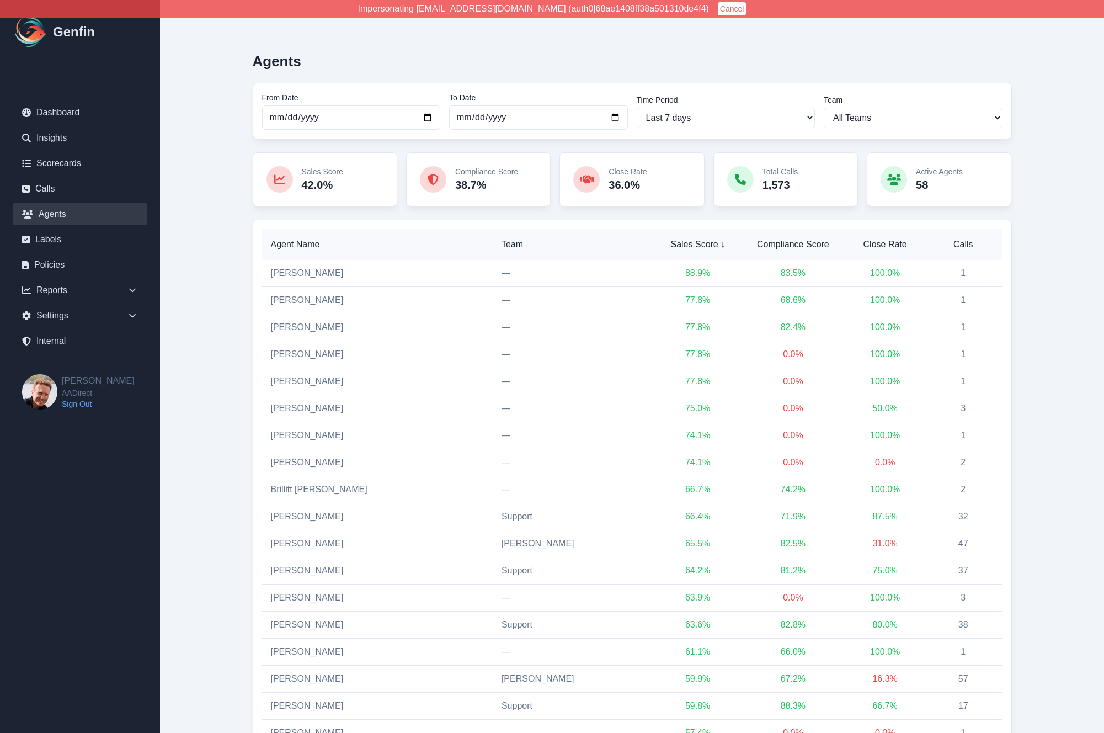
click at [950, 254] on th "Calls" at bounding box center [963, 244] width 78 height 31
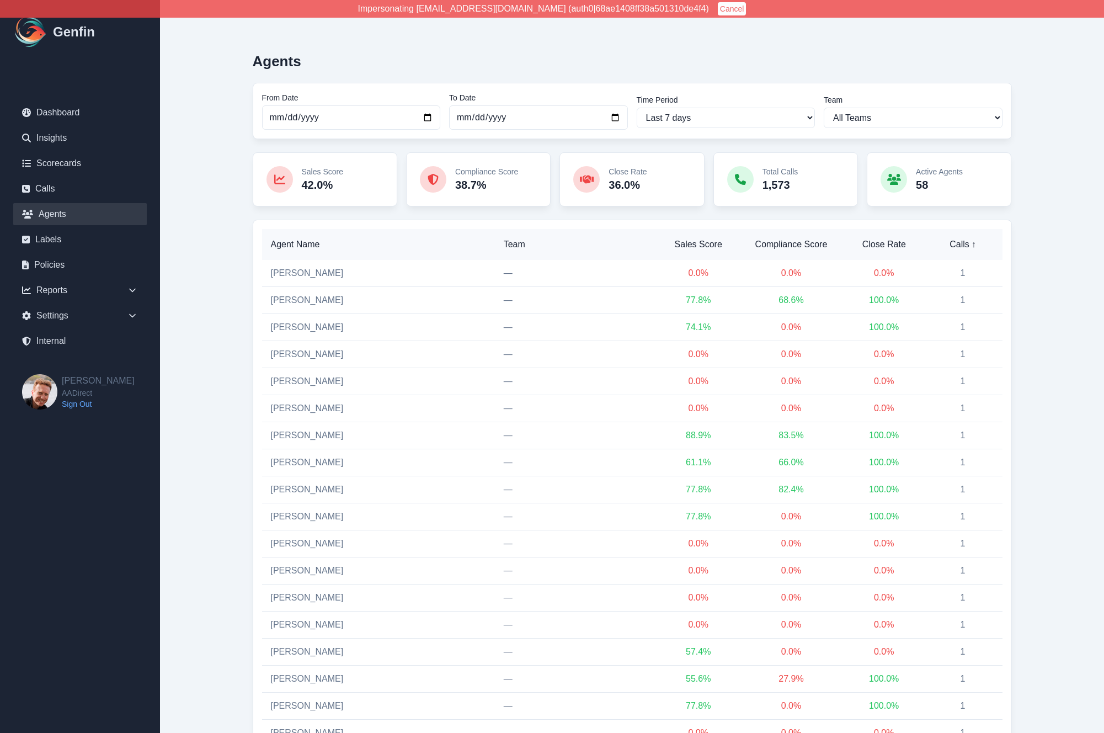
click at [959, 246] on span "Calls ↑" at bounding box center [963, 244] width 61 height 13
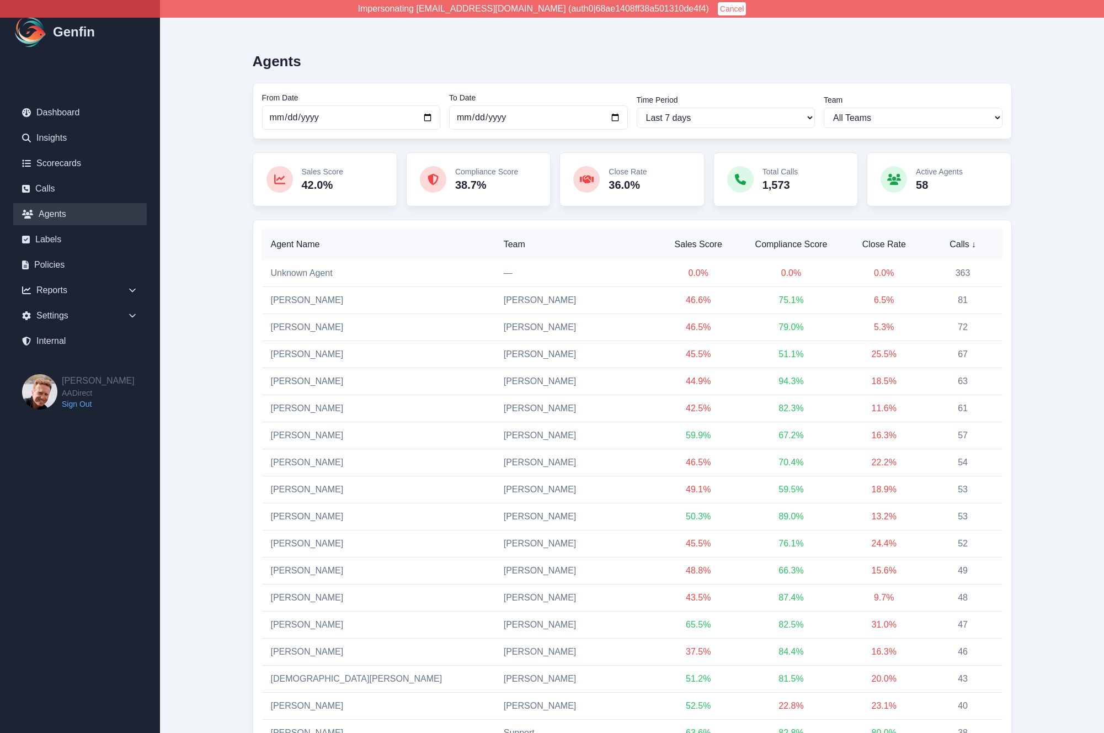
click at [275, 115] on input "2025-09-23" at bounding box center [351, 117] width 179 height 24
type input "2025-09-23"
select select "custom"
type input "2025-08-23"
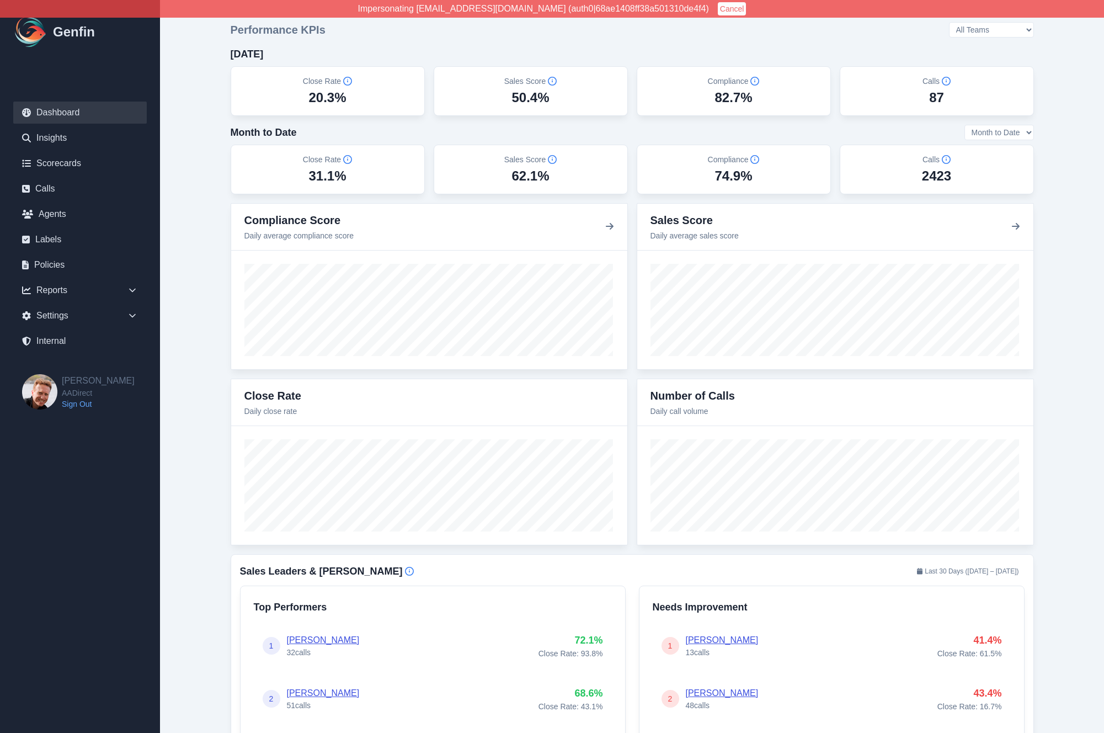
click at [60, 348] on link "Internal" at bounding box center [80, 341] width 134 height 22
select select "paid"
select select "7"
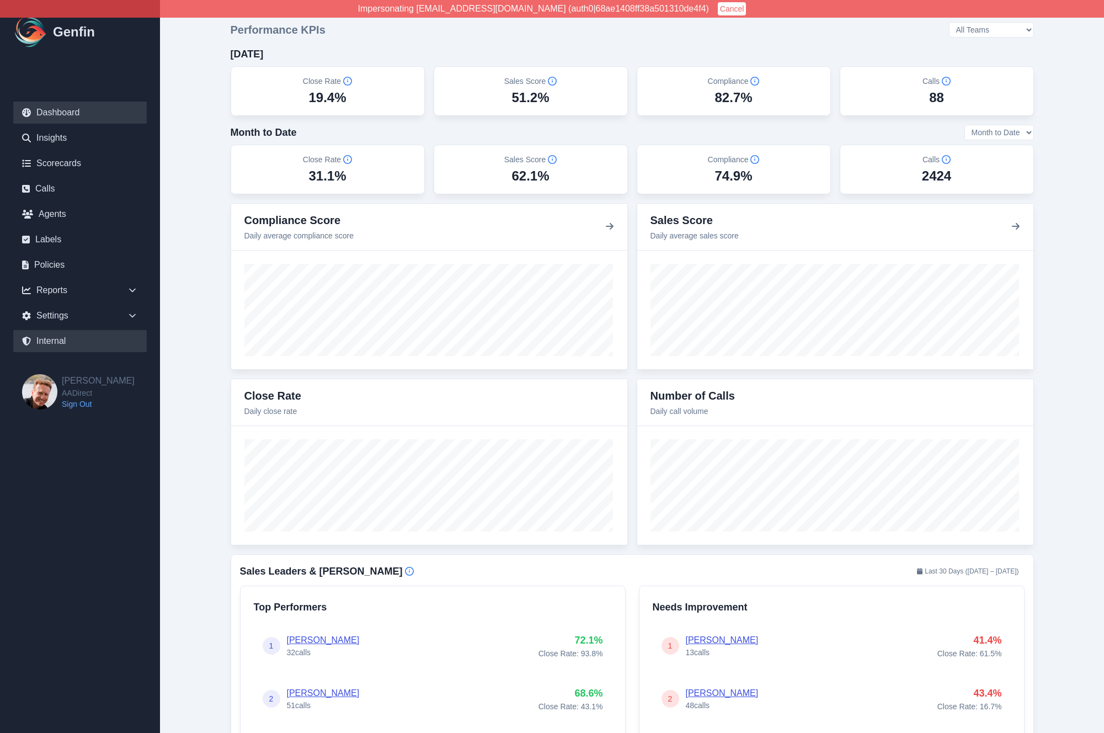
select select "7"
select select "paid"
select select "7"
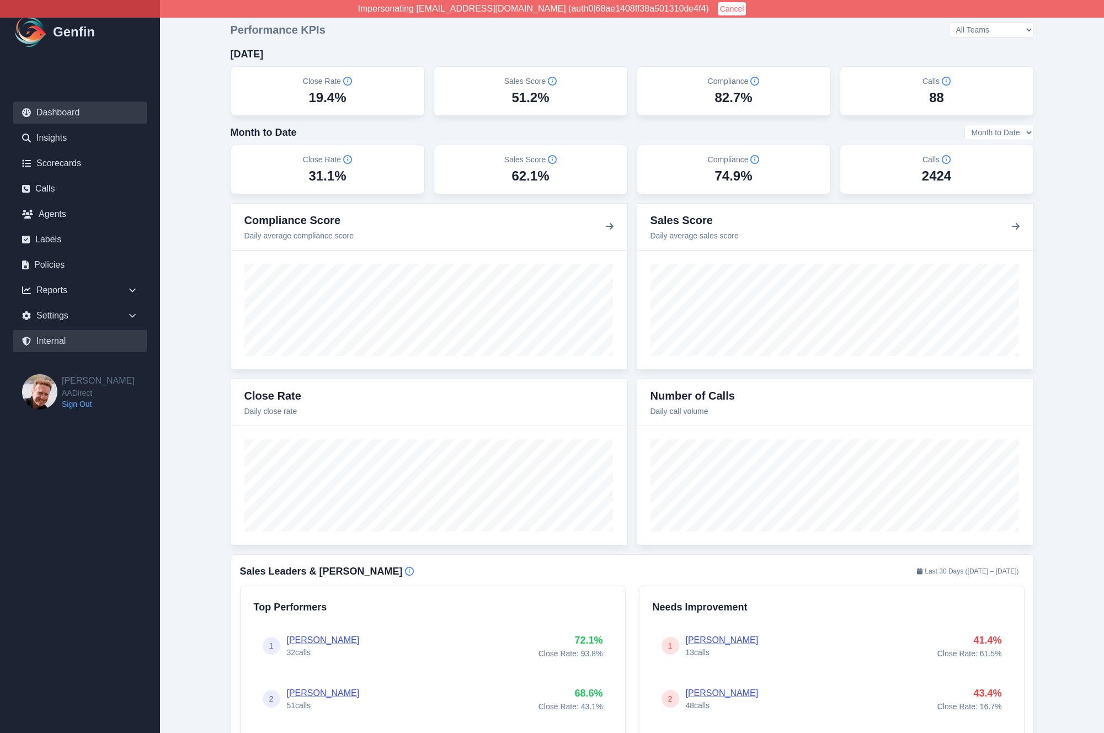
select select "7"
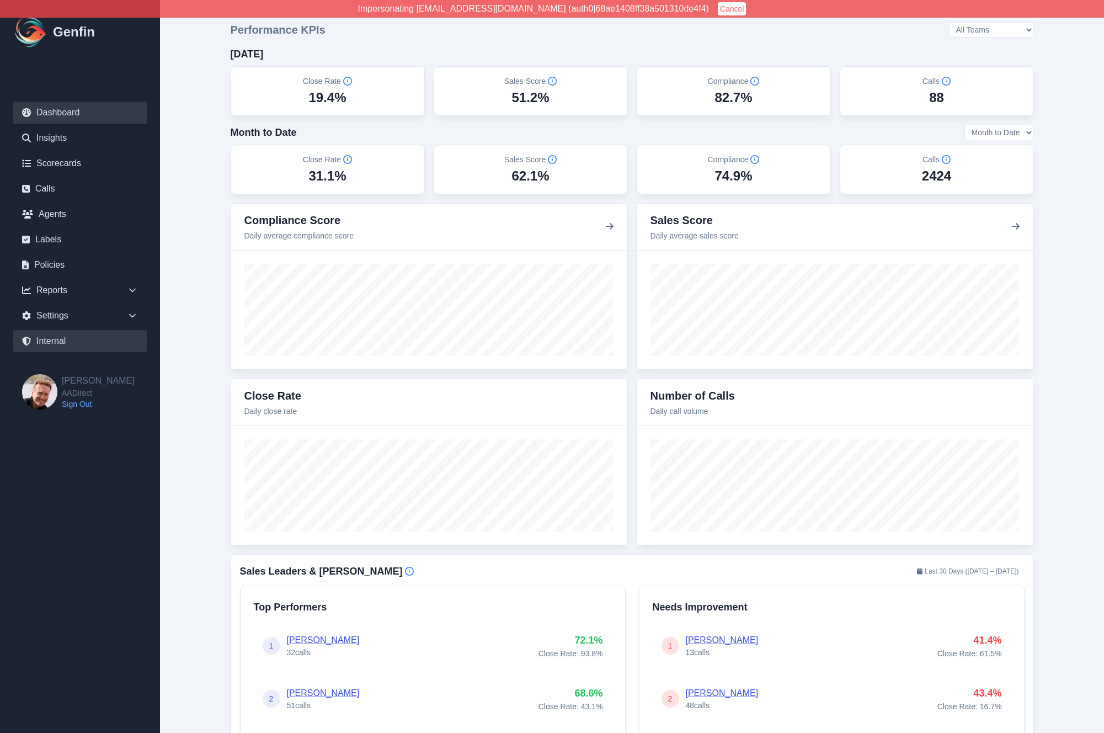
select select "7"
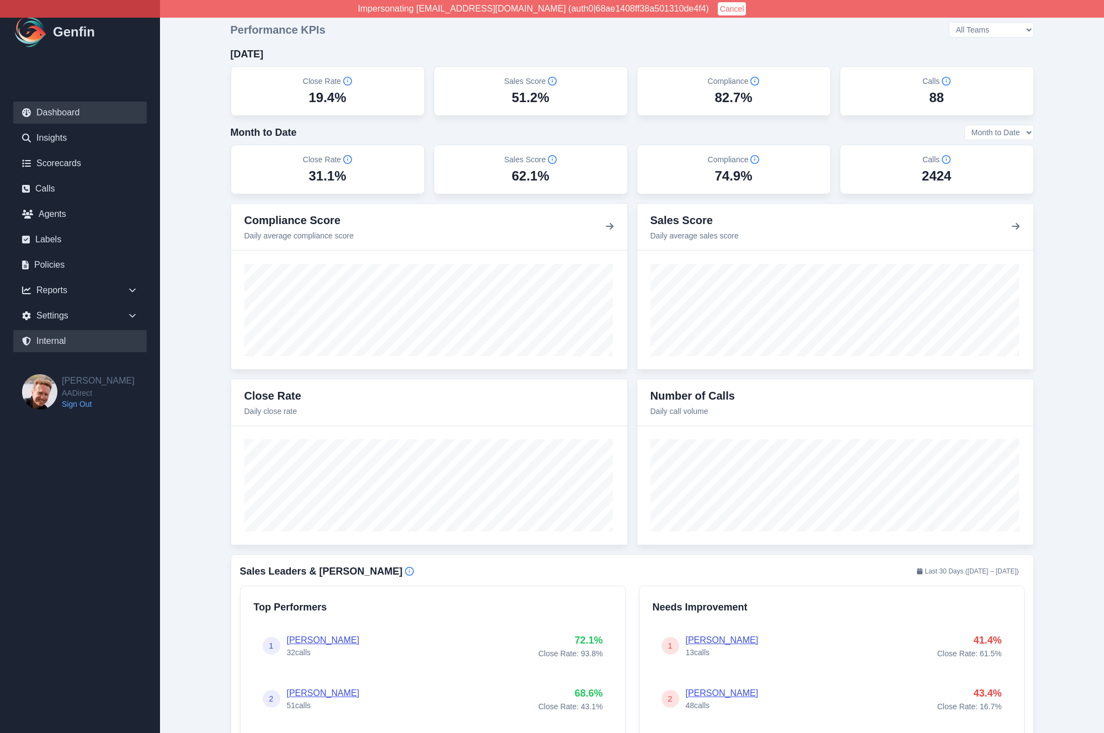
select select "paid"
select select "7"
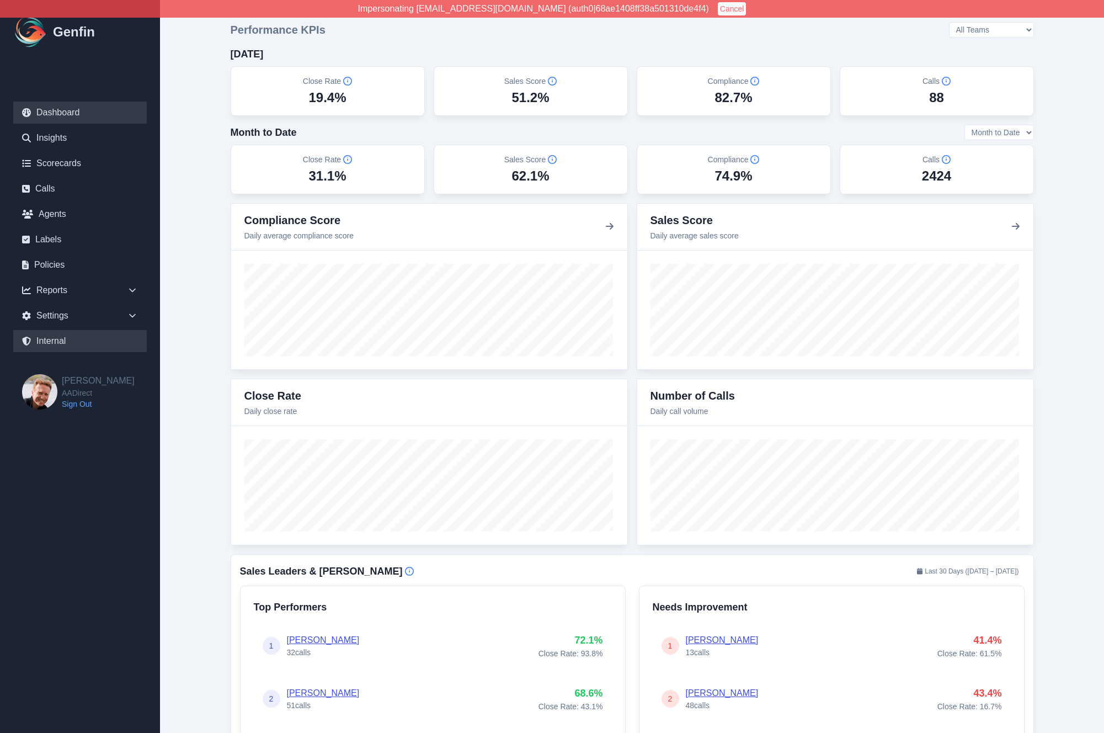
select select "7"
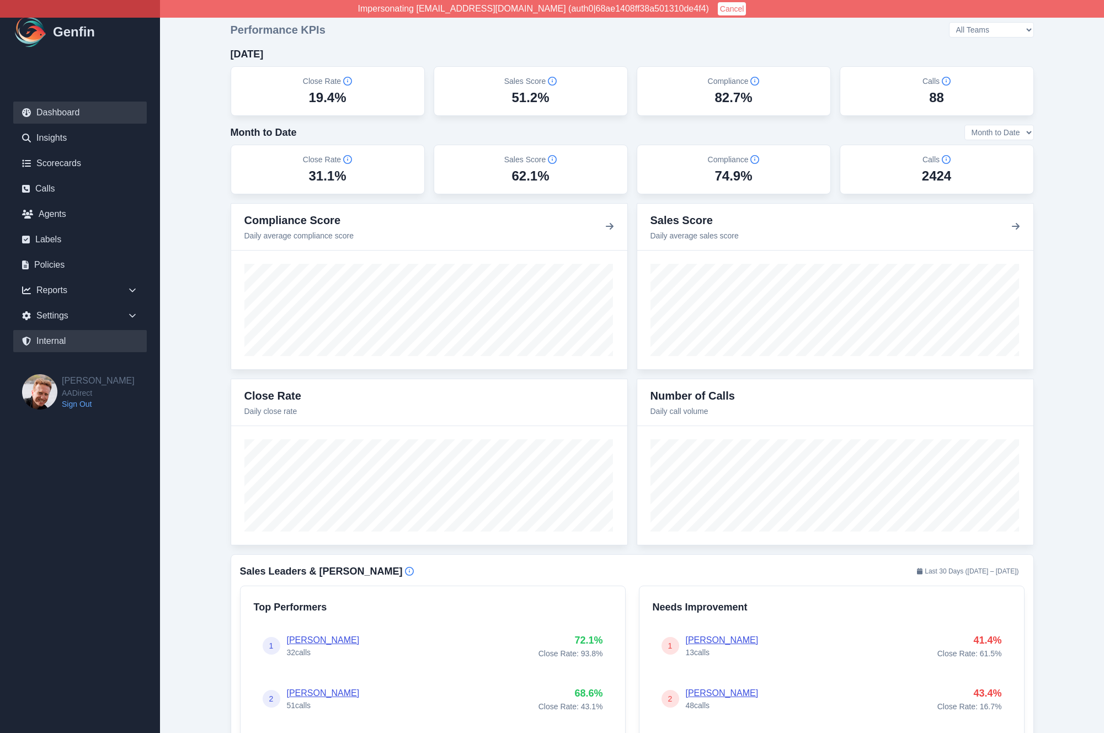
select select "7"
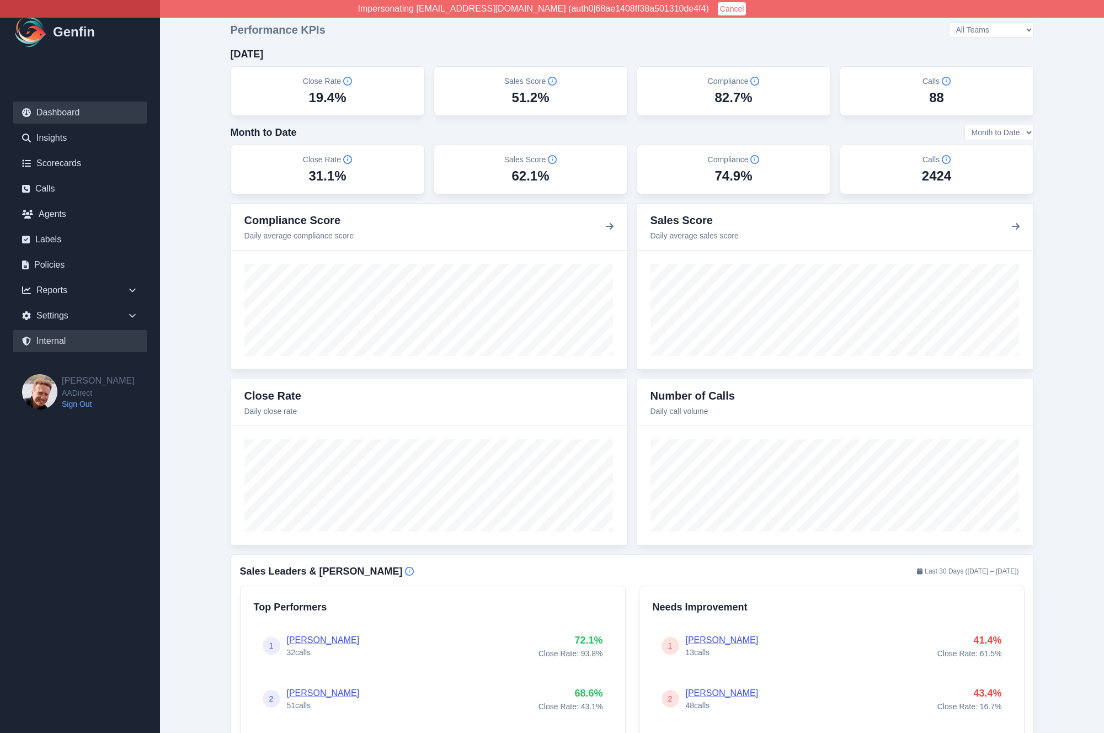
select select "paid"
select select "7"
select select "paid"
select select "7"
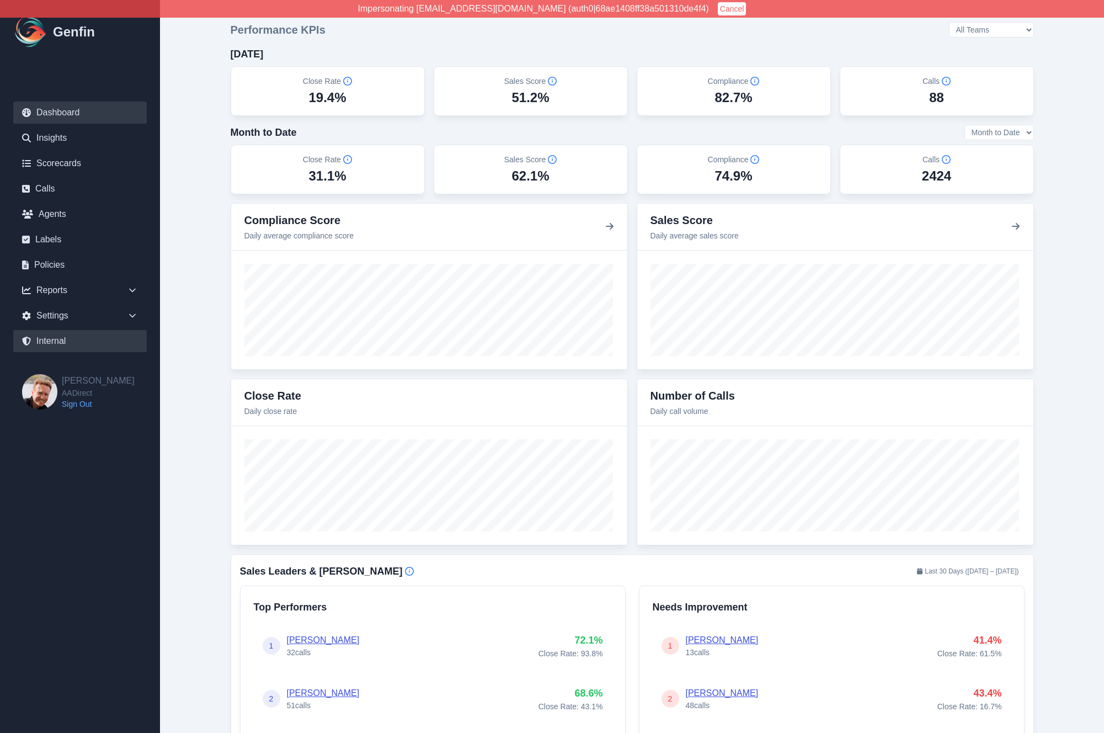
select select "paid"
select select "7"
select select "paid"
select select "7"
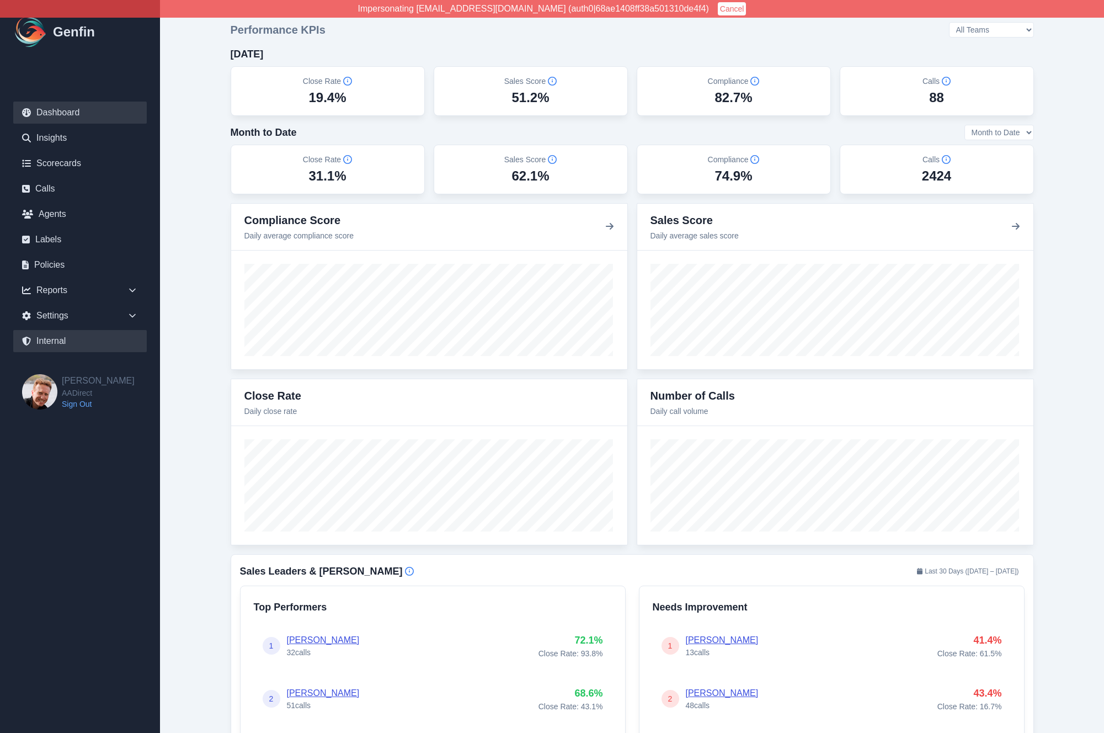
select select "7"
select select "paid"
select select "7"
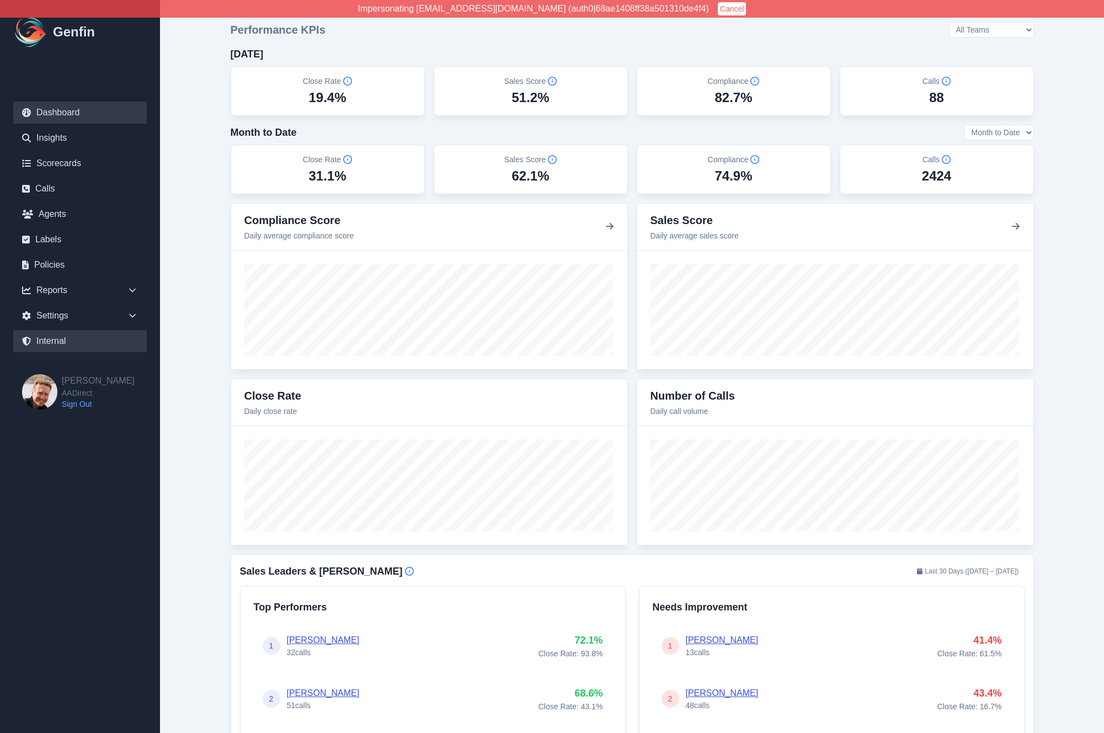
select select "paid"
select select "7"
select select "paid"
select select "7"
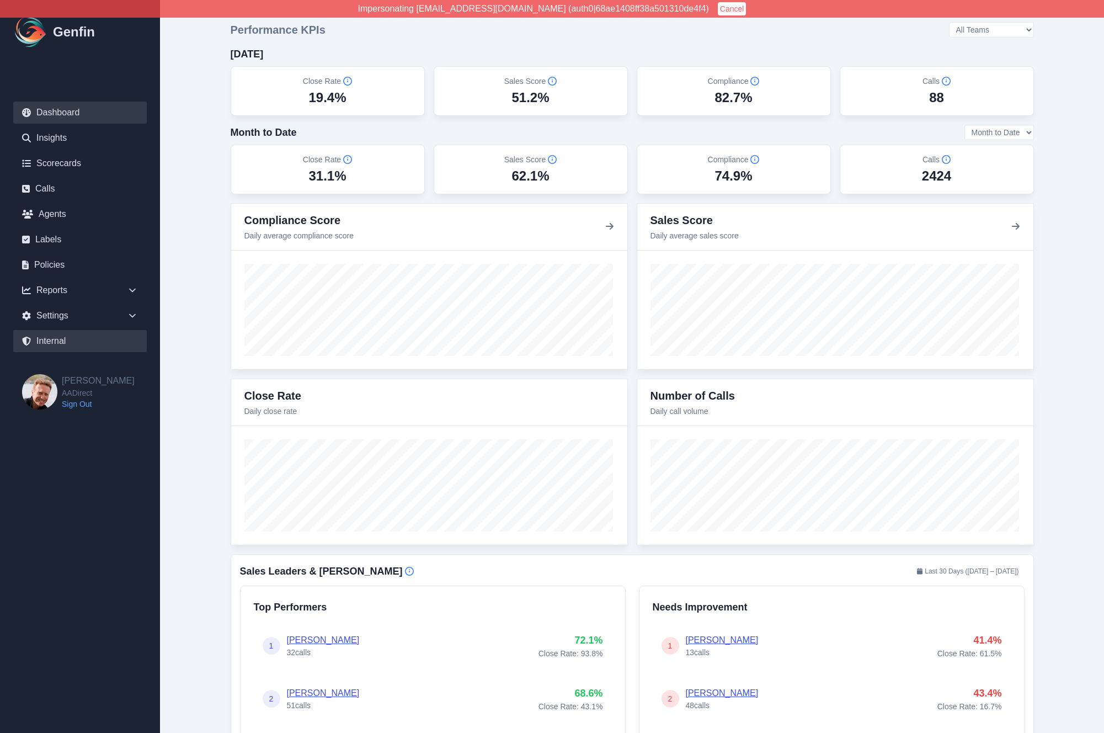
select select "7"
select select "paid"
select select "7"
select select "paid"
select select "7"
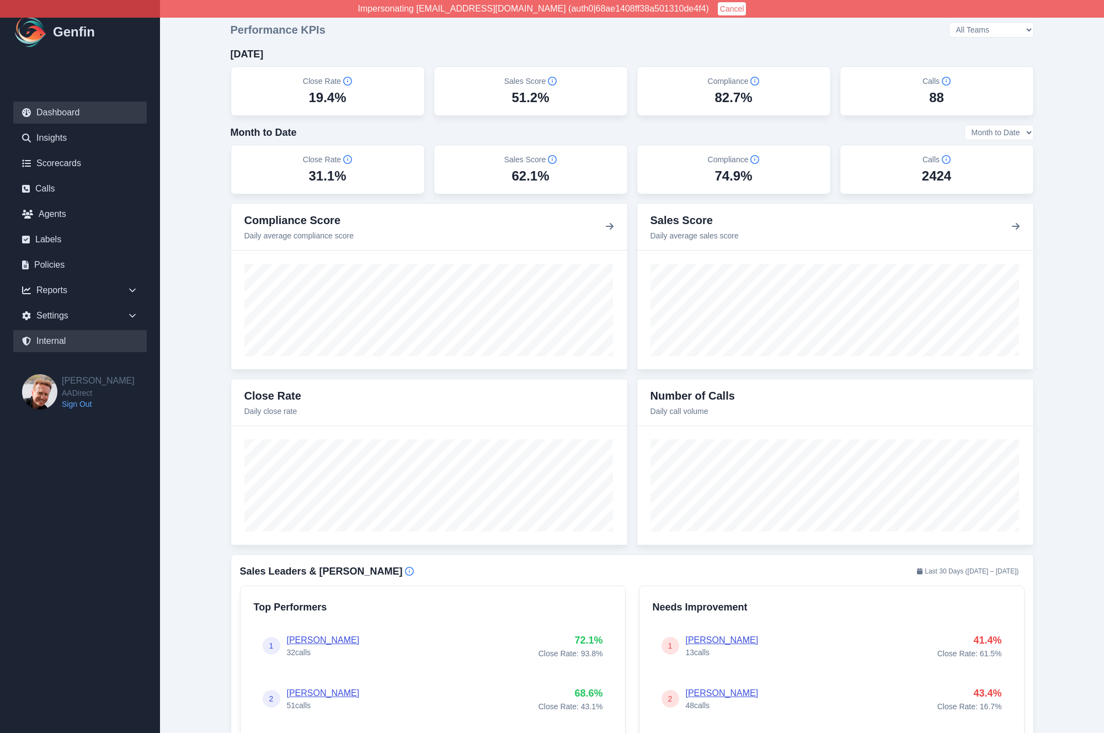
select select "7"
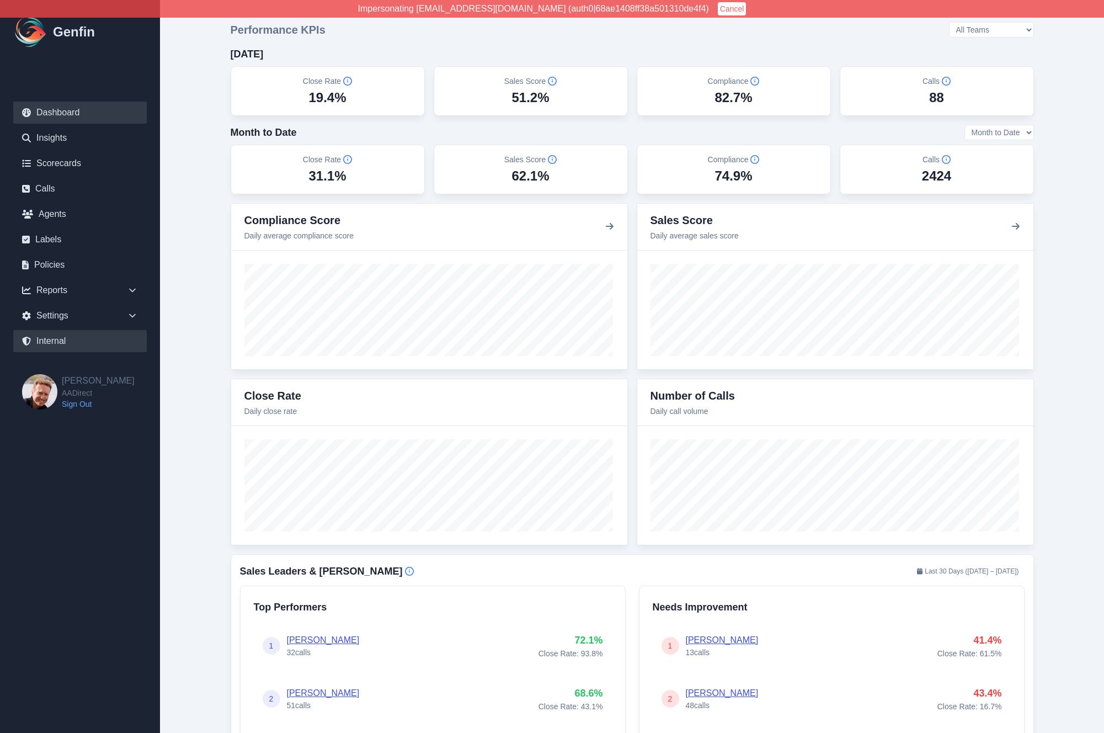
select select "paid"
select select "7"
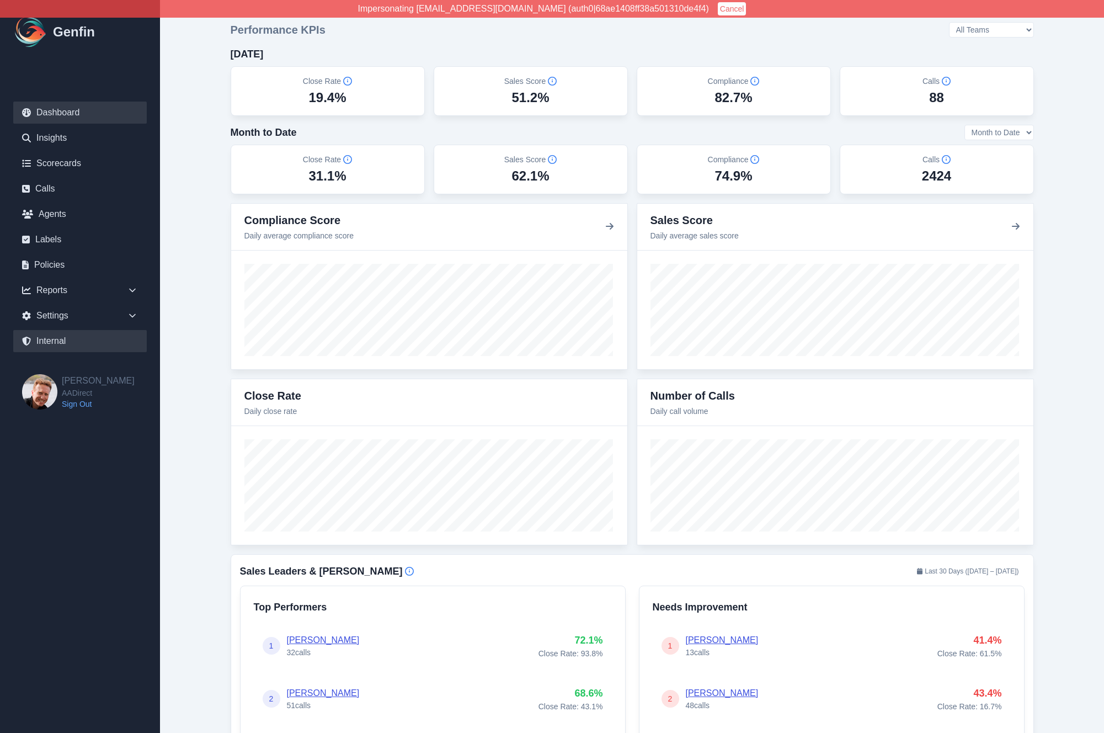
select select "paid"
select select "7"
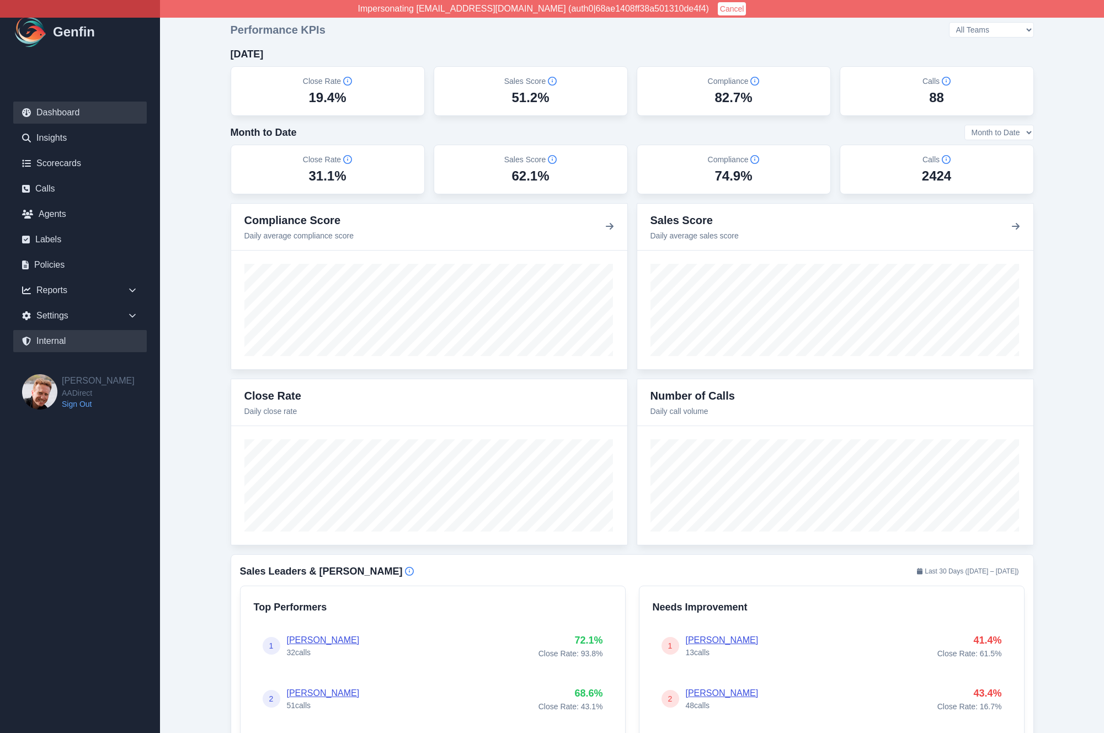
select select "7"
select select "paid"
select select "7"
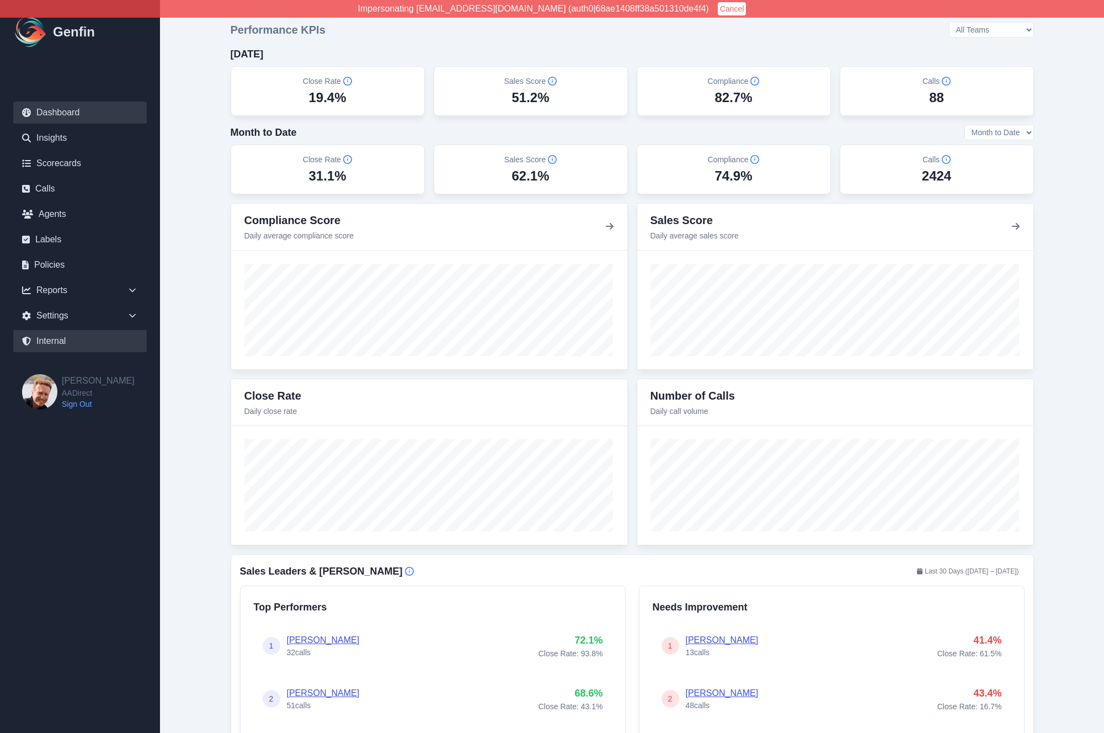
select select "7"
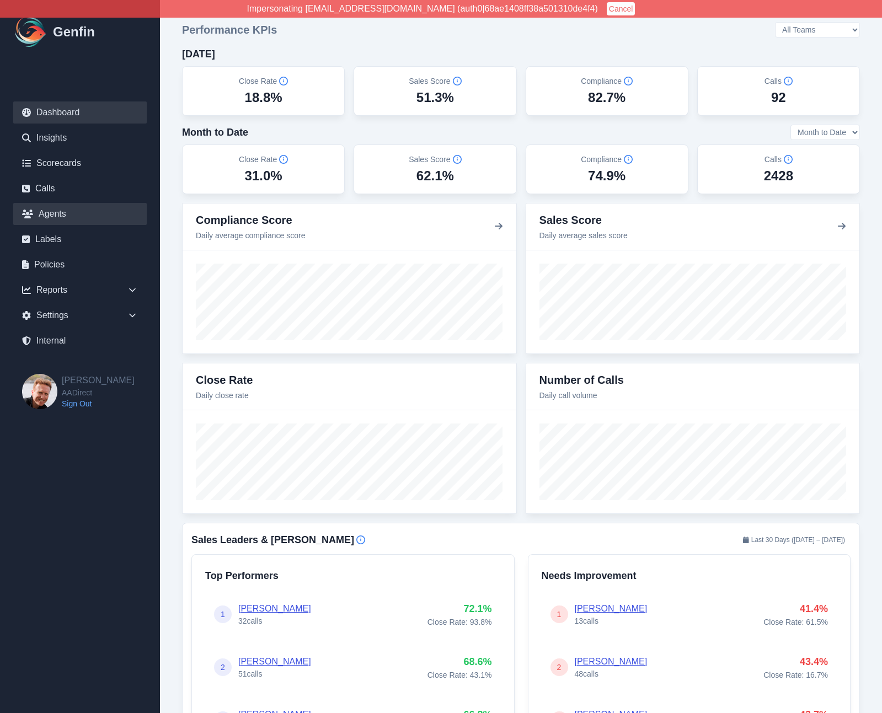
click at [50, 213] on link "Agents" at bounding box center [80, 214] width 134 height 22
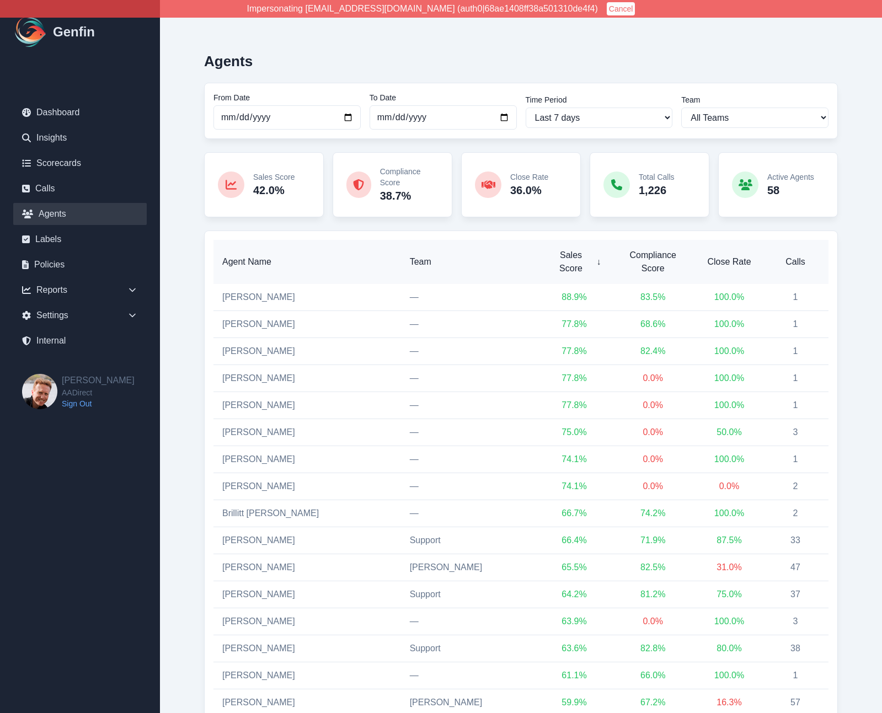
click at [799, 255] on span "Calls" at bounding box center [795, 261] width 49 height 13
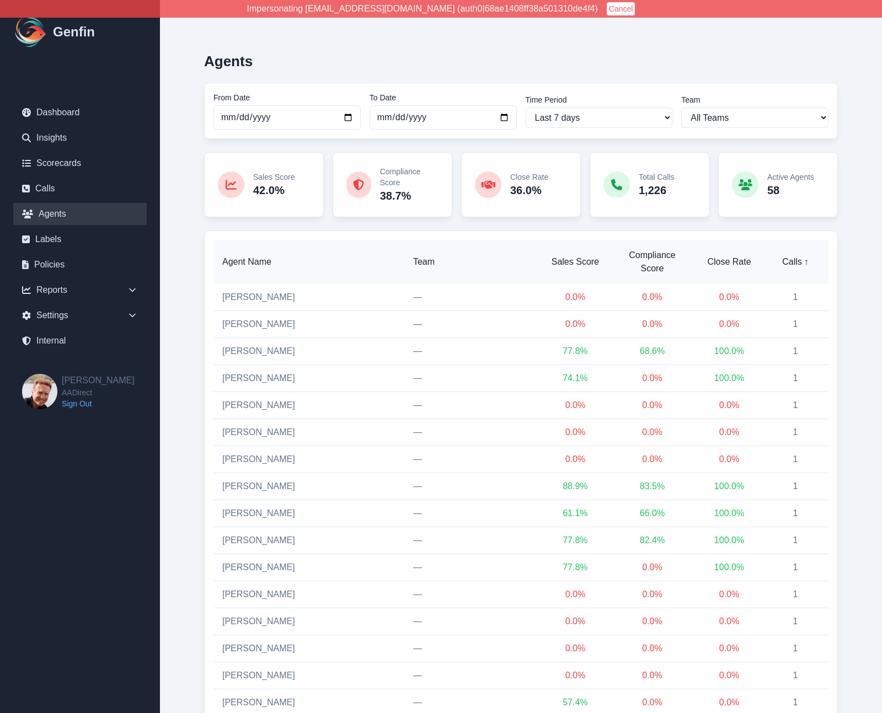
click at [799, 255] on span "Calls ↑" at bounding box center [795, 261] width 49 height 13
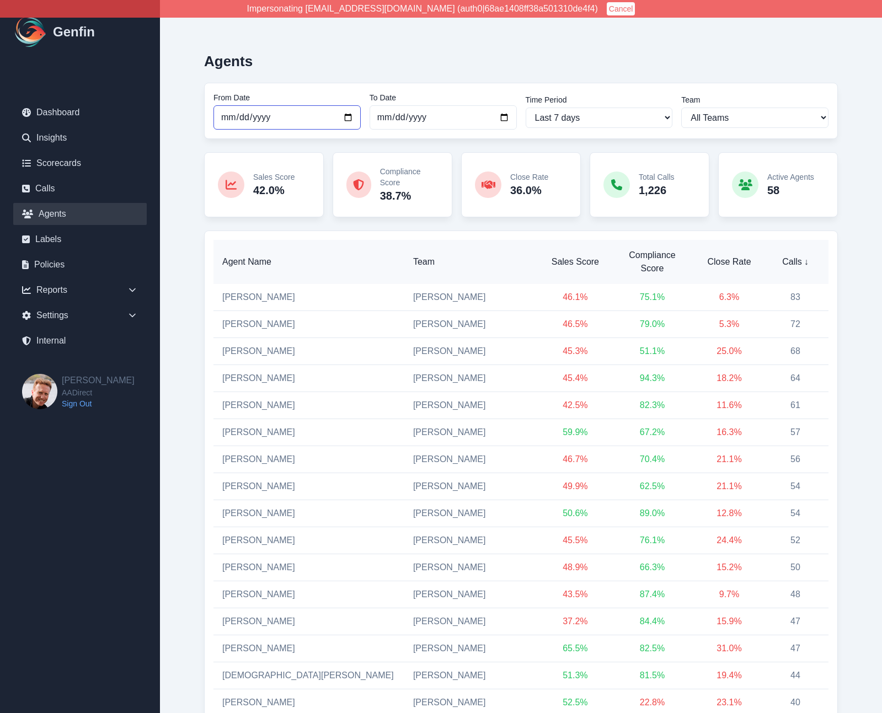
click at [224, 118] on input "2025-09-23" at bounding box center [287, 117] width 147 height 24
type input "2025-09-23"
select select "custom"
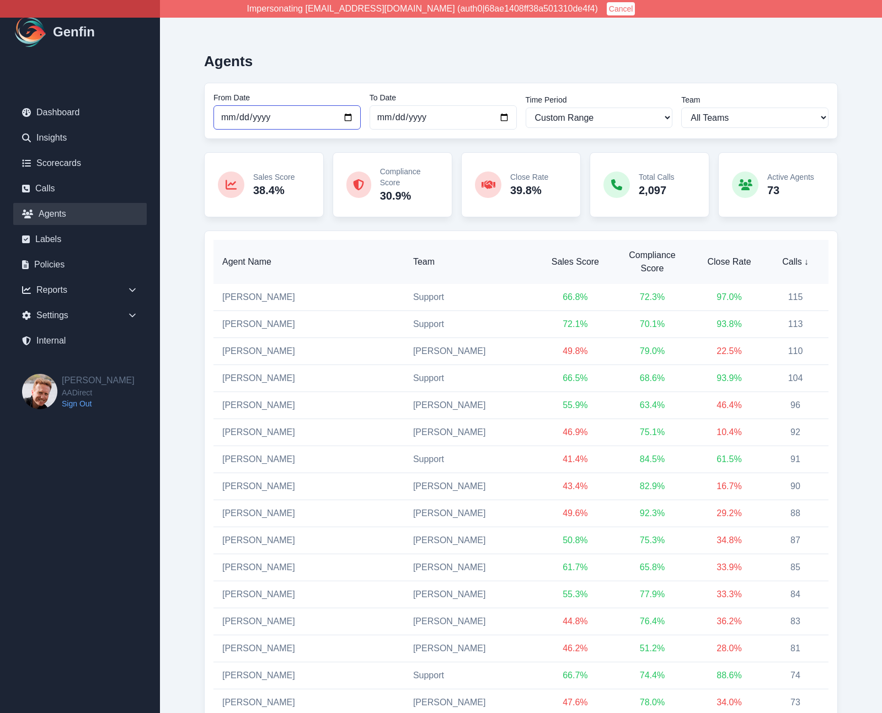
type input "2025-07-23"
click at [251, 292] on link "[PERSON_NAME]" at bounding box center [258, 296] width 73 height 9
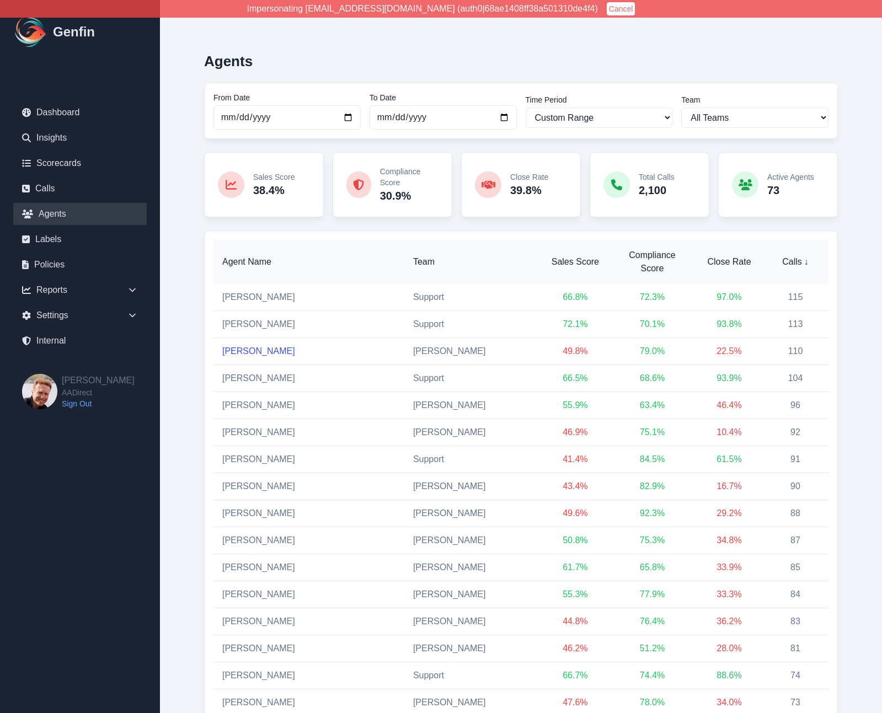
click at [248, 347] on link "[PERSON_NAME]" at bounding box center [258, 351] width 73 height 9
click at [249, 401] on link "Juan Davila" at bounding box center [258, 405] width 73 height 9
click at [248, 509] on link "Yadira Magana" at bounding box center [258, 513] width 73 height 9
click at [748, 116] on select "All Teams Hugo Jesse Support" at bounding box center [754, 118] width 147 height 20
click at [681, 108] on select "All Teams Hugo Jesse Support" at bounding box center [754, 118] width 147 height 20
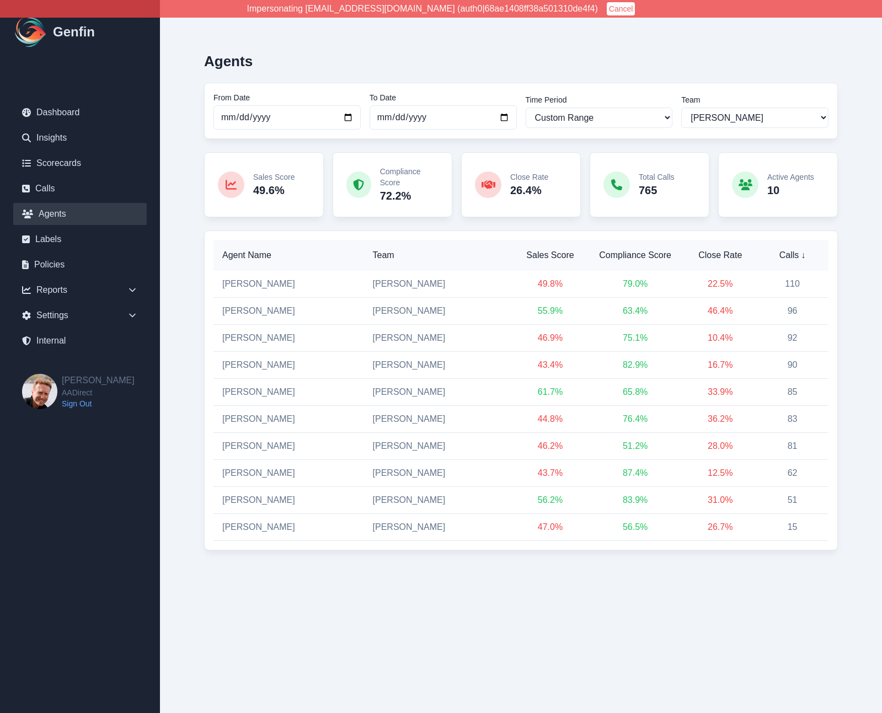
click at [187, 352] on div "Agents From Date 2025-07-23 To Date 2025-09-30 Time Period Last 7 days Last 14 …" at bounding box center [521, 297] width 678 height 551
click at [711, 115] on select "All Teams Hugo Jesse Support" at bounding box center [754, 118] width 147 height 20
select select "3"
click at [681, 108] on select "All Teams Hugo Jesse Support" at bounding box center [754, 118] width 147 height 20
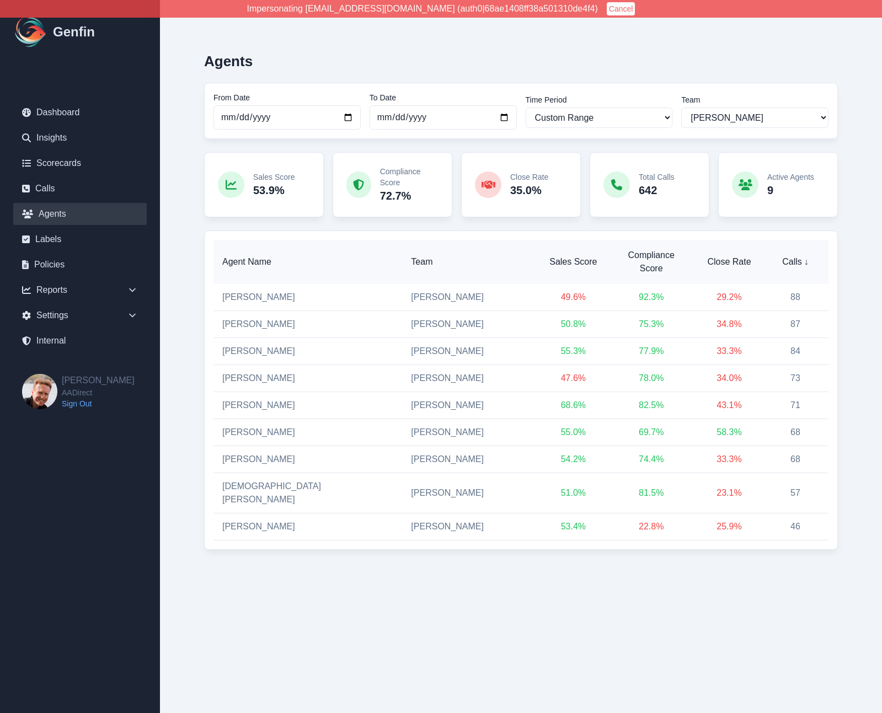
click at [173, 344] on div "Agents From Date 2025-07-23 To Date 2025-09-30 Time Period Last 7 days Last 14 …" at bounding box center [521, 297] width 722 height 594
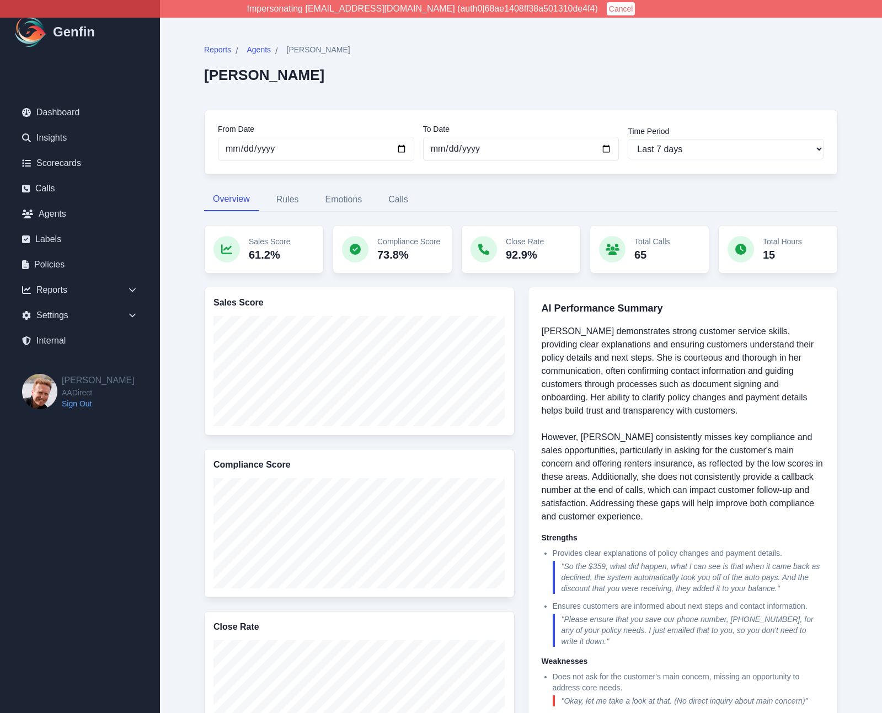
click at [178, 343] on div "Reports / Agents / [PERSON_NAME] [PERSON_NAME] From Date [DATE] To Date [DATE] …" at bounding box center [521, 567] width 722 height 1135
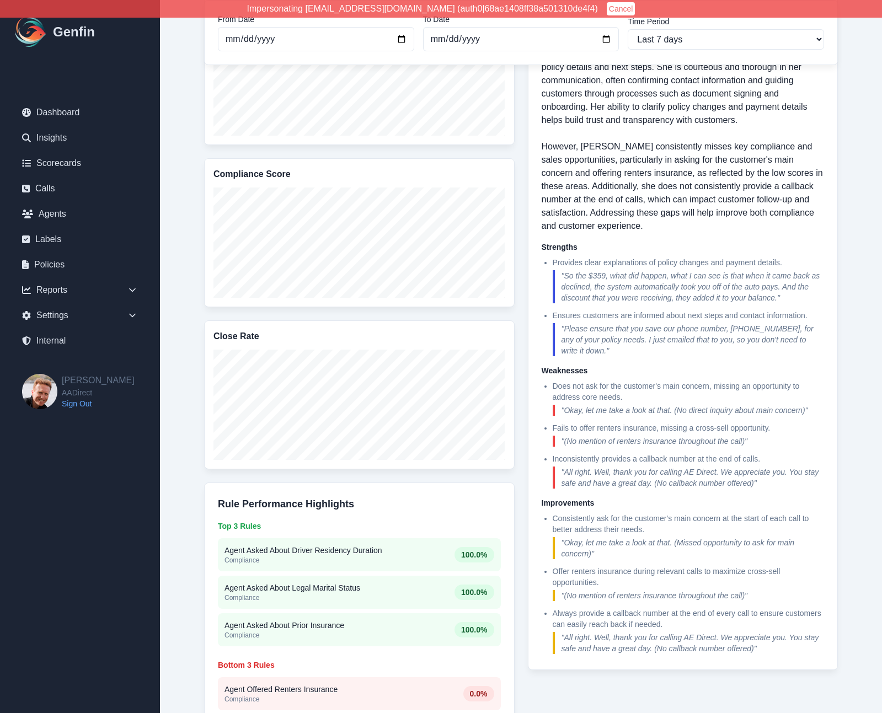
scroll to position [299, 0]
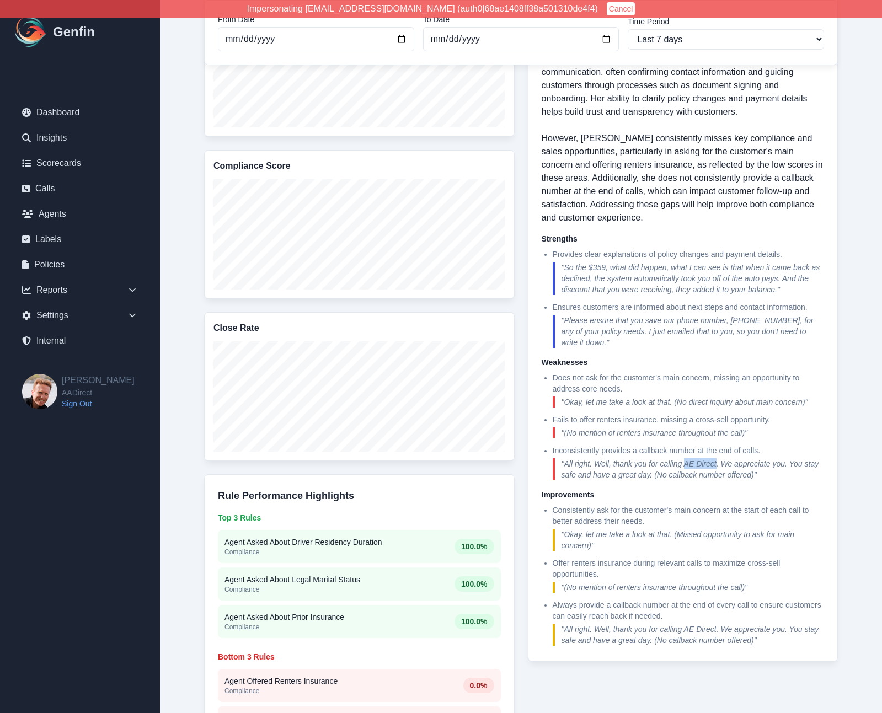
drag, startPoint x: 685, startPoint y: 465, endPoint x: 717, endPoint y: 464, distance: 32.6
click at [717, 464] on blockquote "" All right. Well, thank you for calling AE Direct. We appreciate you. You stay…" at bounding box center [689, 470] width 272 height 22
copy blockquote "AE Direct"
click at [190, 464] on div "Reports / Agents / [PERSON_NAME] [PERSON_NAME] From Date [DATE] To Date [DATE] …" at bounding box center [521, 268] width 678 height 1090
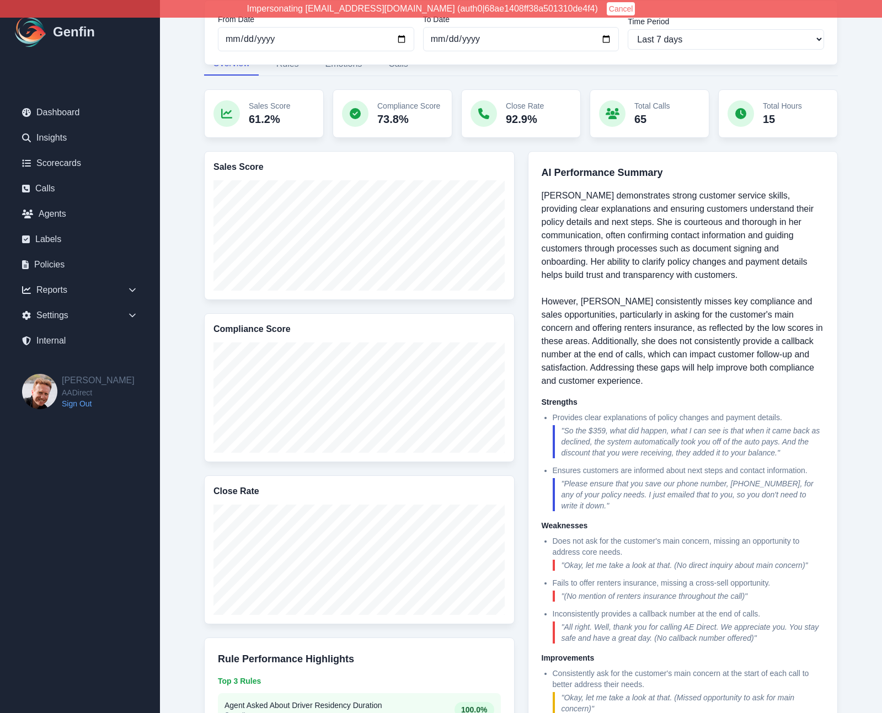
scroll to position [133, 0]
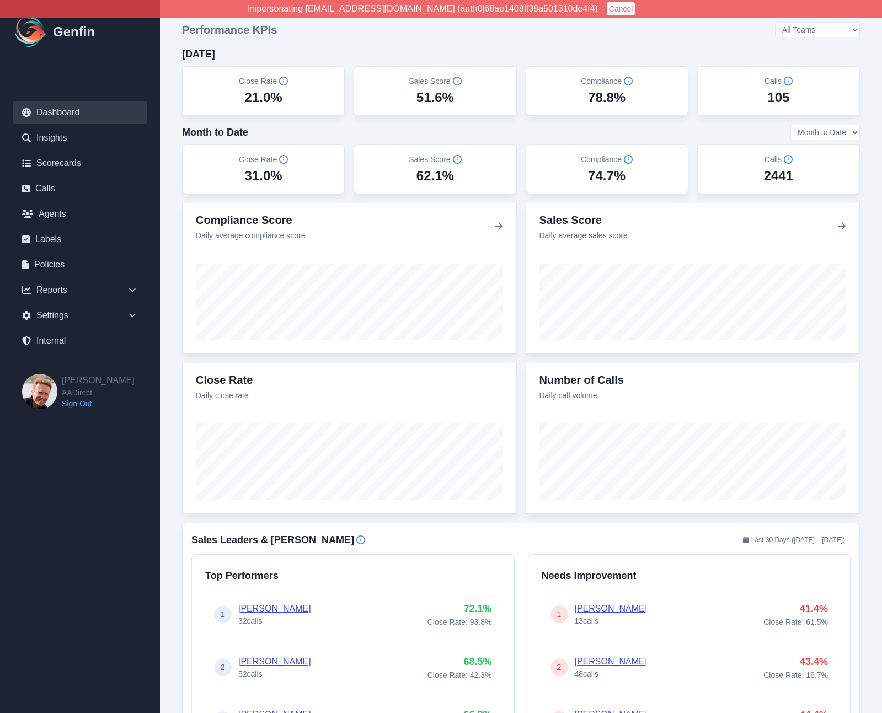
click at [57, 190] on link "Calls" at bounding box center [80, 189] width 134 height 22
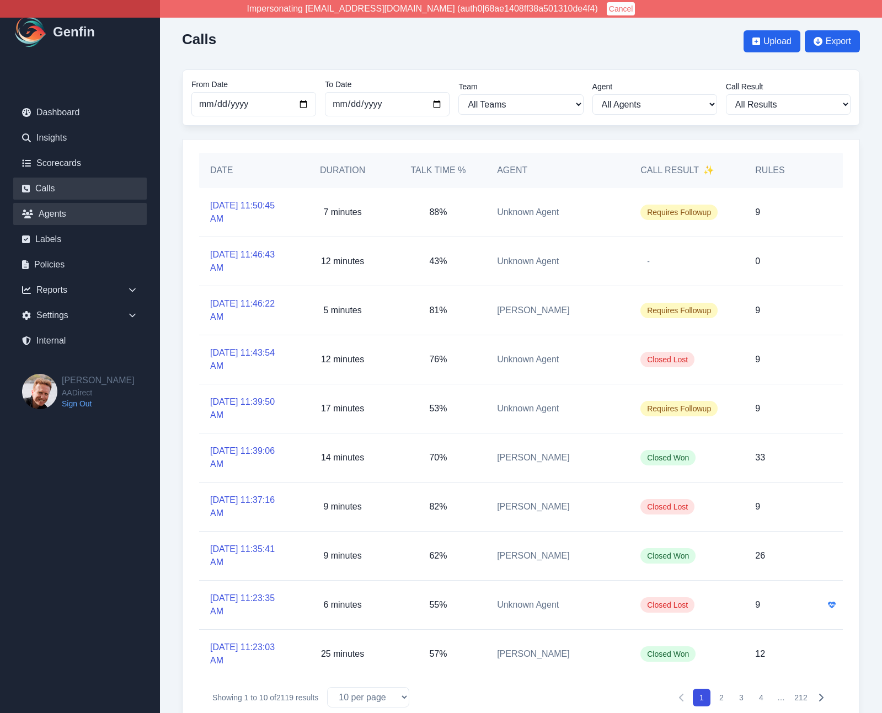
click at [63, 214] on link "Agents" at bounding box center [80, 214] width 134 height 22
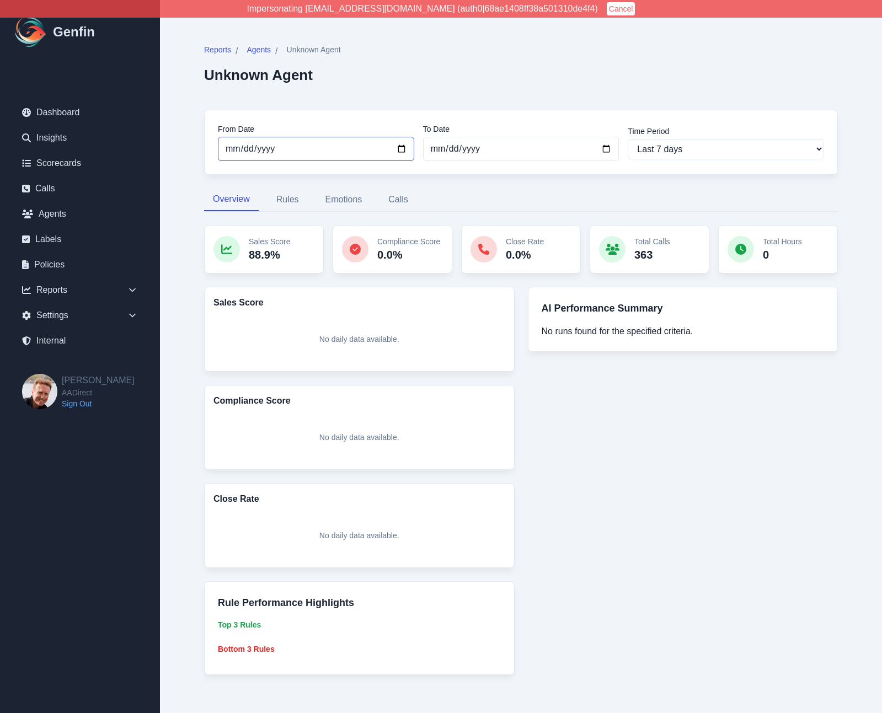
click at [230, 148] on input "[DATE]" at bounding box center [316, 149] width 196 height 24
type input "[DATE]"
select select "custom"
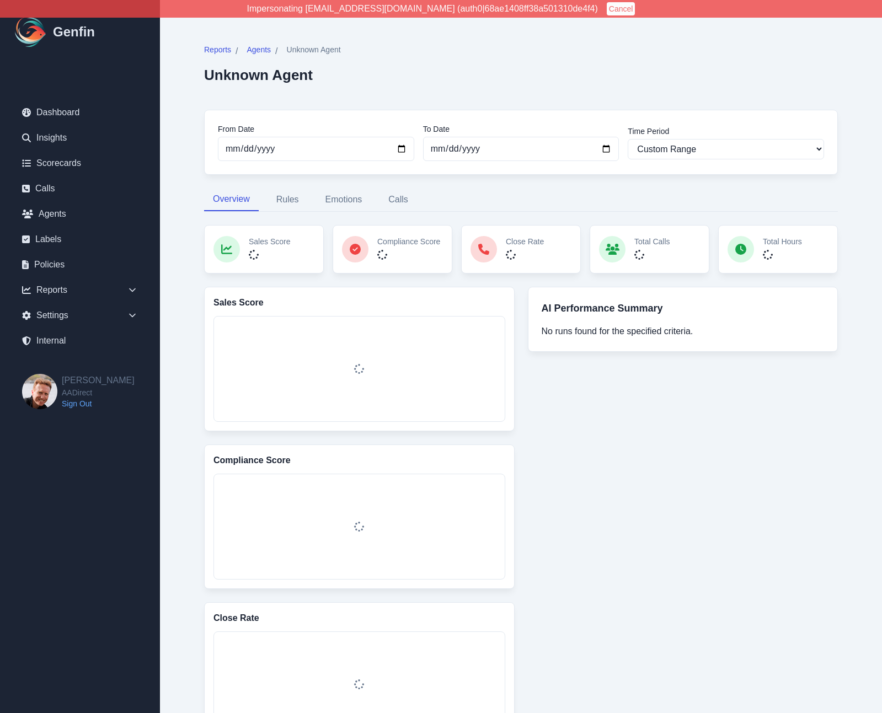
click at [194, 252] on div "Reports / Agents / Unknown Agent Unknown Agent From Date 2025-08-16 To Date 202…" at bounding box center [521, 449] width 678 height 854
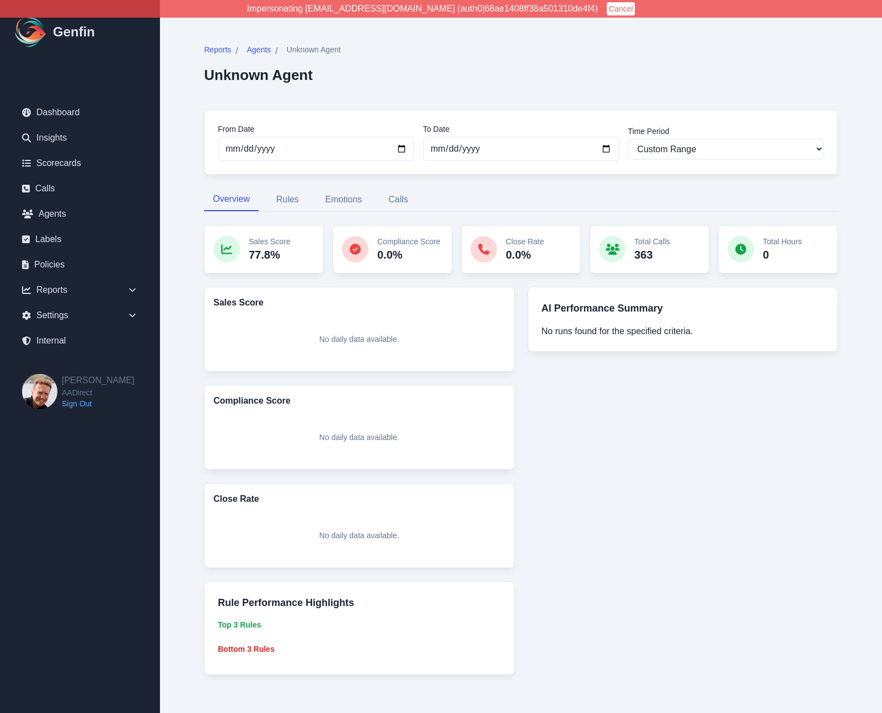
click at [184, 346] on div "Reports / Agents / Unknown Agent Unknown Agent From Date 2025-08-16 To Date 202…" at bounding box center [521, 359] width 678 height 675
click at [53, 345] on link "Internal" at bounding box center [80, 341] width 134 height 22
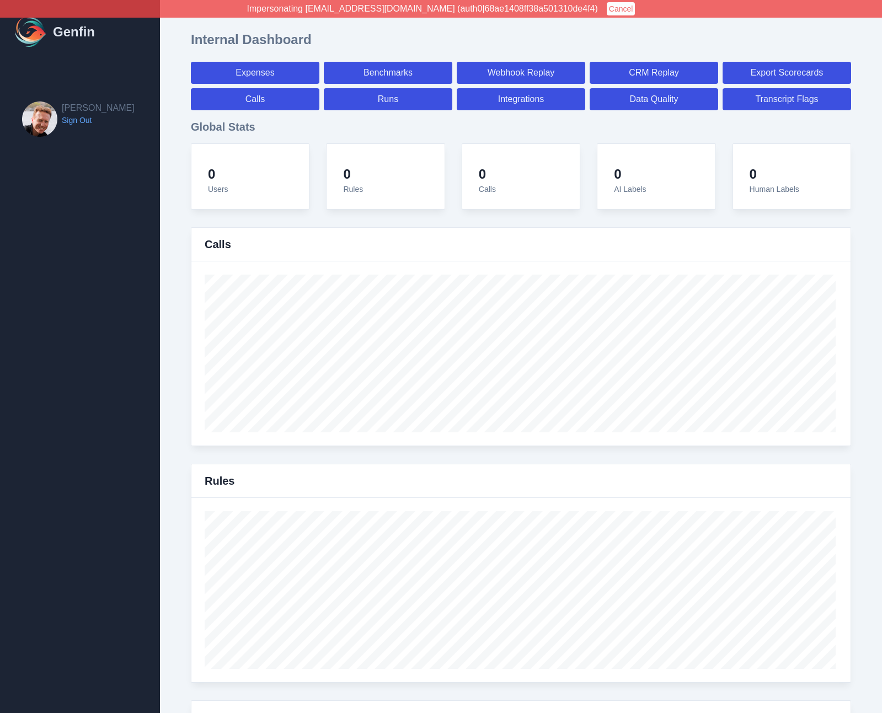
select select "paid"
select select "7"
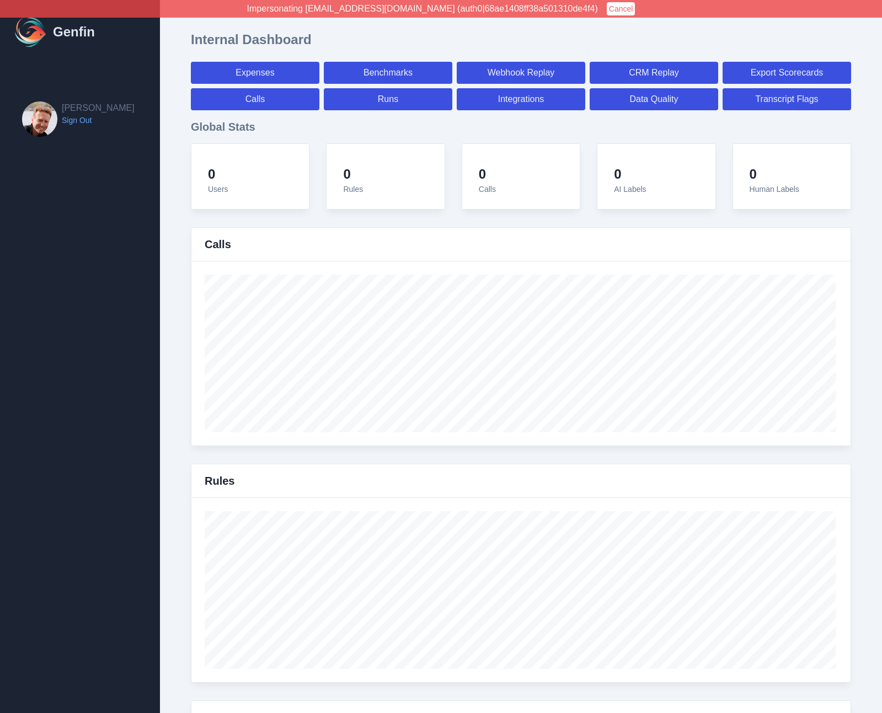
select select "paid"
select select "7"
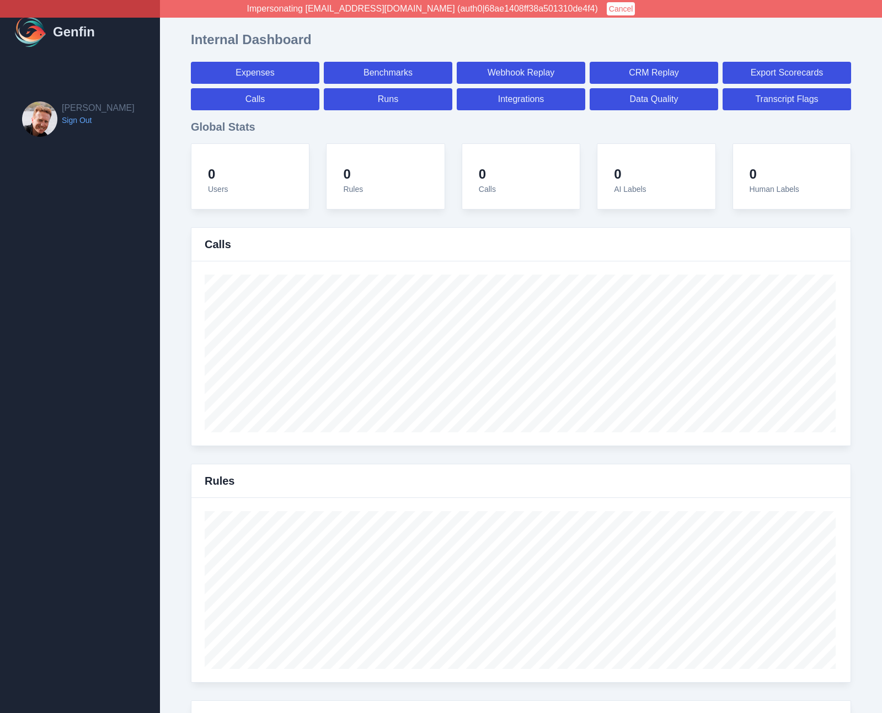
select select "7"
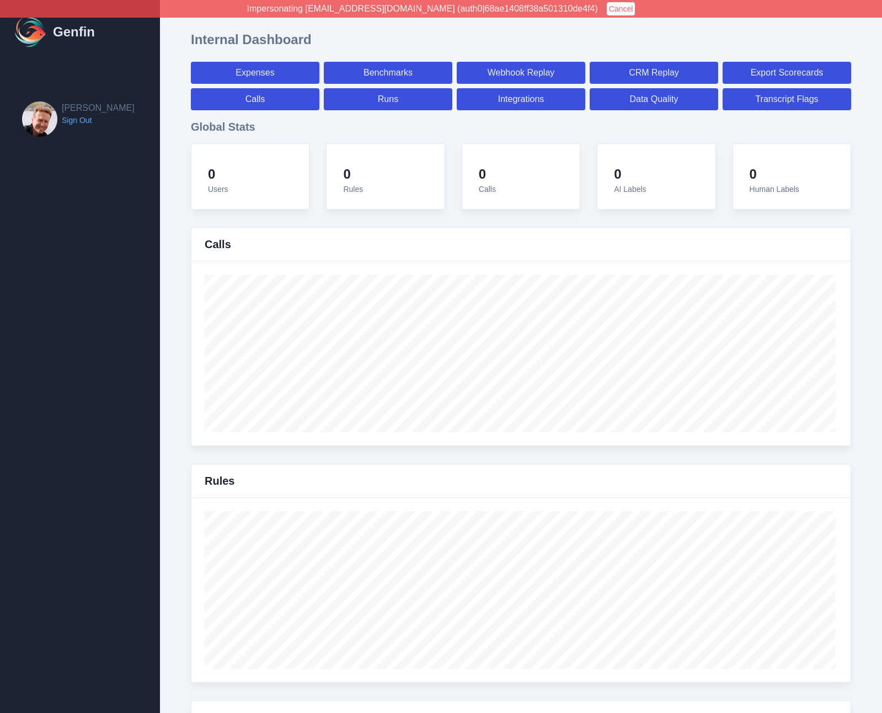
select select "7"
select select "paid"
select select "7"
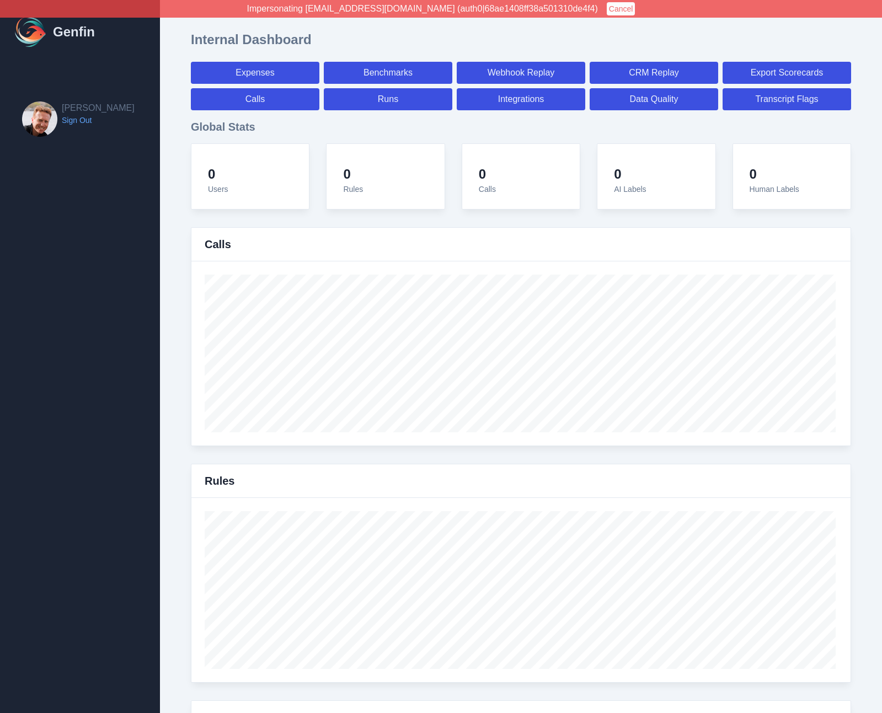
select select "7"
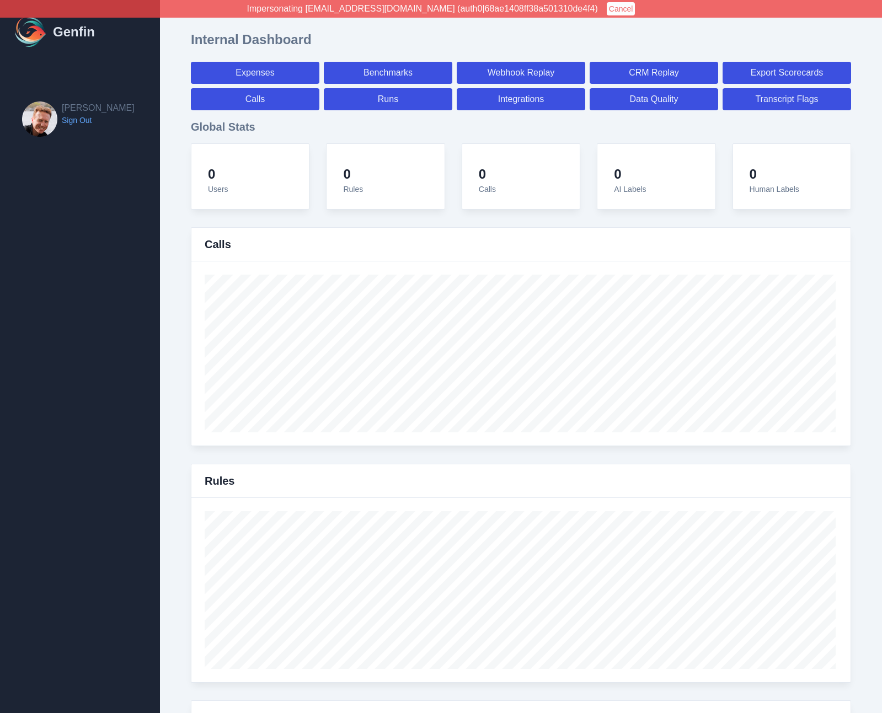
select select "7"
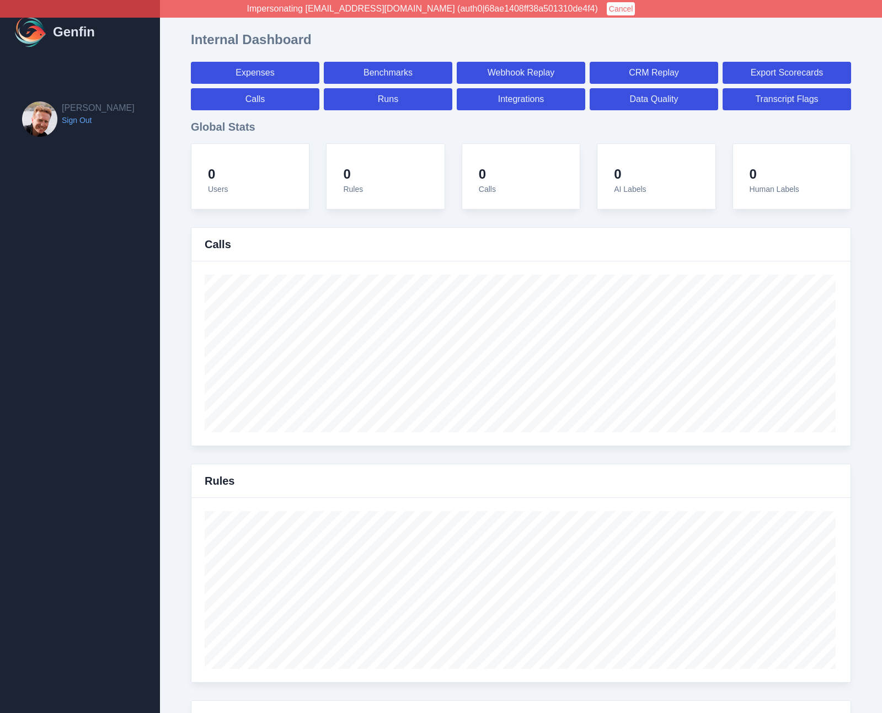
select select "7"
select select "paid"
select select "7"
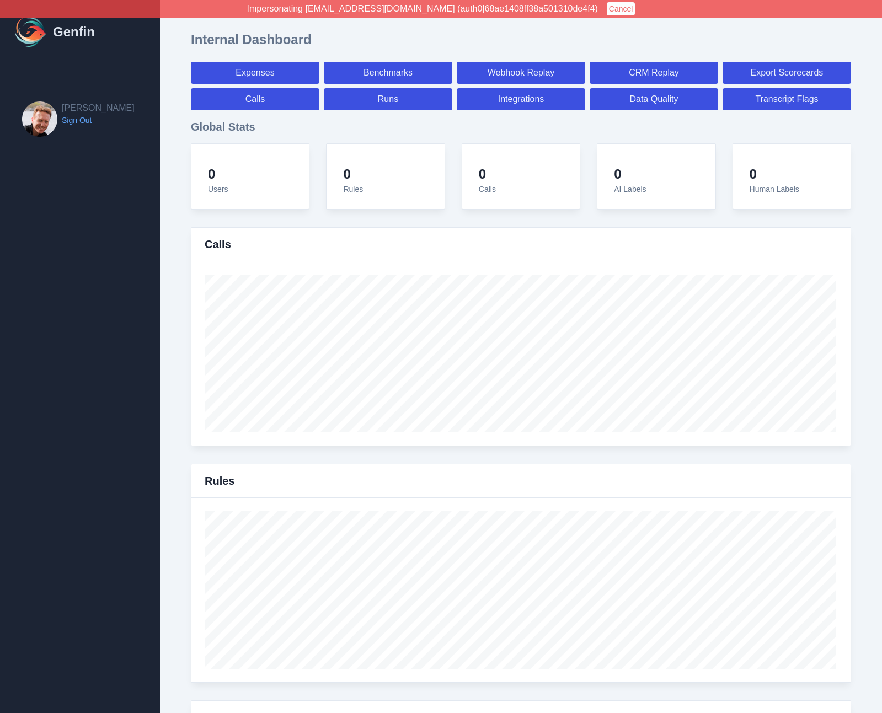
select select "7"
select select "paid"
select select "7"
select select "paid"
select select "7"
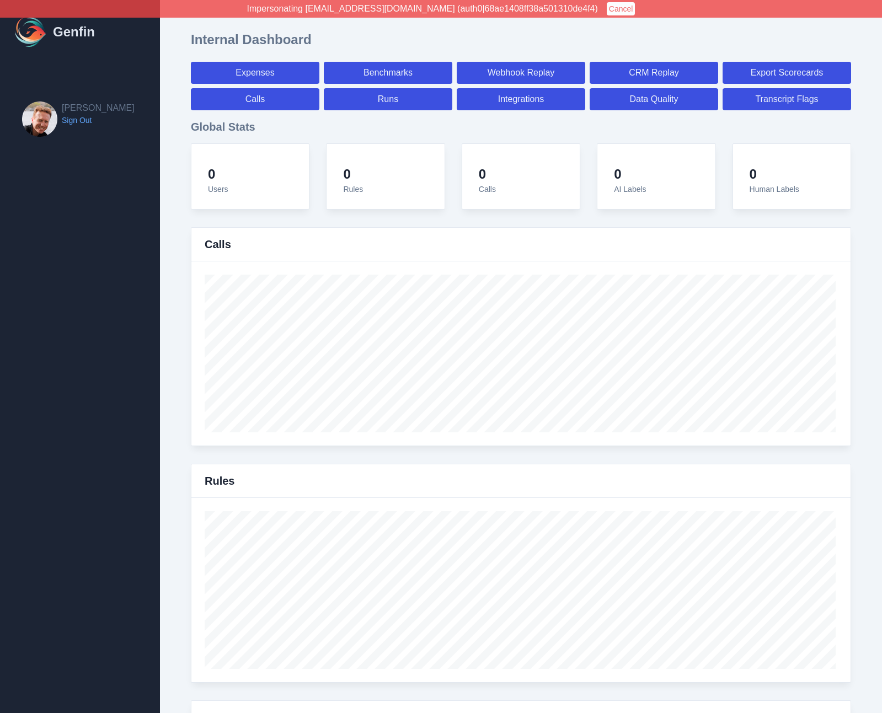
select select "paid"
select select "7"
select select "paid"
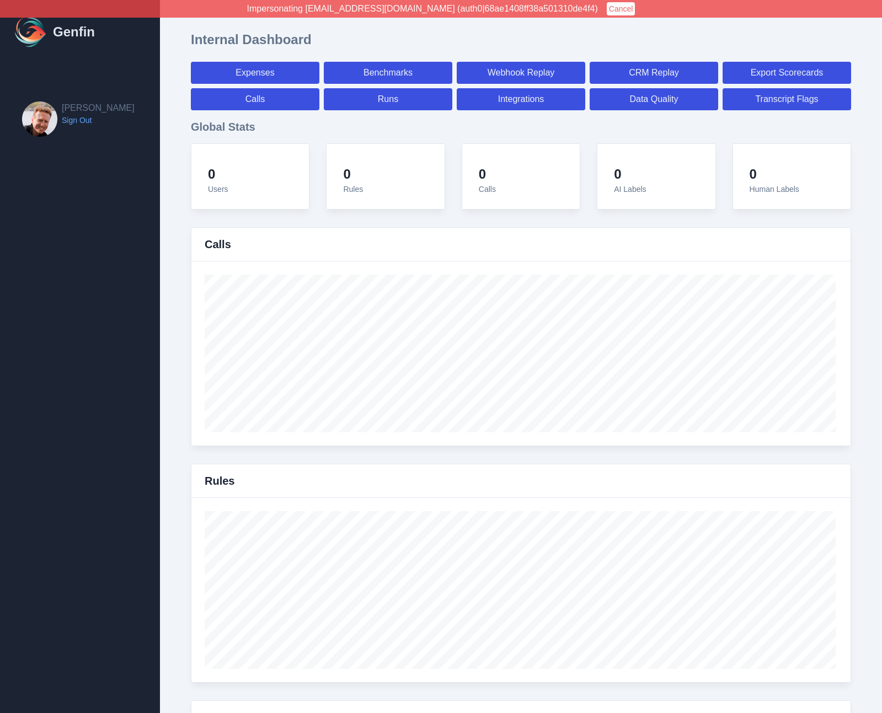
select select "7"
select select "paid"
select select "7"
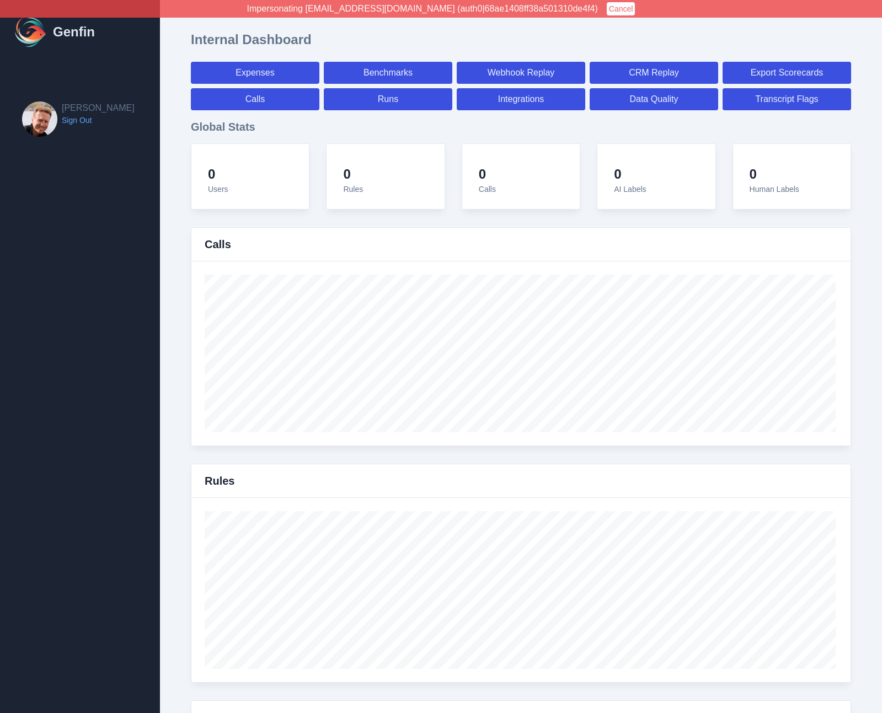
select select "7"
select select "paid"
select select "7"
select select "paid"
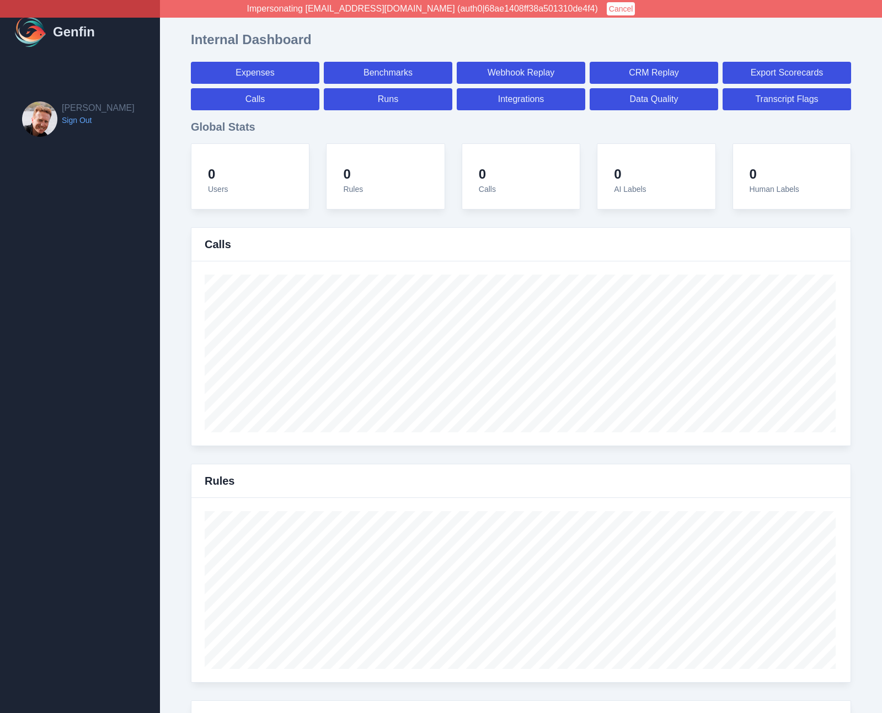
select select "7"
select select "paid"
select select "7"
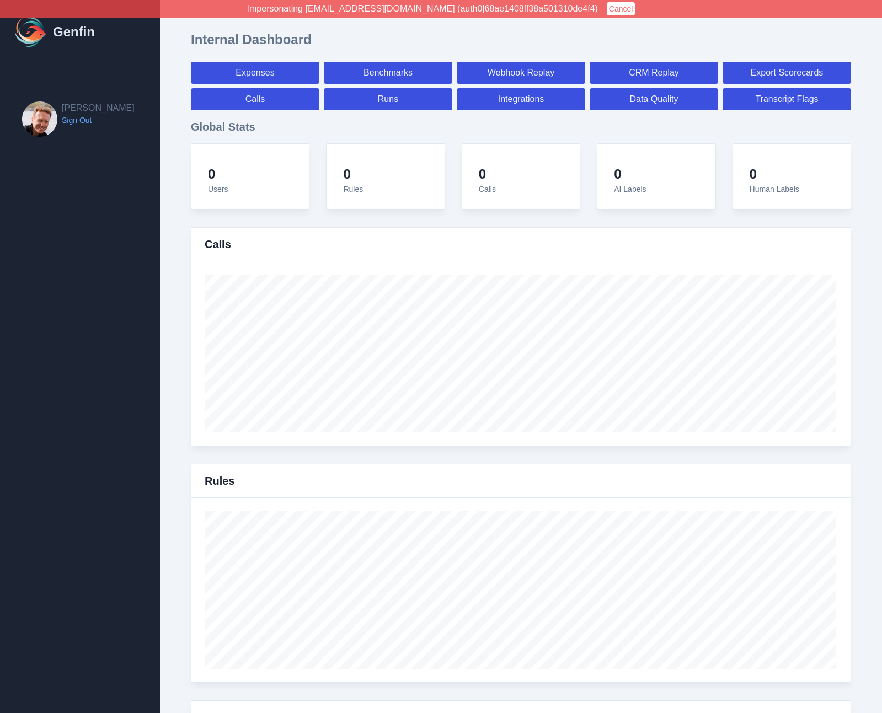
select select "7"
select select "paid"
select select "7"
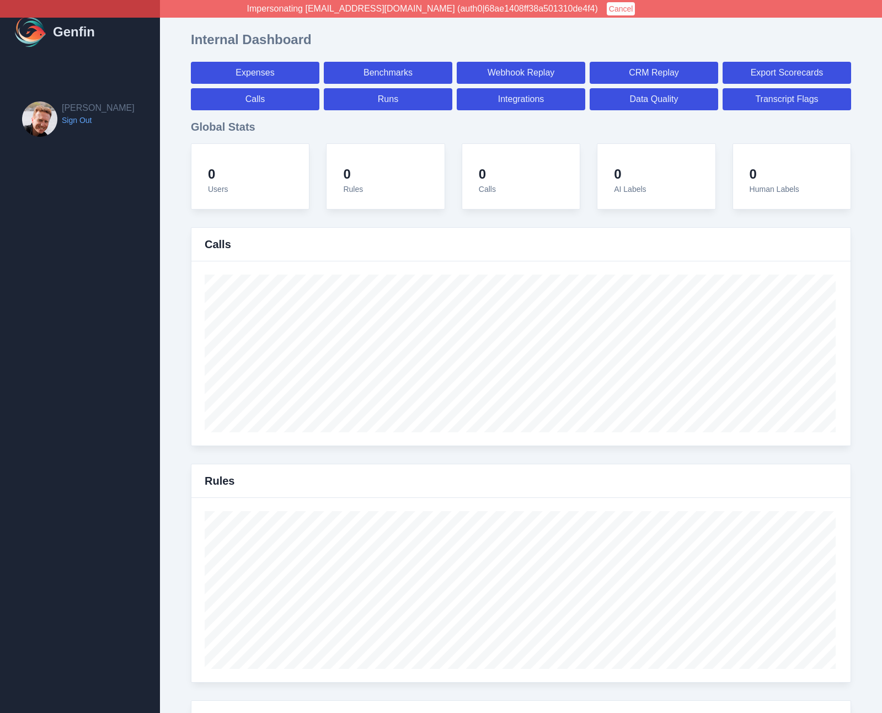
select select "7"
select select "paid"
select select "7"
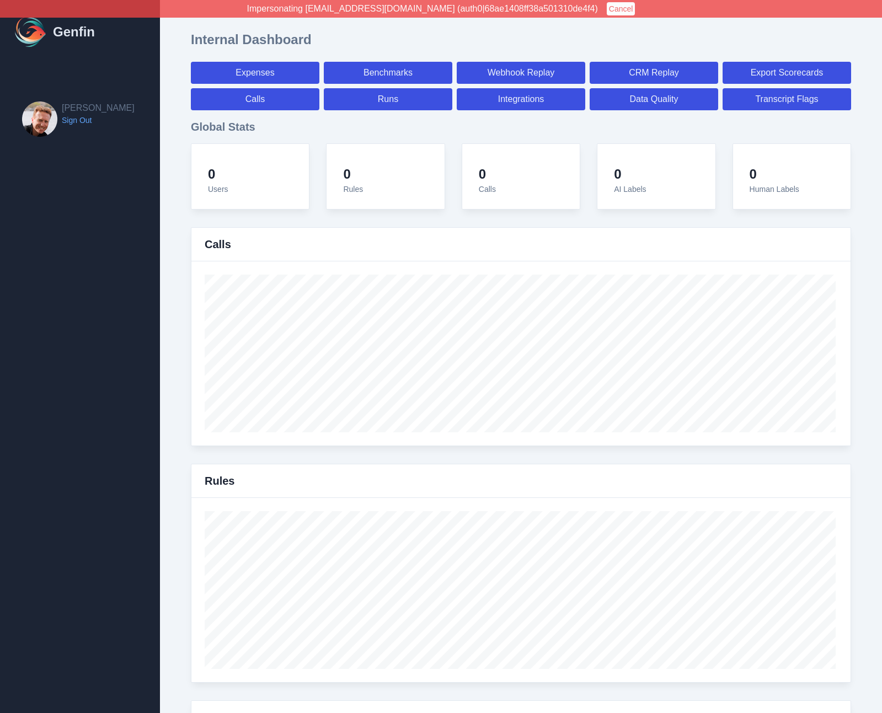
select select "7"
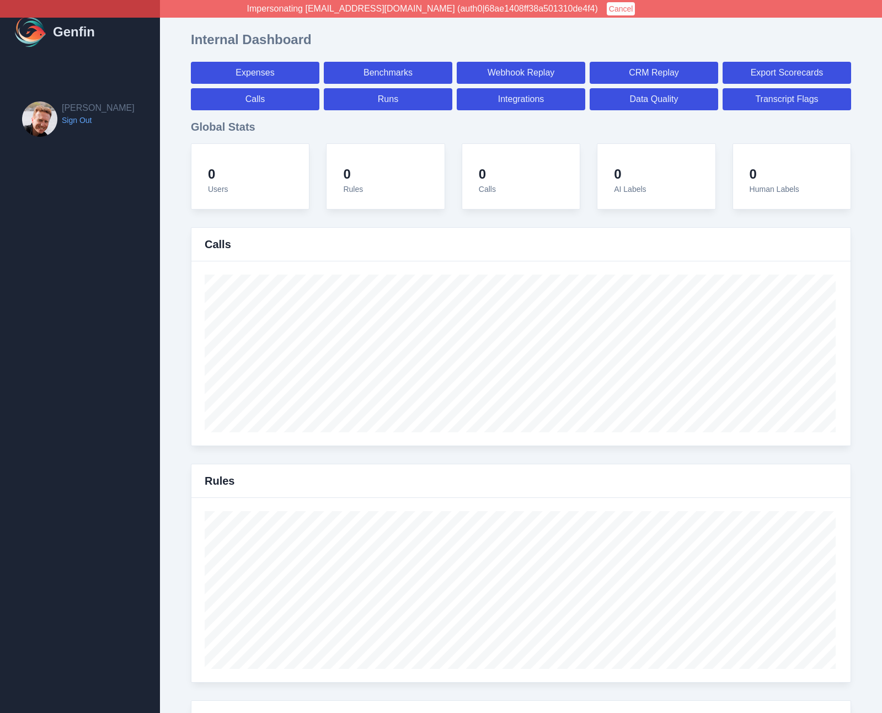
select select "paid"
select select "7"
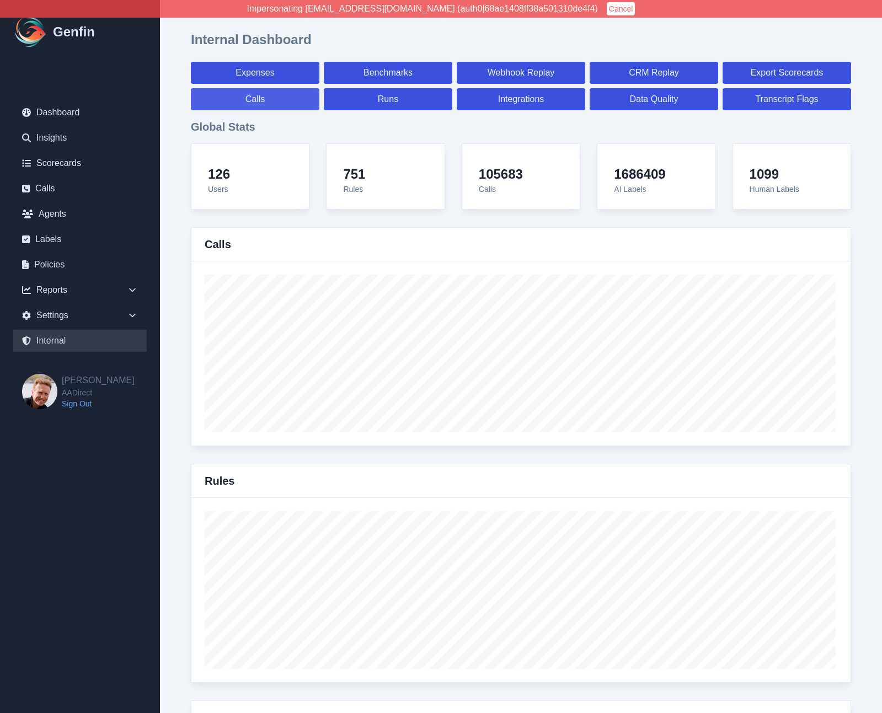
click at [250, 105] on link "Calls" at bounding box center [255, 99] width 129 height 22
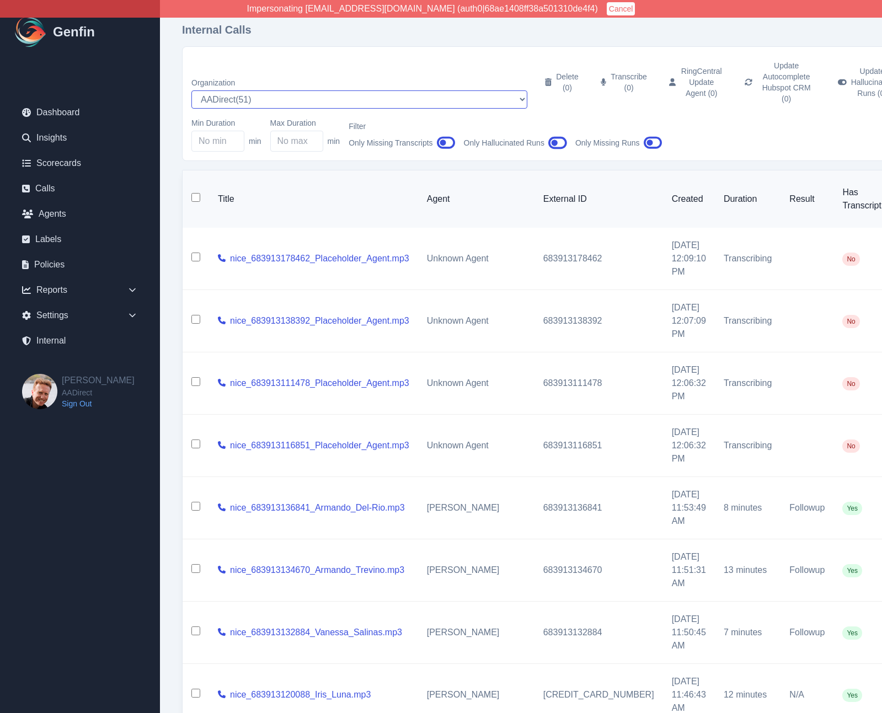
click at [292, 90] on select "AADirect ( 51 ) Aainsco.com ( 57 ) Aainsco.com ( 56 ) Aainsco.com ( 55 ) alec+a…" at bounding box center [359, 99] width 336 height 18
click at [191, 90] on select "AADirect ( 51 ) Aainsco.com ( 57 ) Aainsco.com ( 56 ) Aainsco.com ( 55 ) alec+a…" at bounding box center [359, 99] width 336 height 18
click at [172, 195] on div "Internal Calls Organization AADirect ( 51 ) Aainsco.com ( 57 ) Aainsco.com ( 56…" at bounding box center [584, 467] width 848 height 935
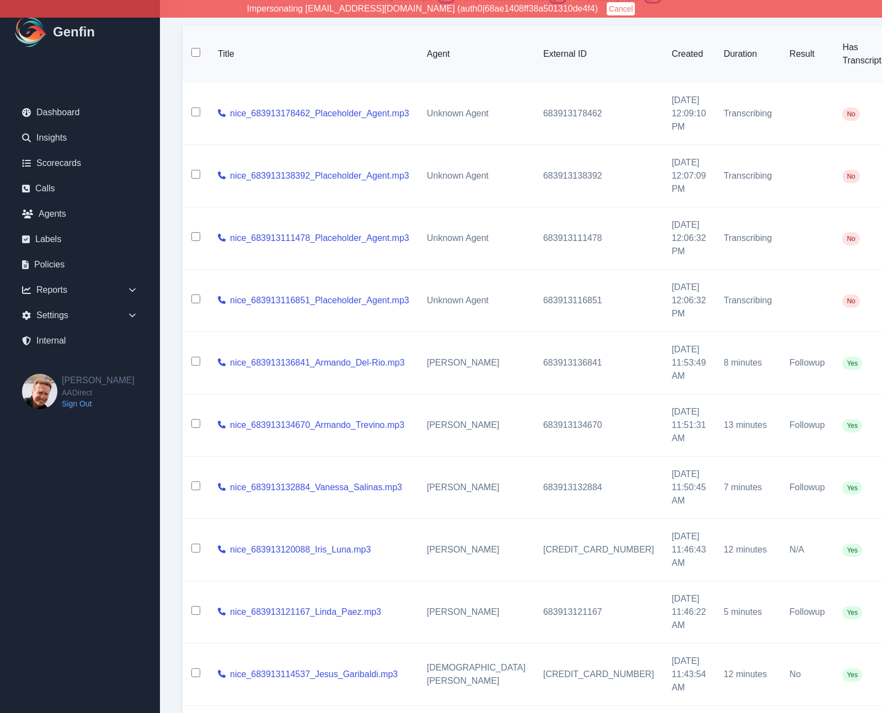
scroll to position [211, 0]
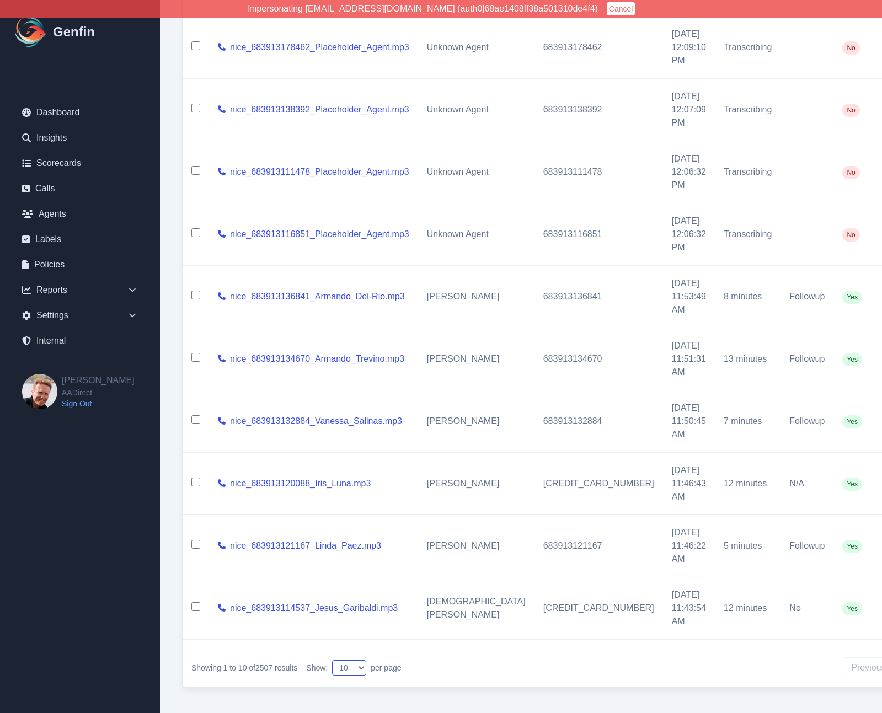
click at [365, 665] on select "10 25 50 100 200" at bounding box center [349, 668] width 34 height 15
select select "200"
click at [334, 661] on select "10 25 50 100 200" at bounding box center [349, 668] width 34 height 15
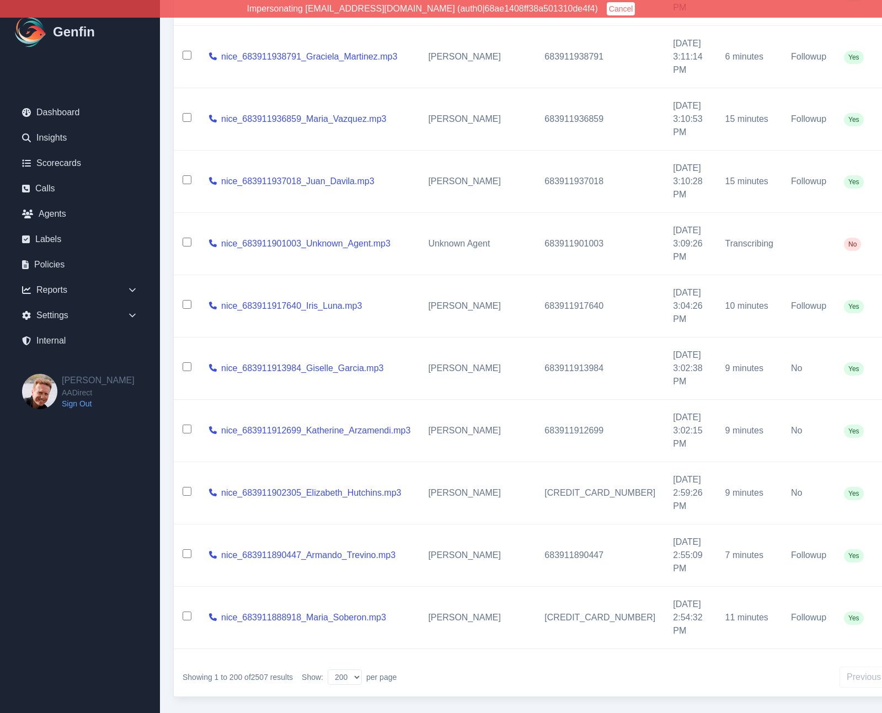
scroll to position [12049, 0]
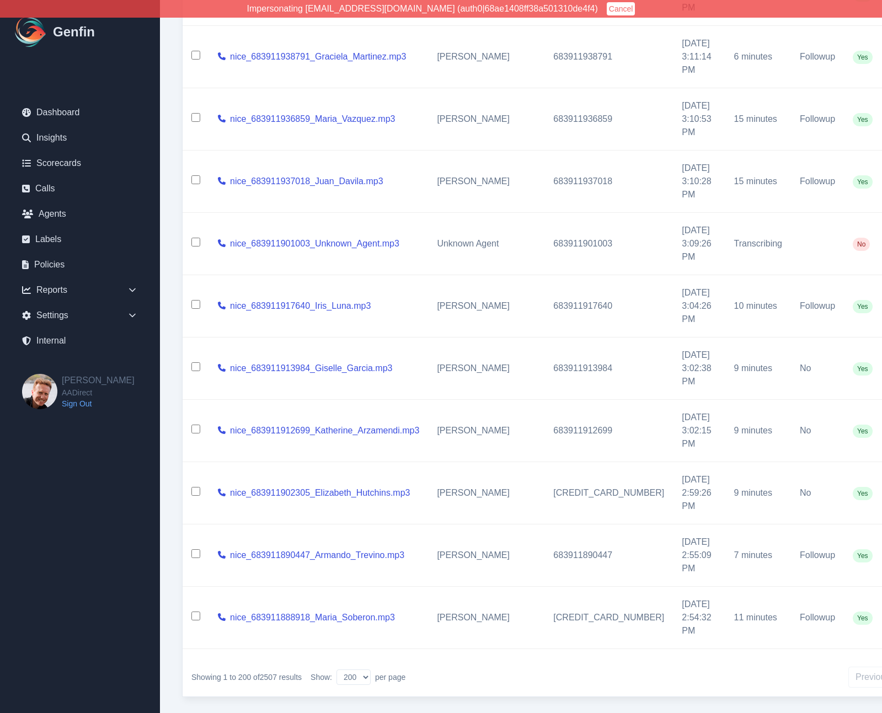
click at [195, 238] on input "checkbox" at bounding box center [195, 242] width 9 height 9
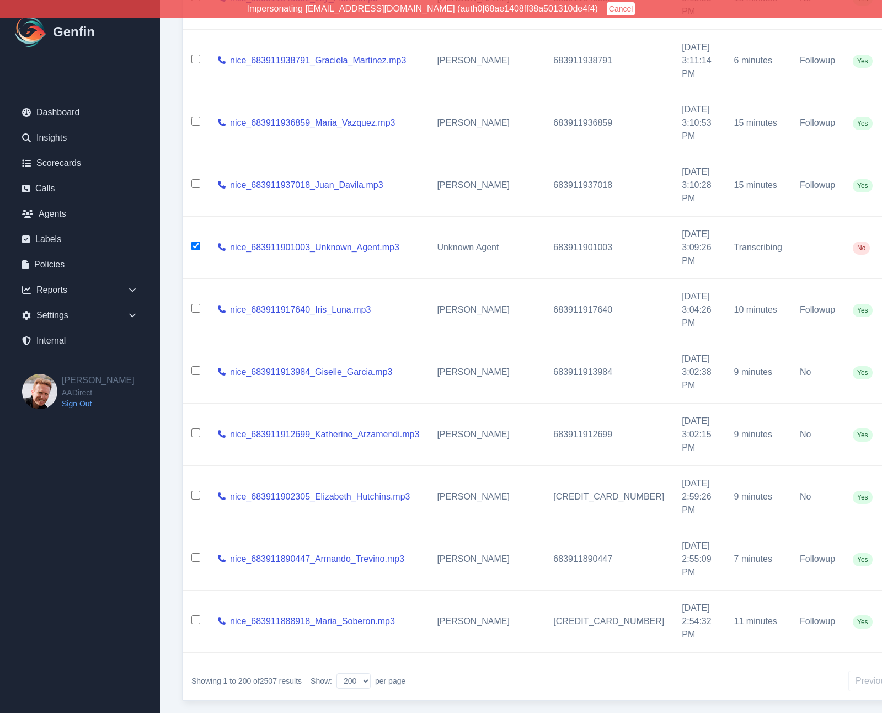
scroll to position [12043, 0]
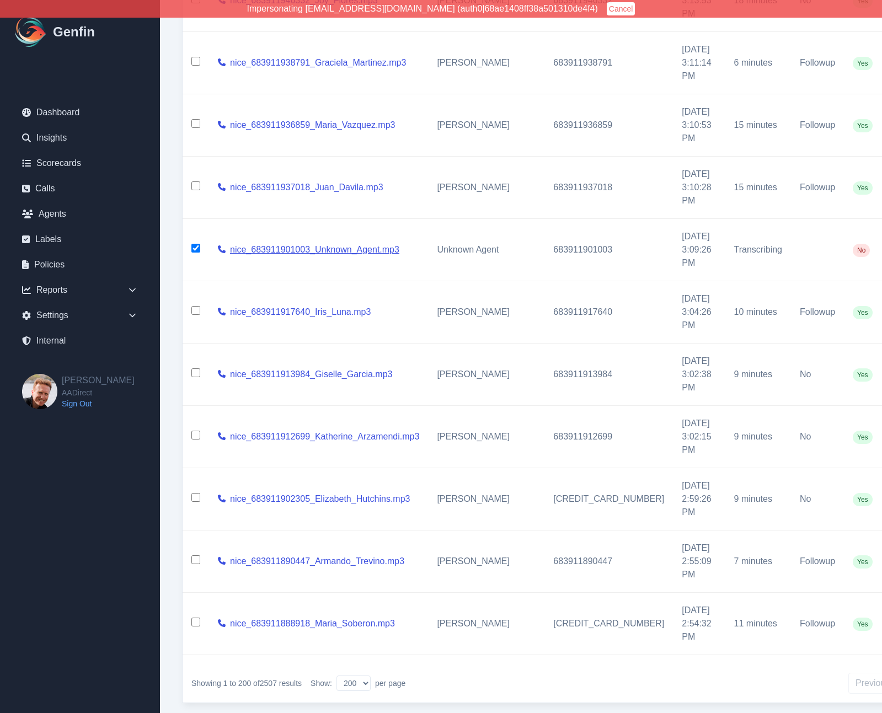
click at [355, 243] on link "nice_683911901003_Unknown_Agent.mp3" at bounding box center [314, 249] width 169 height 13
click at [196, 244] on input "checkbox" at bounding box center [195, 248] width 9 height 9
checkbox input "false"
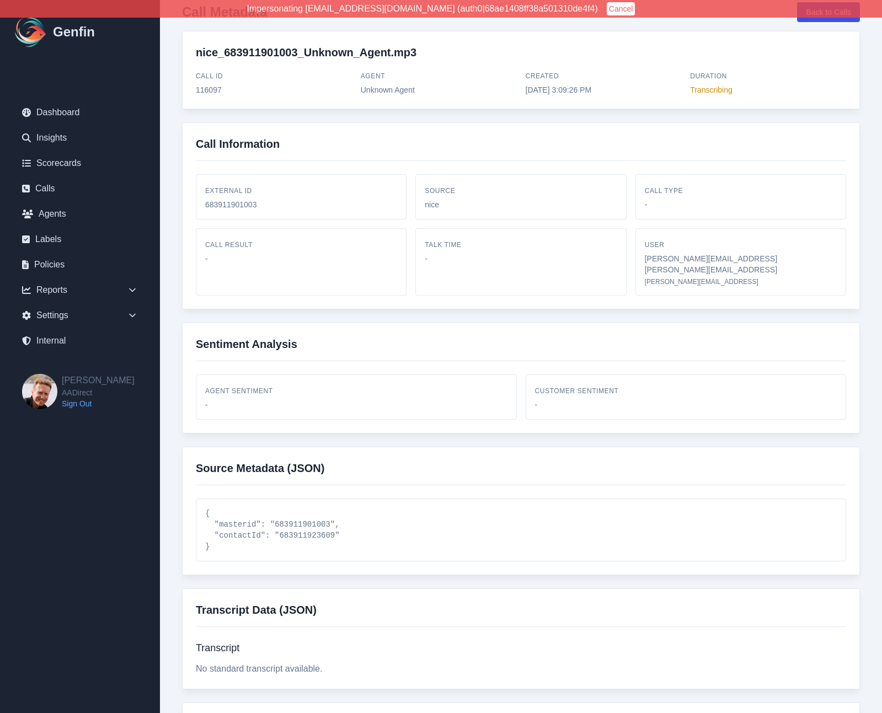
scroll to position [18, 0]
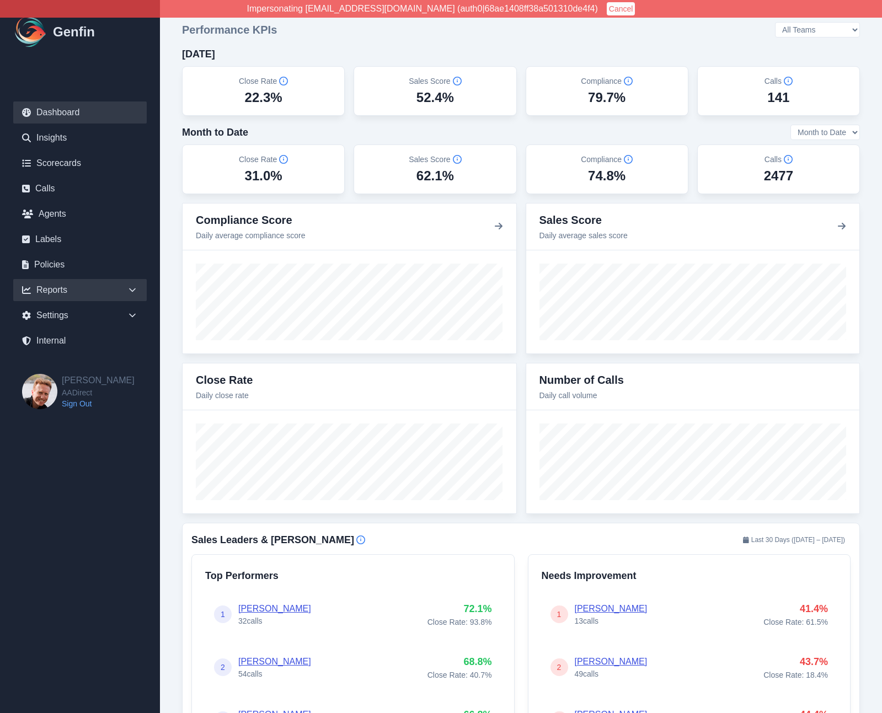
click at [59, 293] on div "Reports" at bounding box center [80, 290] width 134 height 22
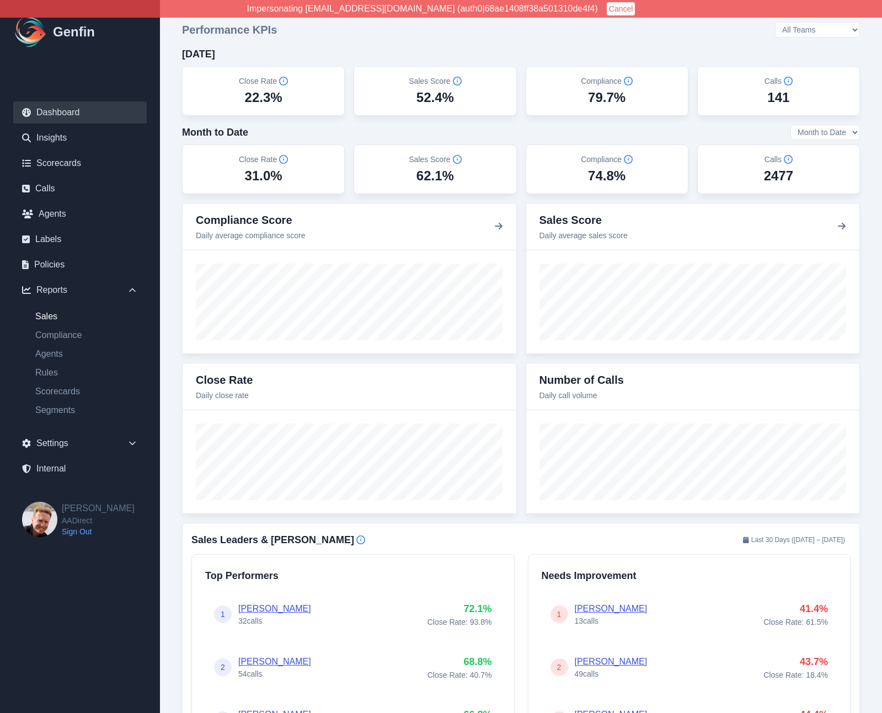
click at [56, 317] on link "Sales" at bounding box center [86, 316] width 120 height 13
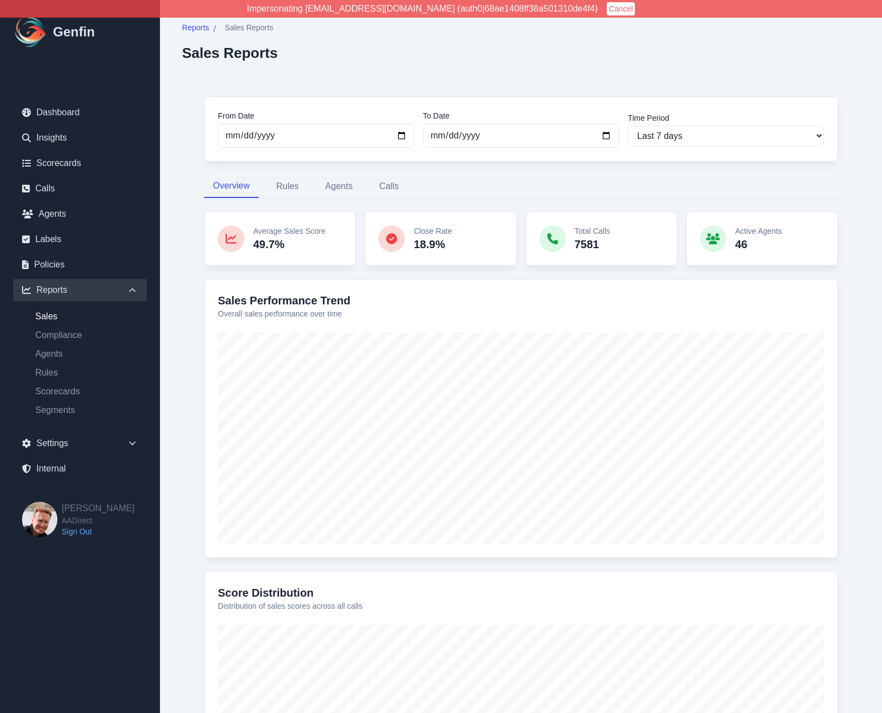
click at [177, 262] on div "Reports / Sales Reports Sales Reports From Date [DATE] To Date [DATE] Time Peri…" at bounding box center [521, 454] width 722 height 908
click at [67, 339] on link "Compliance" at bounding box center [86, 335] width 120 height 13
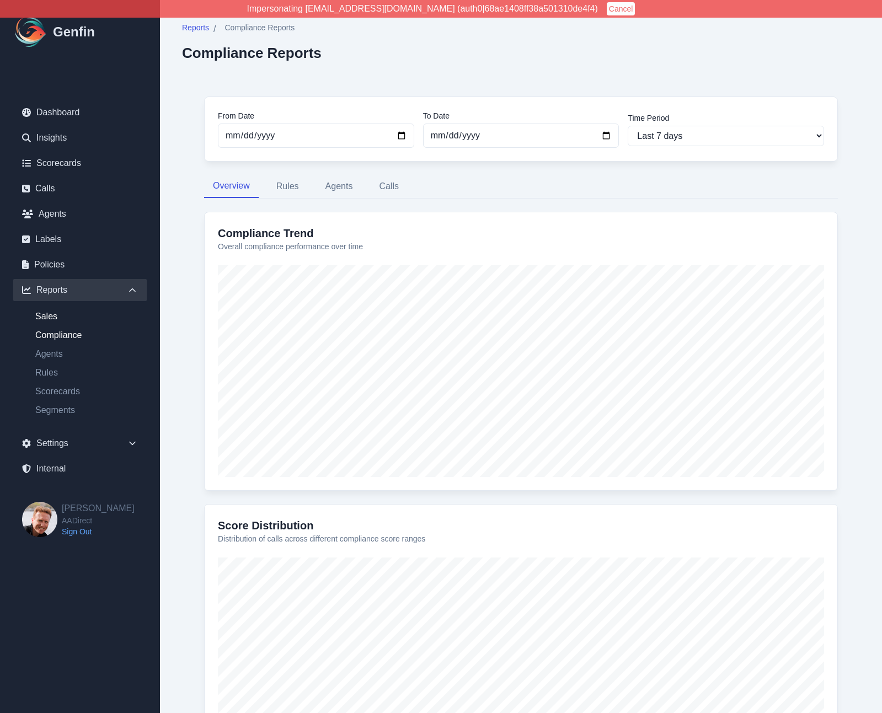
click at [51, 319] on link "Sales" at bounding box center [86, 316] width 120 height 13
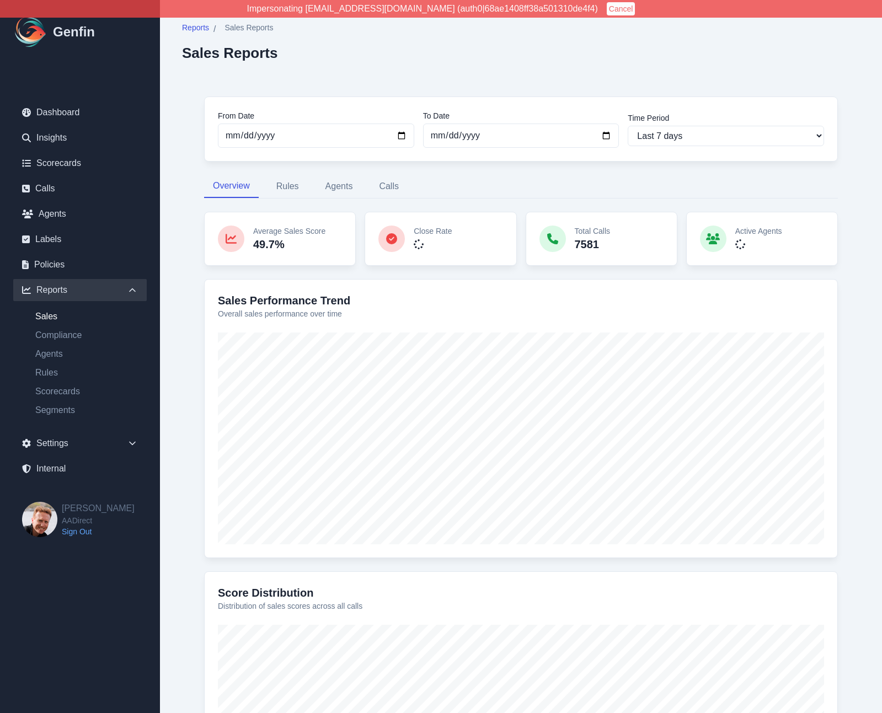
click at [177, 302] on div "Reports / Sales Reports Sales Reports From Date [DATE] To Date [DATE] Time Peri…" at bounding box center [521, 454] width 722 height 908
click at [67, 337] on link "Compliance" at bounding box center [86, 335] width 120 height 13
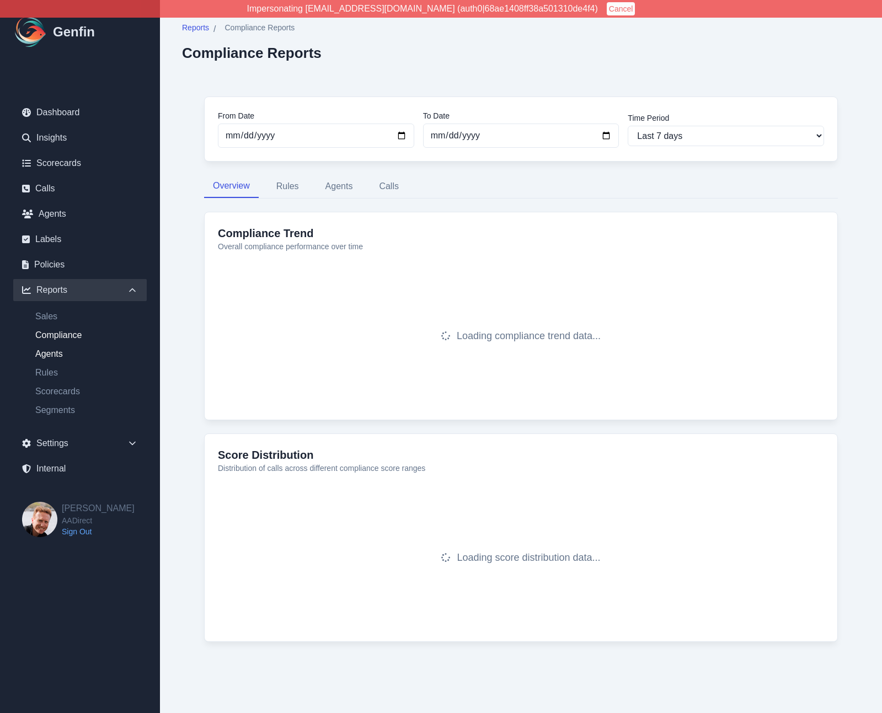
click at [57, 356] on link "Agents" at bounding box center [86, 354] width 120 height 13
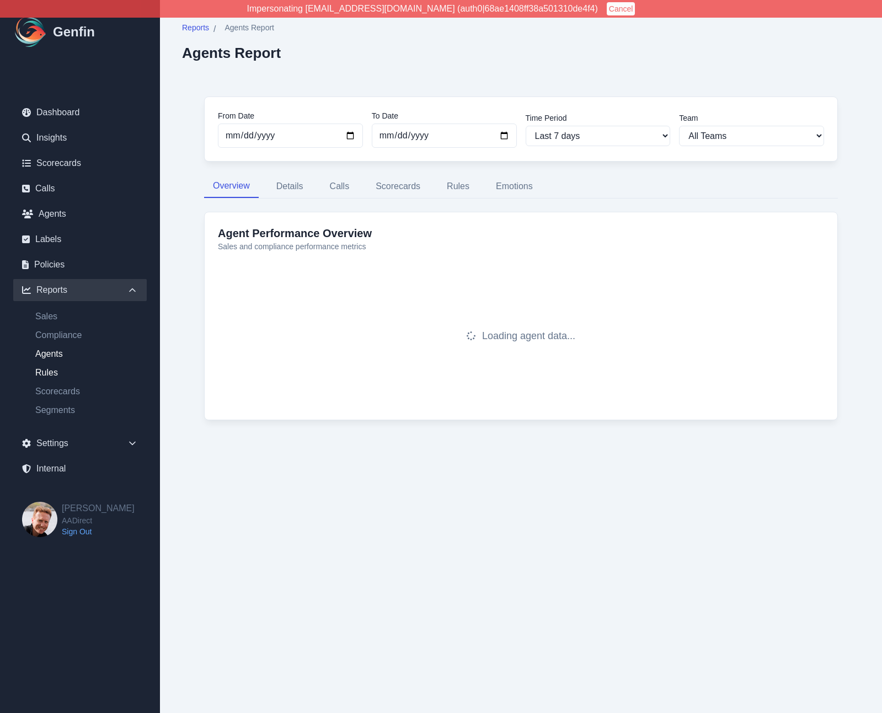
click at [56, 374] on link "Rules" at bounding box center [86, 372] width 120 height 13
select select "14"
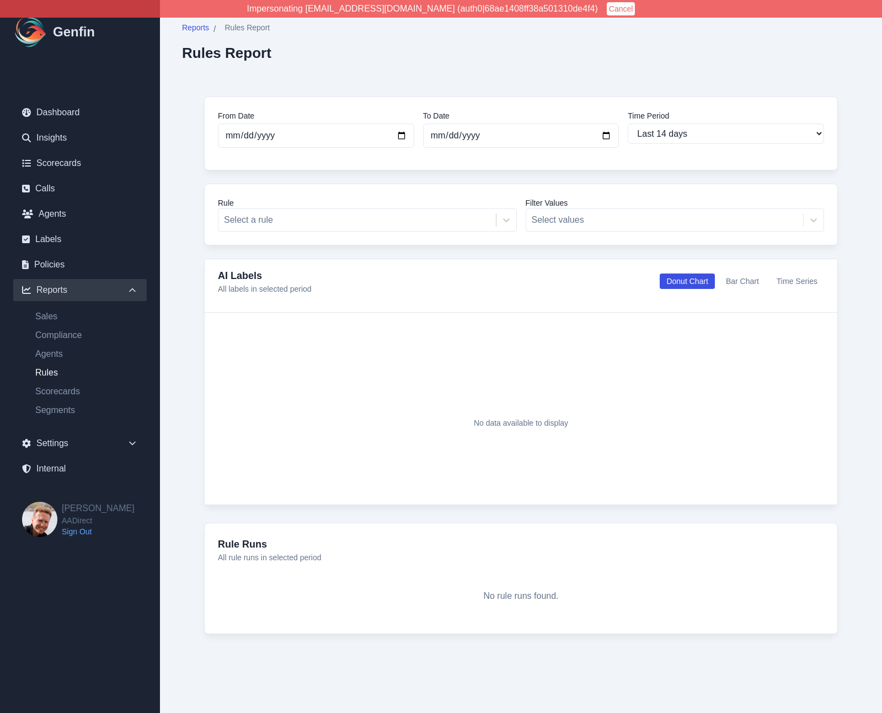
click at [179, 326] on div "Reports / Rules Report Rules Report From Date [DATE] To Date [DATE] Time Period…" at bounding box center [521, 339] width 722 height 679
click at [183, 276] on div "From Date [DATE] To Date [DATE] Time Period Last 7 days Last 14 days Last 30 da…" at bounding box center [521, 365] width 678 height 582
click at [55, 121] on link "Dashboard" at bounding box center [80, 113] width 134 height 22
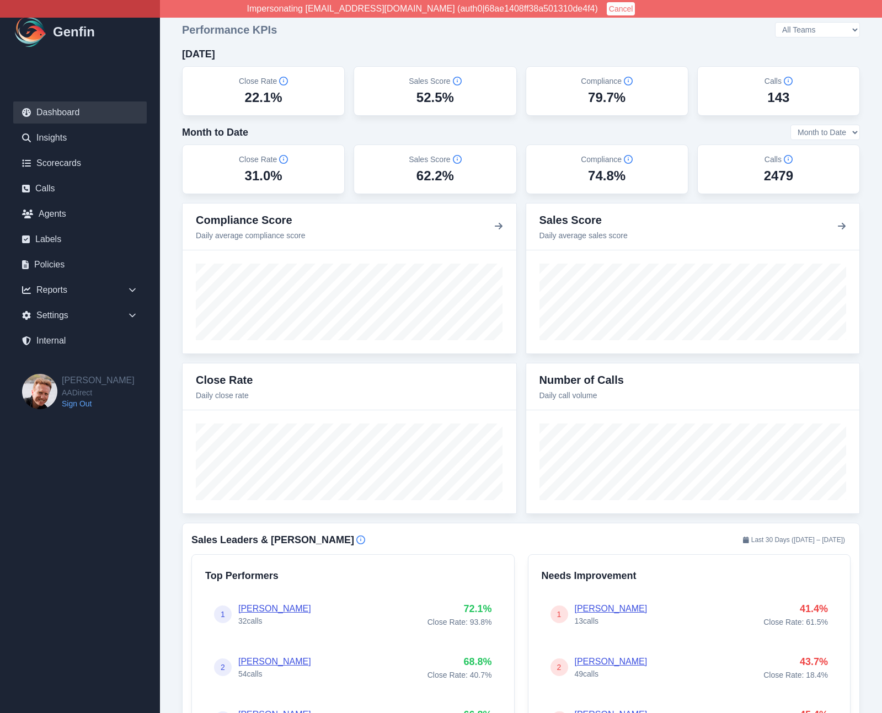
click at [821, 30] on select "All Teams [PERSON_NAME] Support" at bounding box center [817, 29] width 85 height 15
select select "3"
click at [806, 22] on select "All Teams [PERSON_NAME] Support" at bounding box center [817, 29] width 85 height 15
click at [828, 29] on select "All Teams [PERSON_NAME] Support" at bounding box center [817, 29] width 85 height 15
click at [806, 22] on select "All Teams [PERSON_NAME] Support" at bounding box center [817, 29] width 85 height 15
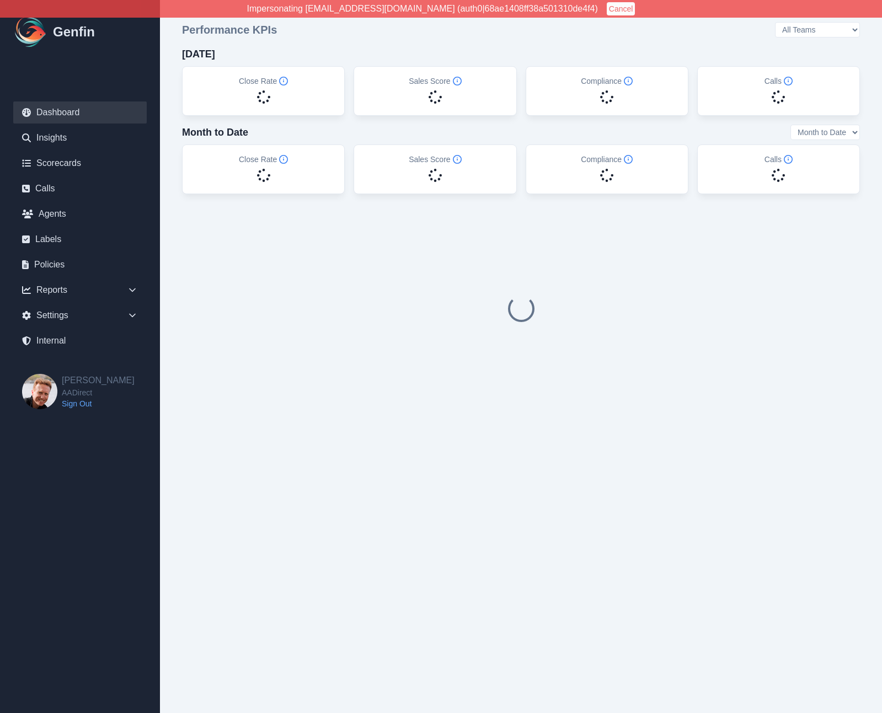
click at [826, 7] on div "Impersonating [EMAIL_ADDRESS][DOMAIN_NAME] (auth0|68ae1408ff38a501310de4f4) Can…" at bounding box center [441, 8] width 882 height 13
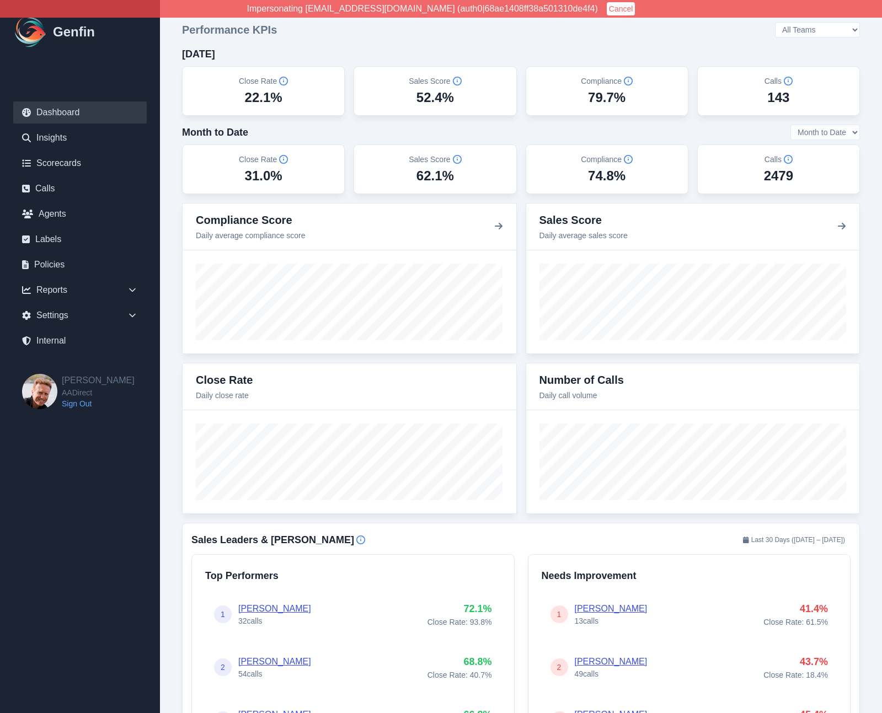
click at [828, 23] on select "All Teams [PERSON_NAME] Support" at bounding box center [817, 29] width 85 height 15
click at [806, 22] on select "All Teams [PERSON_NAME] Support" at bounding box center [817, 29] width 85 height 15
click at [830, 30] on select "All Teams [PERSON_NAME] Support" at bounding box center [817, 29] width 85 height 15
click at [806, 22] on select "All Teams [PERSON_NAME] Support" at bounding box center [817, 29] width 85 height 15
click at [829, 37] on select "All Teams [PERSON_NAME] Support" at bounding box center [817, 29] width 85 height 15
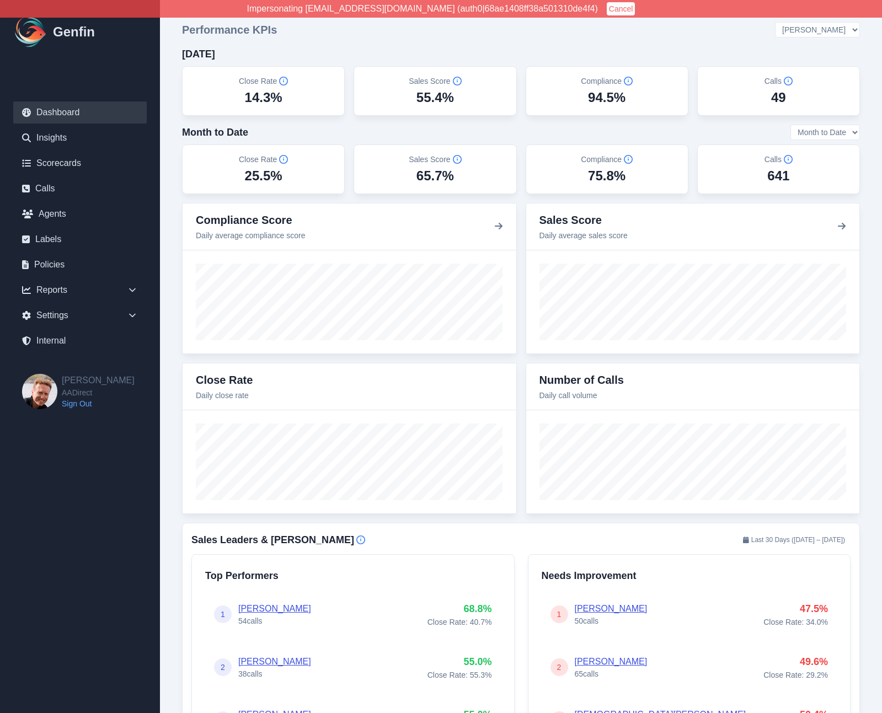
click at [806, 22] on select "All Teams [PERSON_NAME] Support" at bounding box center [817, 29] width 85 height 15
click at [830, 30] on select "All Teams [PERSON_NAME] Support" at bounding box center [817, 29] width 85 height 15
click at [806, 22] on select "All Teams [PERSON_NAME] Support" at bounding box center [817, 29] width 85 height 15
click at [702, 37] on div "Performance KPIs All Teams [PERSON_NAME] Support" at bounding box center [521, 29] width 678 height 15
click at [825, 31] on select "All Teams [PERSON_NAME] Support" at bounding box center [817, 29] width 85 height 15
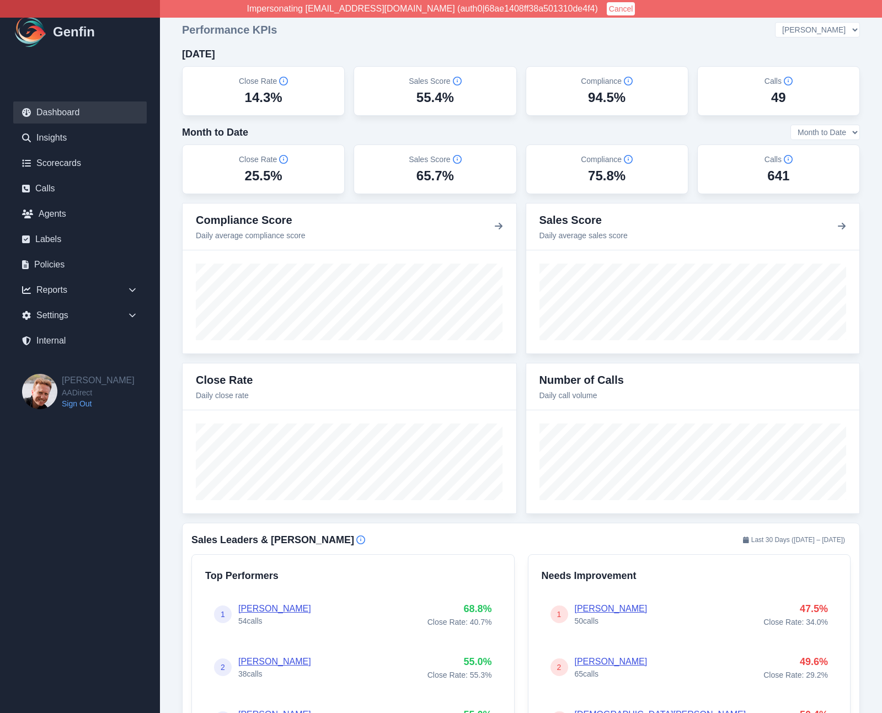
click at [806, 22] on select "All Teams [PERSON_NAME] Support" at bounding box center [817, 29] width 85 height 15
click at [828, 31] on select "All Teams [PERSON_NAME] Support" at bounding box center [817, 29] width 85 height 15
select select "3"
click at [806, 22] on select "All Teams [PERSON_NAME] Support" at bounding box center [817, 29] width 85 height 15
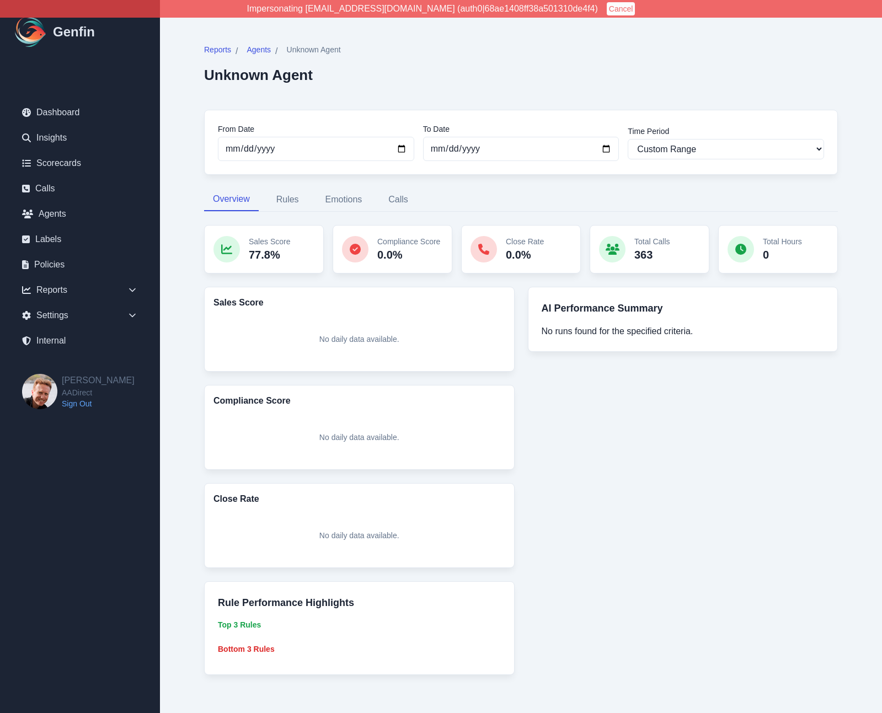
select select "custom"
